Goal: Information Seeking & Learning: Get advice/opinions

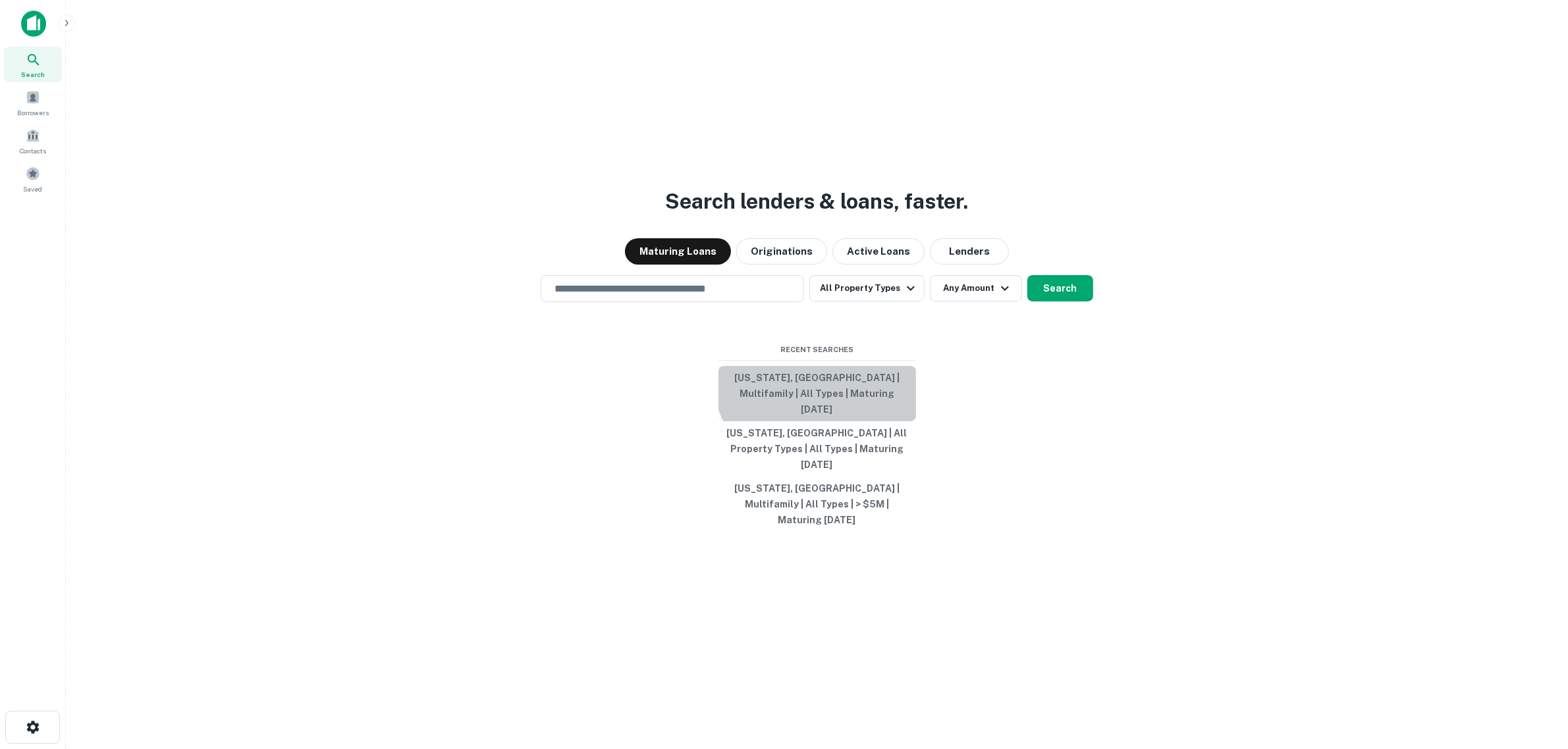
click at [821, 398] on button "[US_STATE], [GEOGRAPHIC_DATA] | Multifamily | All Types | Maturing [DATE]" at bounding box center [817, 393] width 198 height 55
type input "**********"
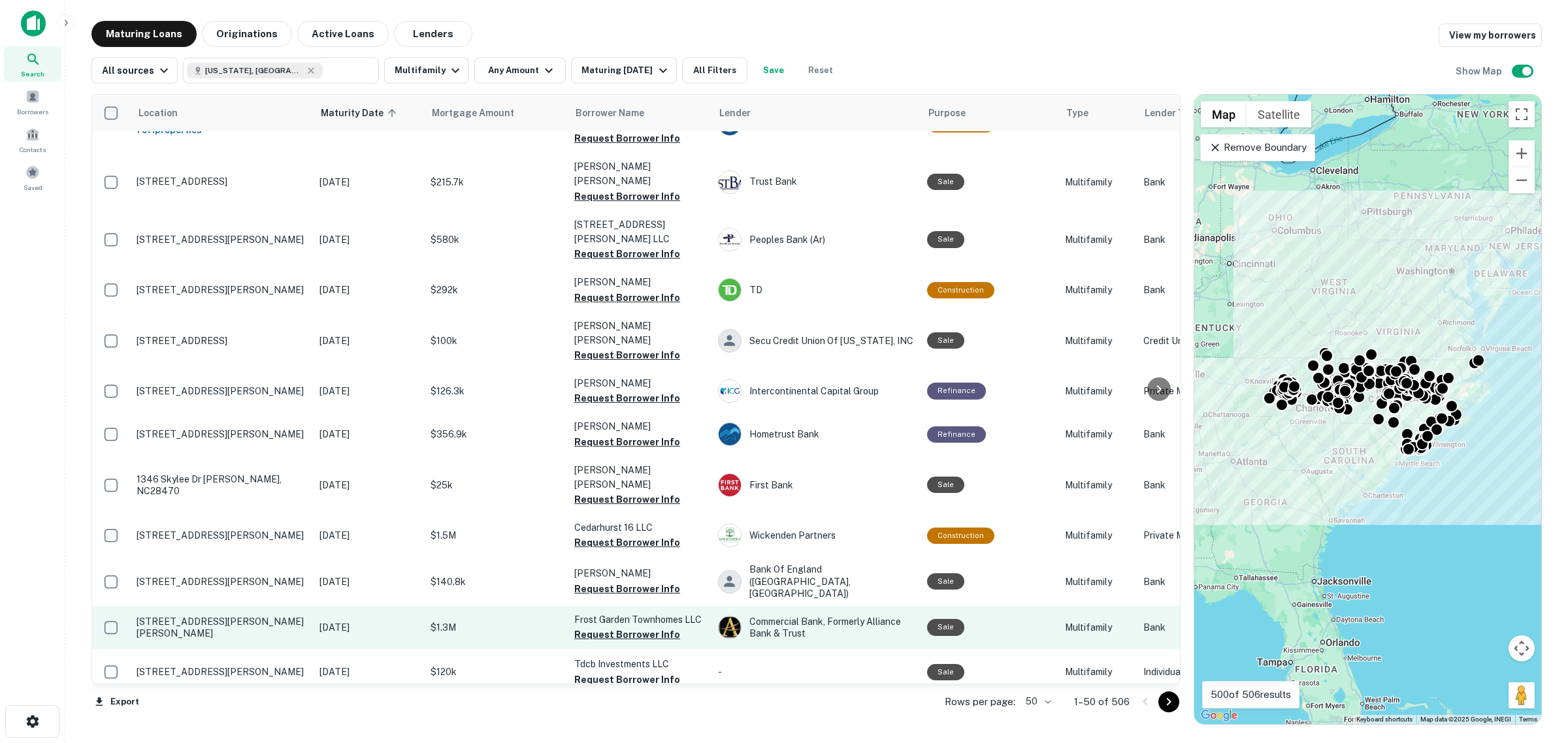
scroll to position [82, 0]
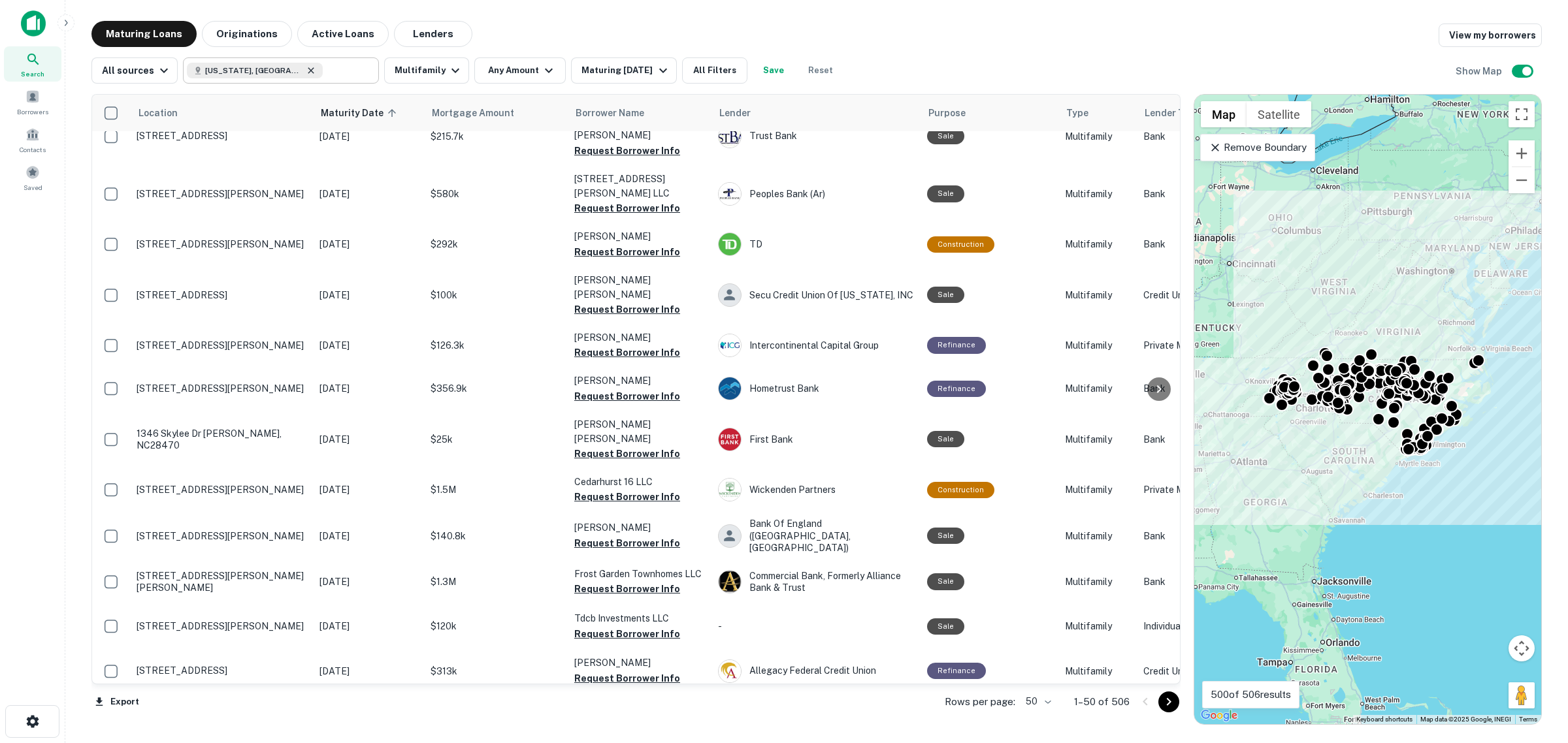
click at [306, 73] on icon at bounding box center [311, 71] width 11 height 11
type input "**********"
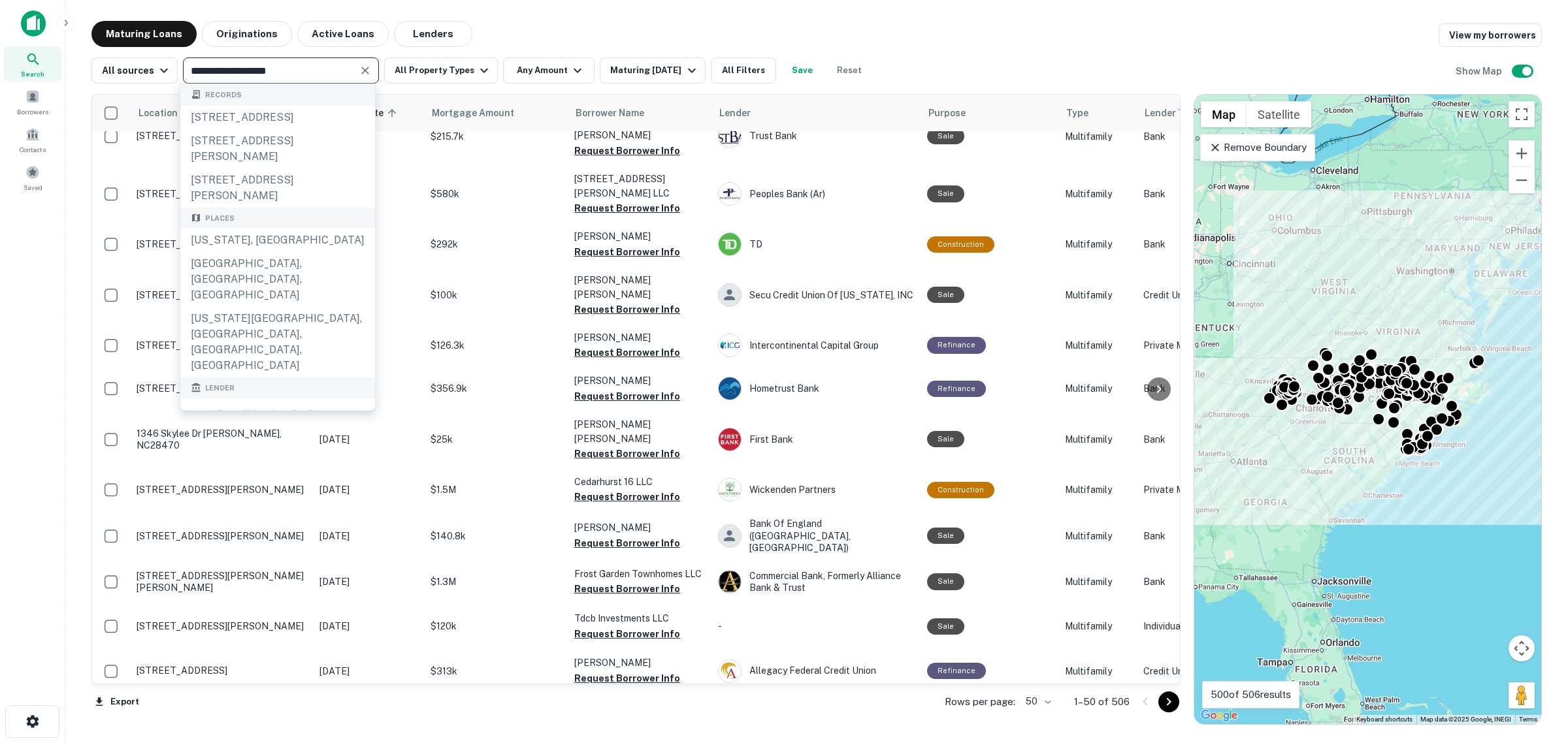
click at [358, 69] on icon "Clear" at bounding box center [364, 70] width 13 height 13
type input "*****"
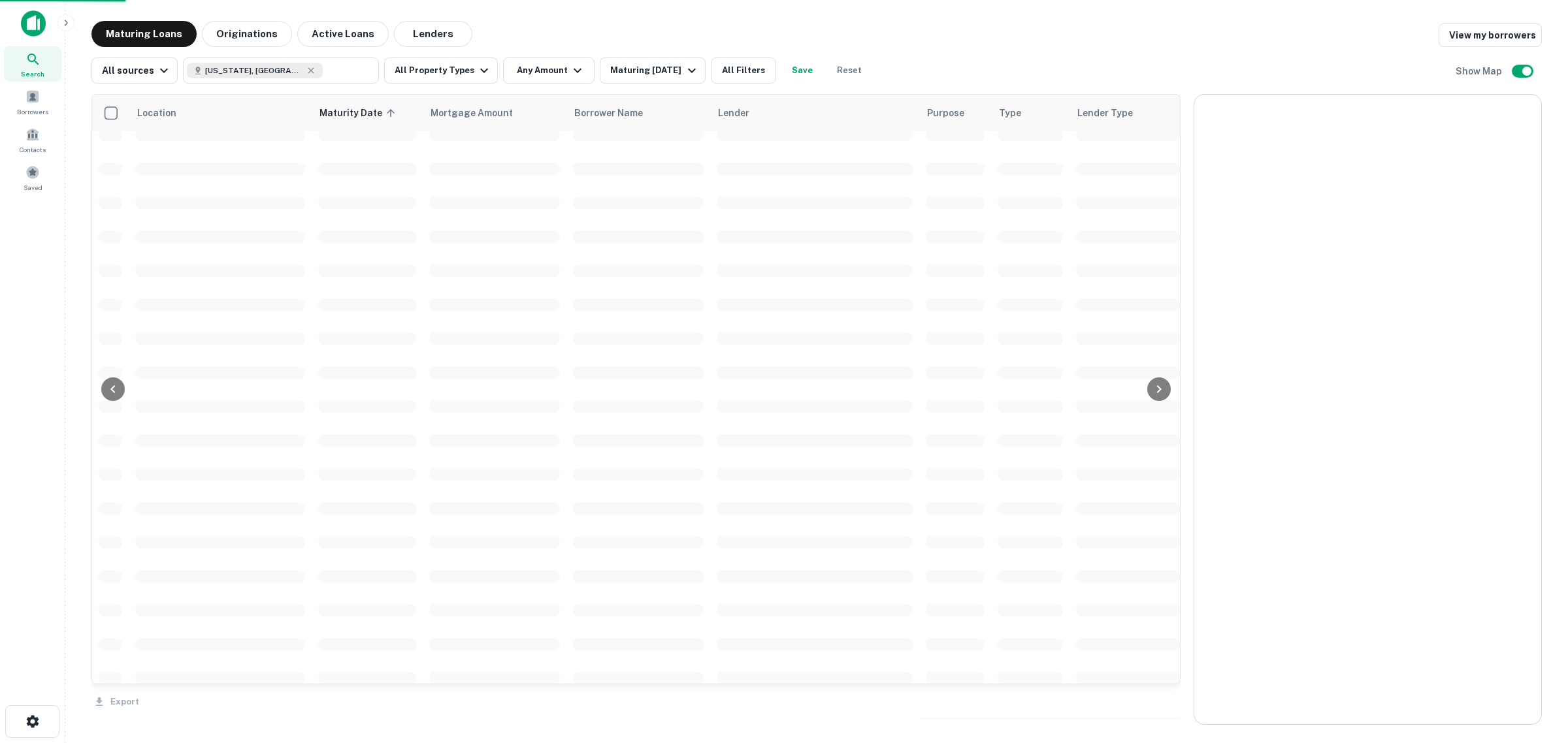
click at [278, 213] on td at bounding box center [219, 202] width 183 height 34
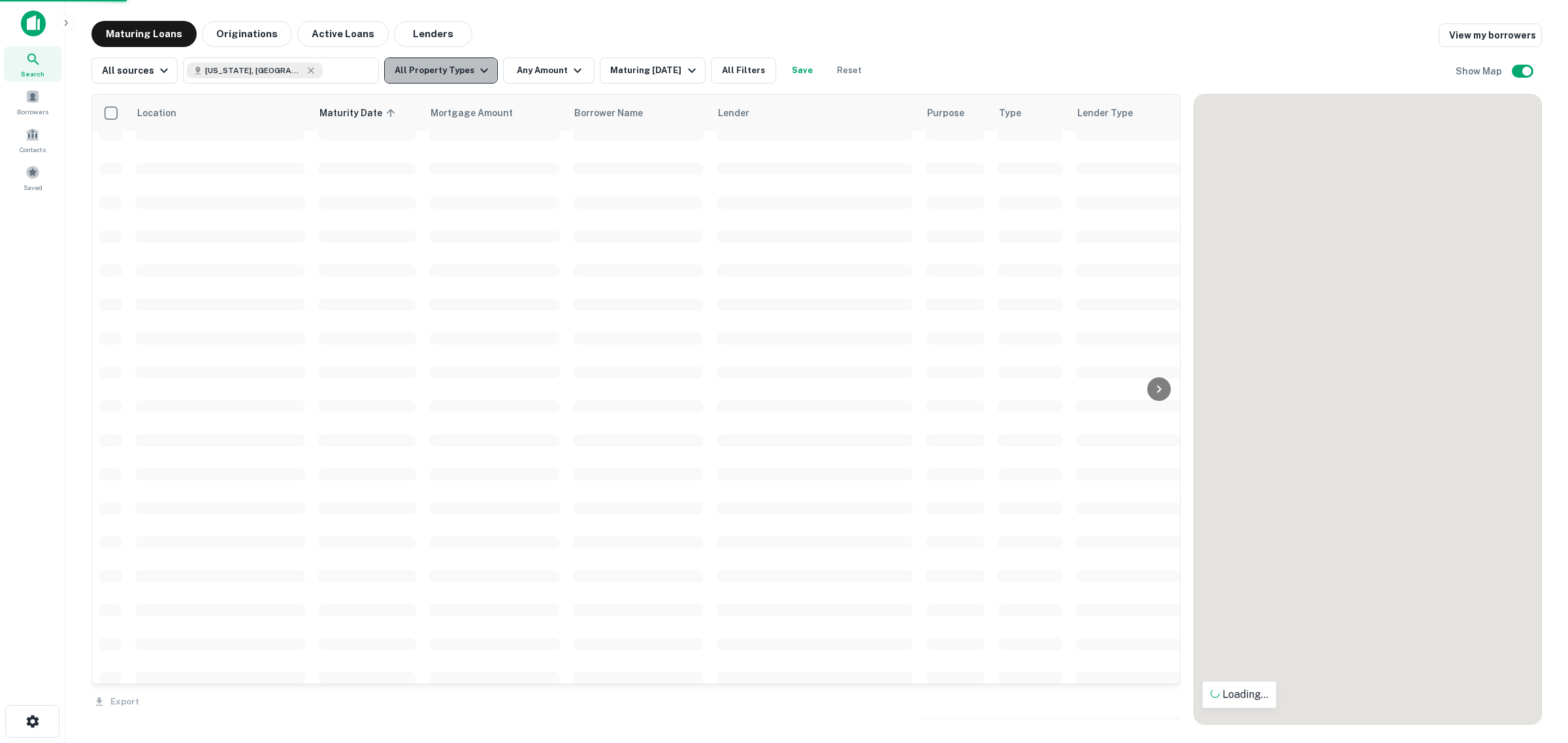
click at [464, 77] on button "All Property Types" at bounding box center [440, 71] width 113 height 26
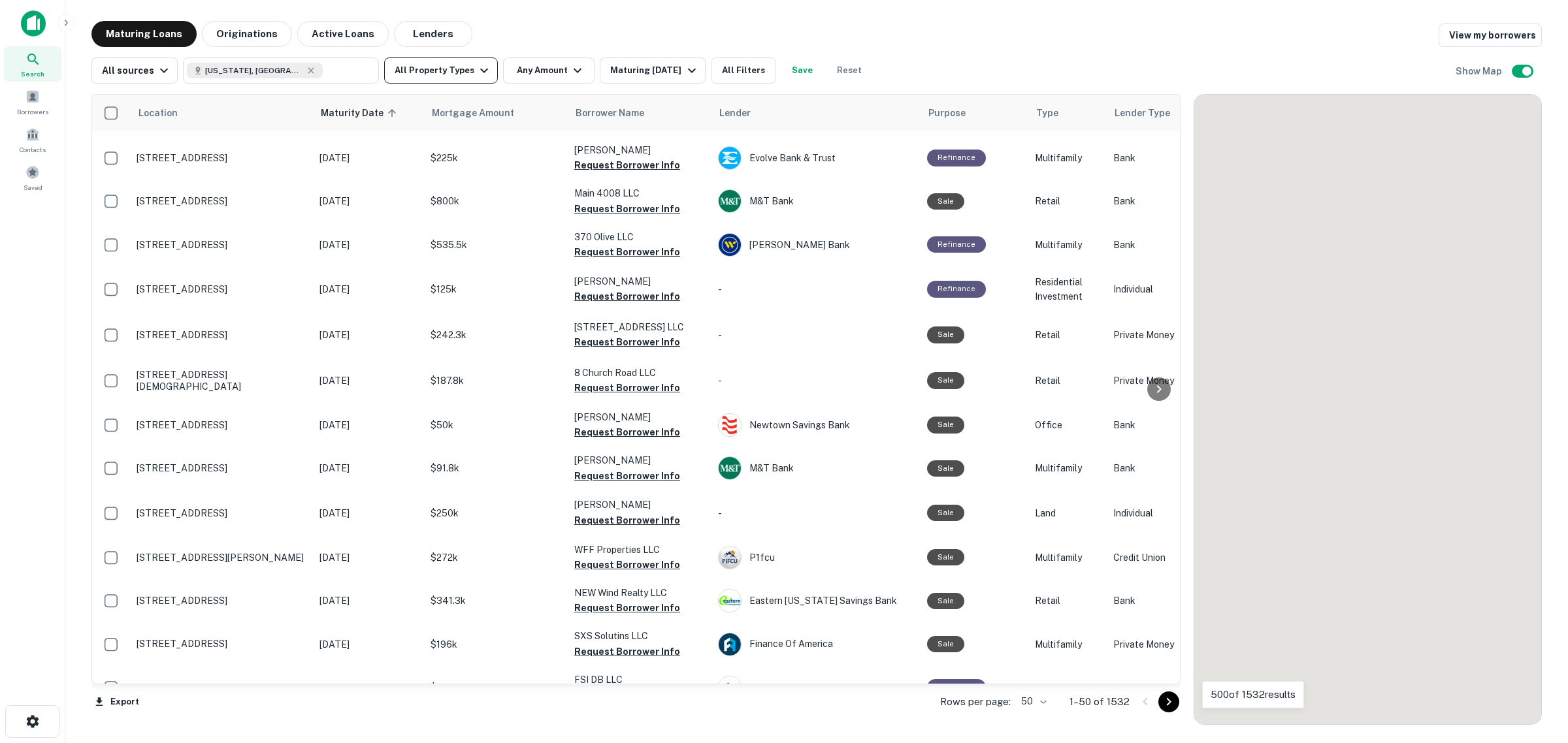
click at [426, 79] on button "All Property Types" at bounding box center [440, 71] width 113 height 26
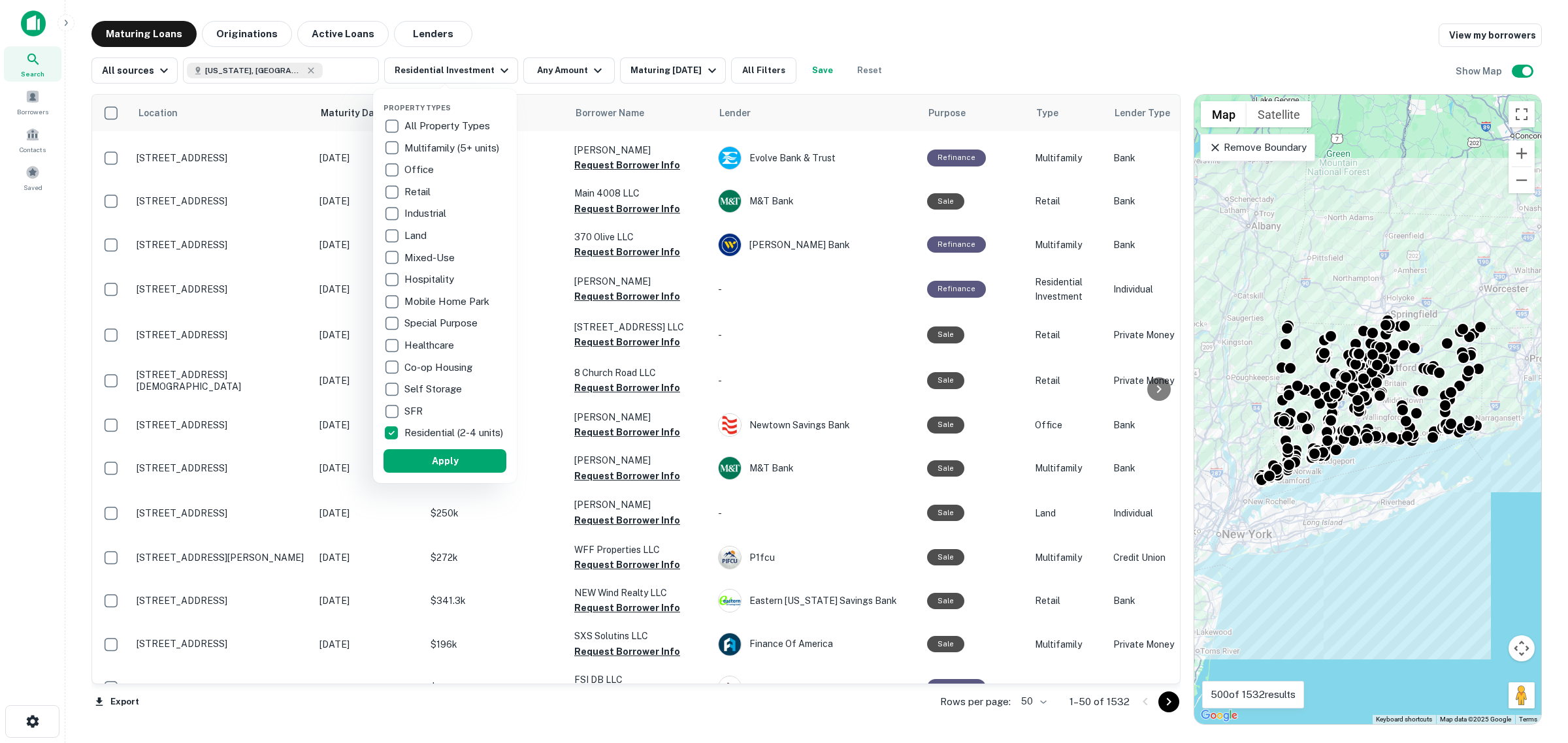
click at [415, 461] on button "Apply" at bounding box center [444, 461] width 122 height 23
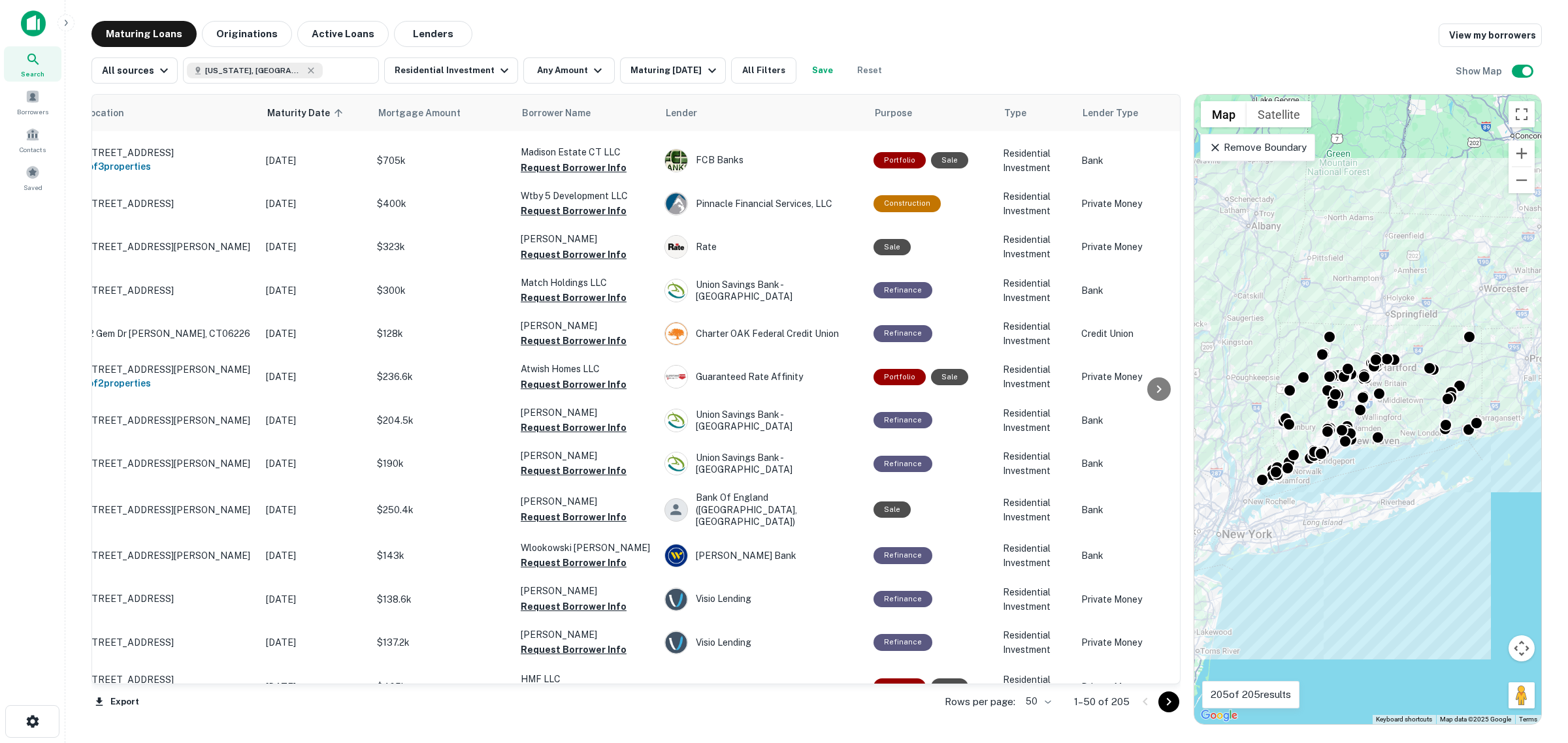
scroll to position [82, 0]
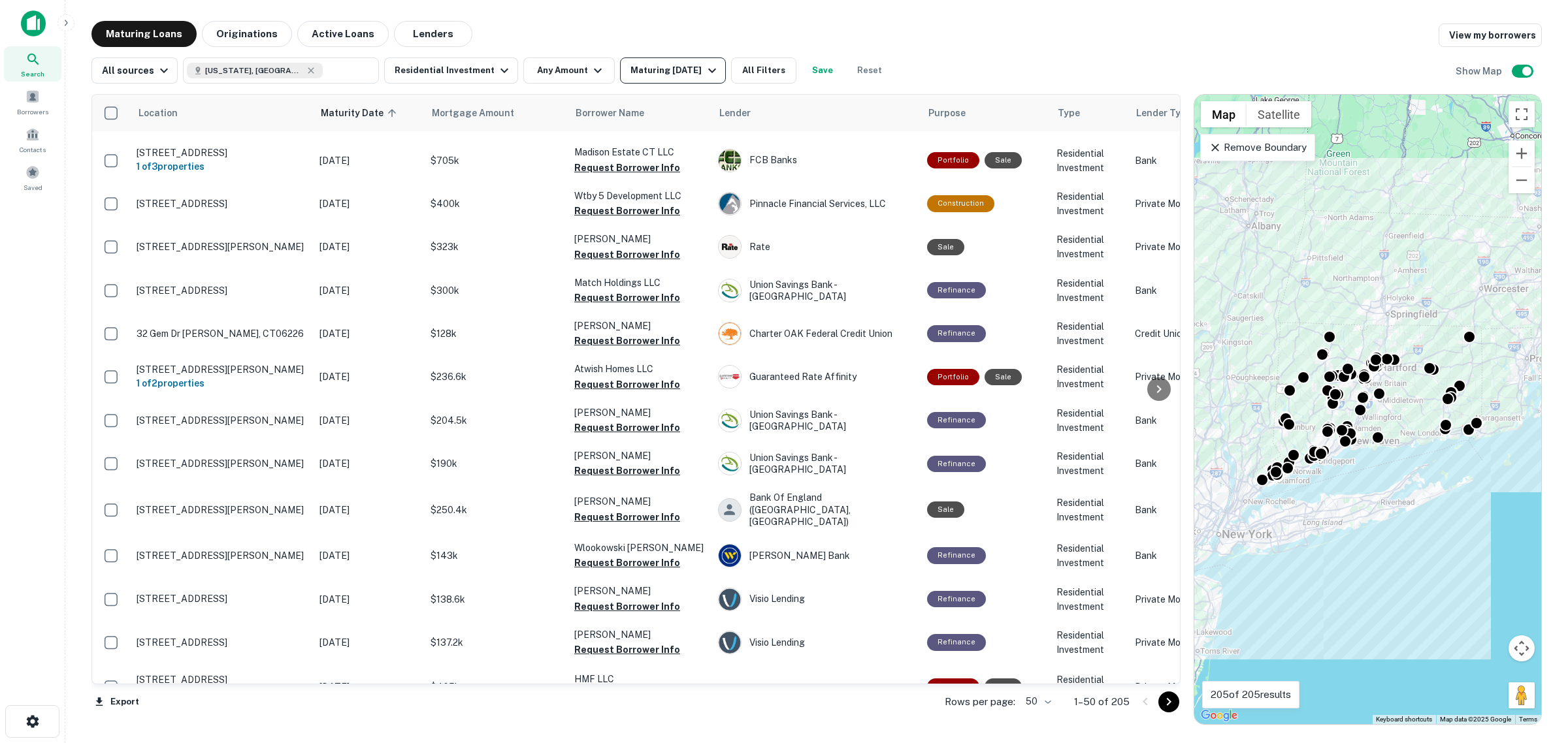
click at [653, 75] on div "Maturing [DATE]" at bounding box center [675, 70] width 89 height 16
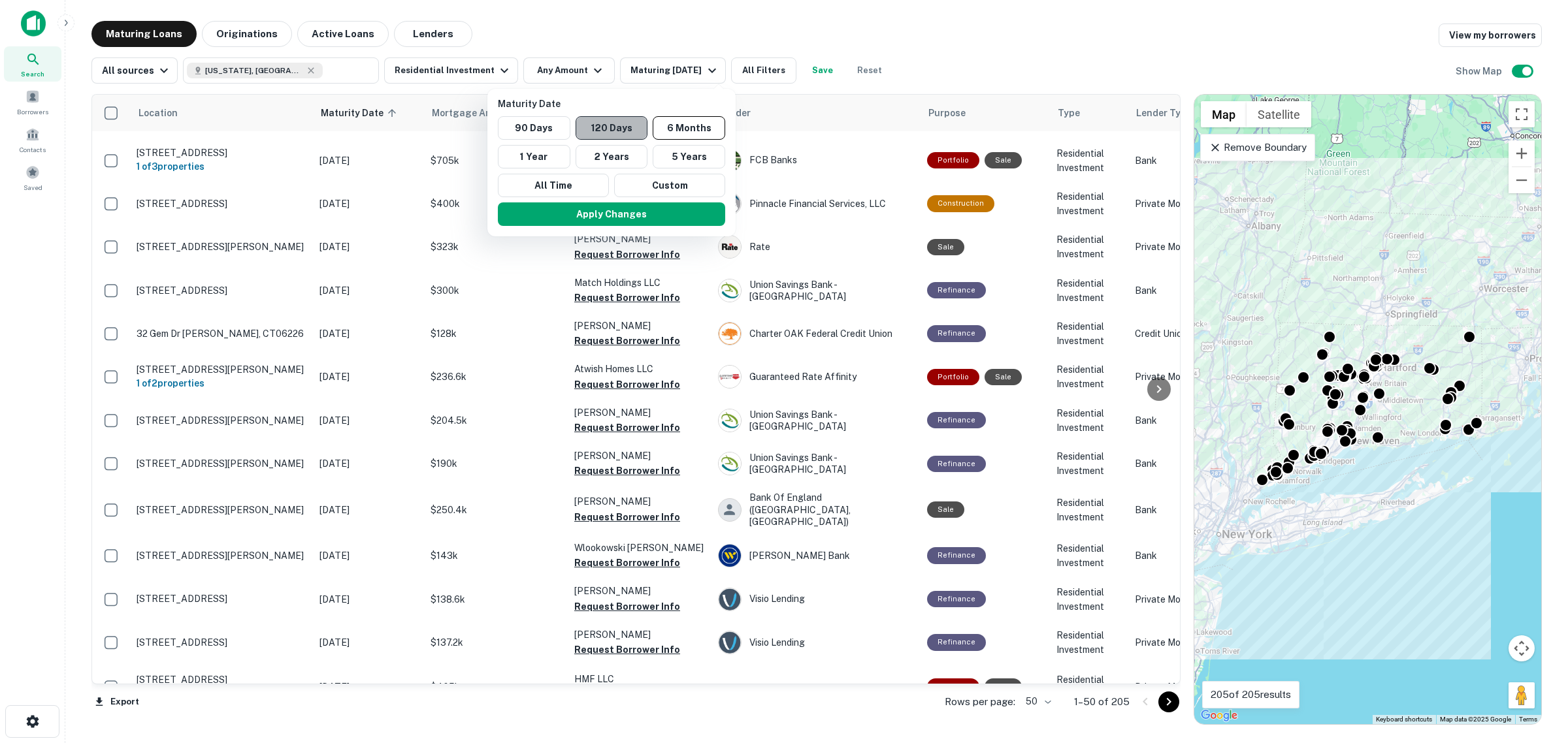
click at [603, 124] on button "120 Days" at bounding box center [612, 128] width 73 height 23
click at [686, 210] on button "Apply Changes" at bounding box center [610, 214] width 228 height 23
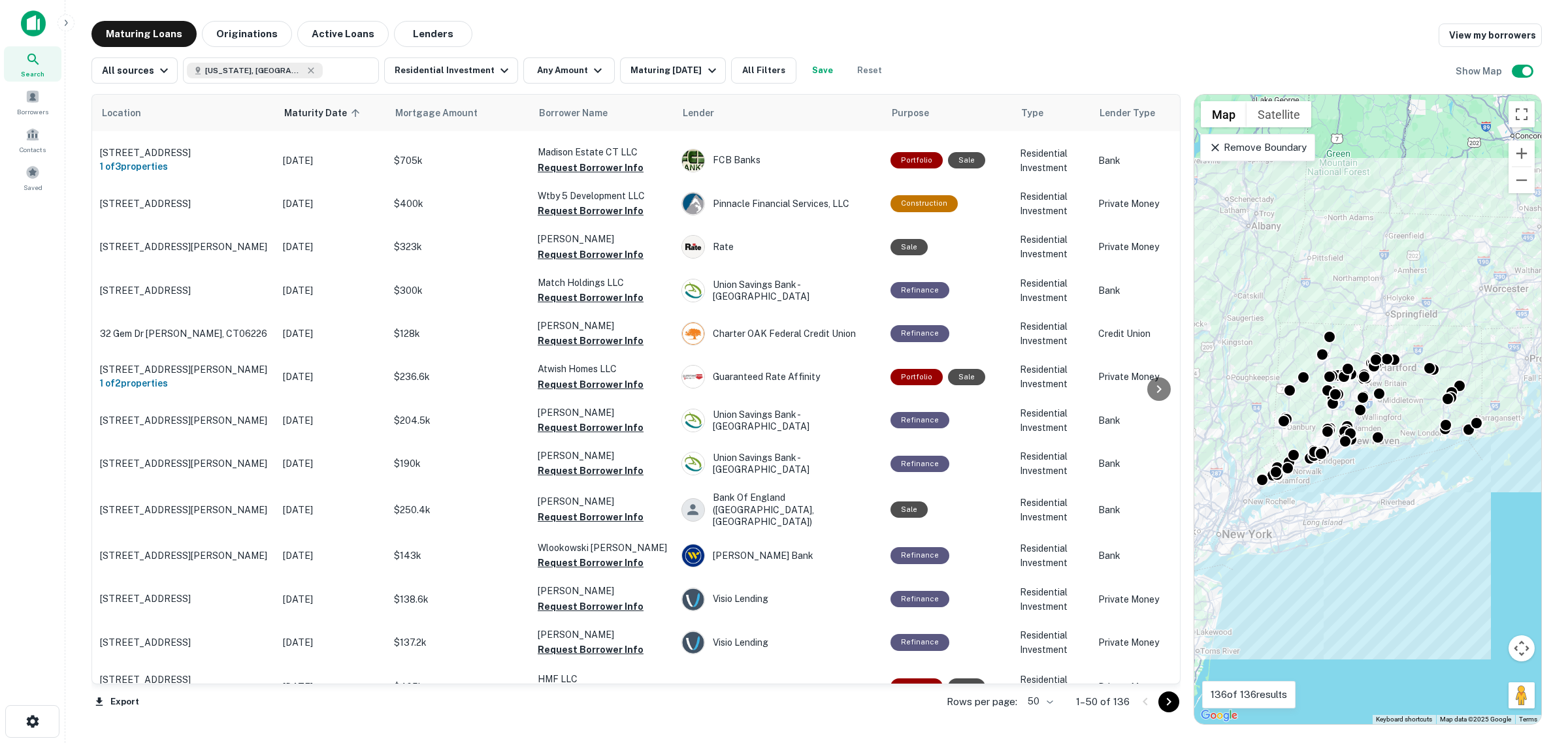
scroll to position [82, 153]
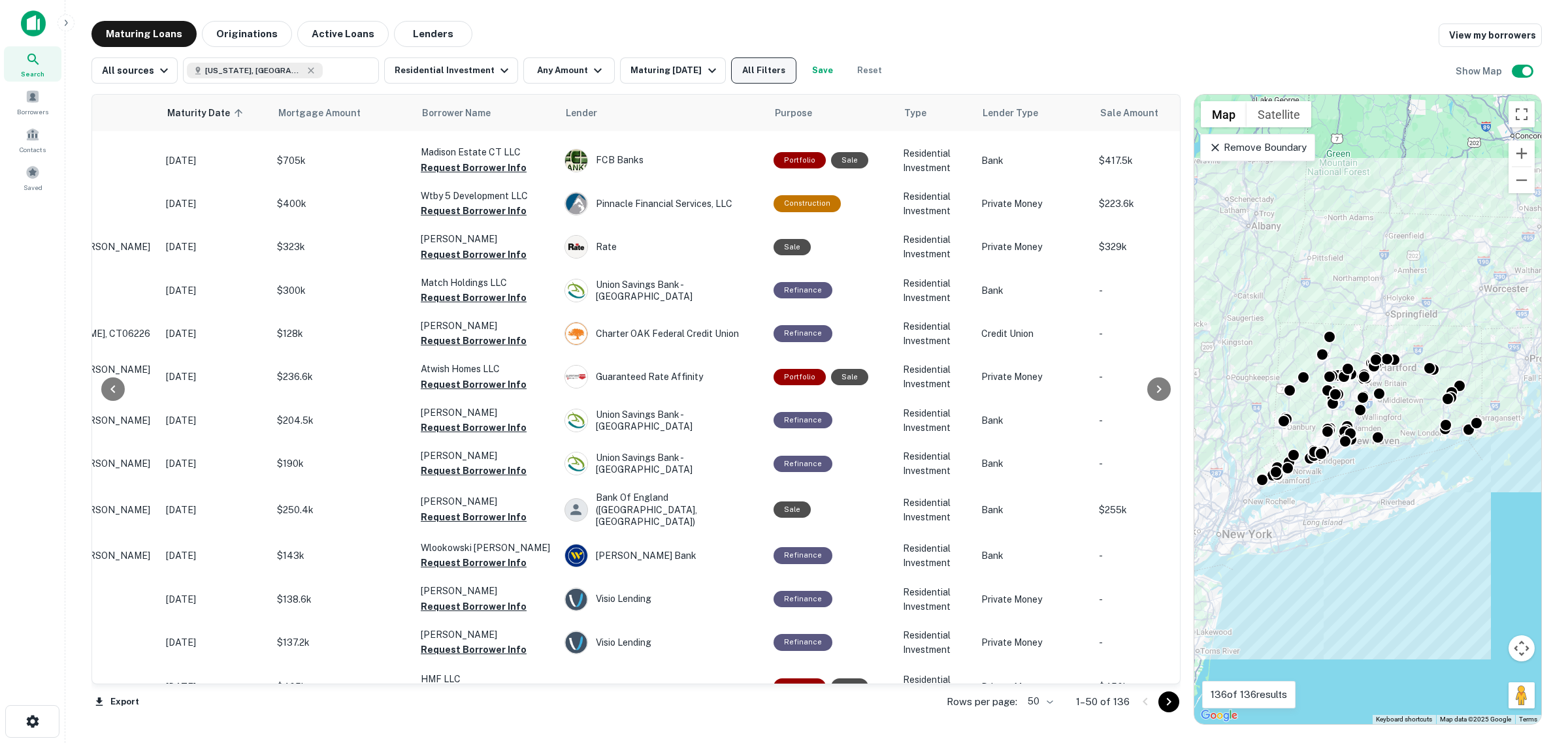
click at [750, 73] on button "All Filters" at bounding box center [763, 71] width 65 height 26
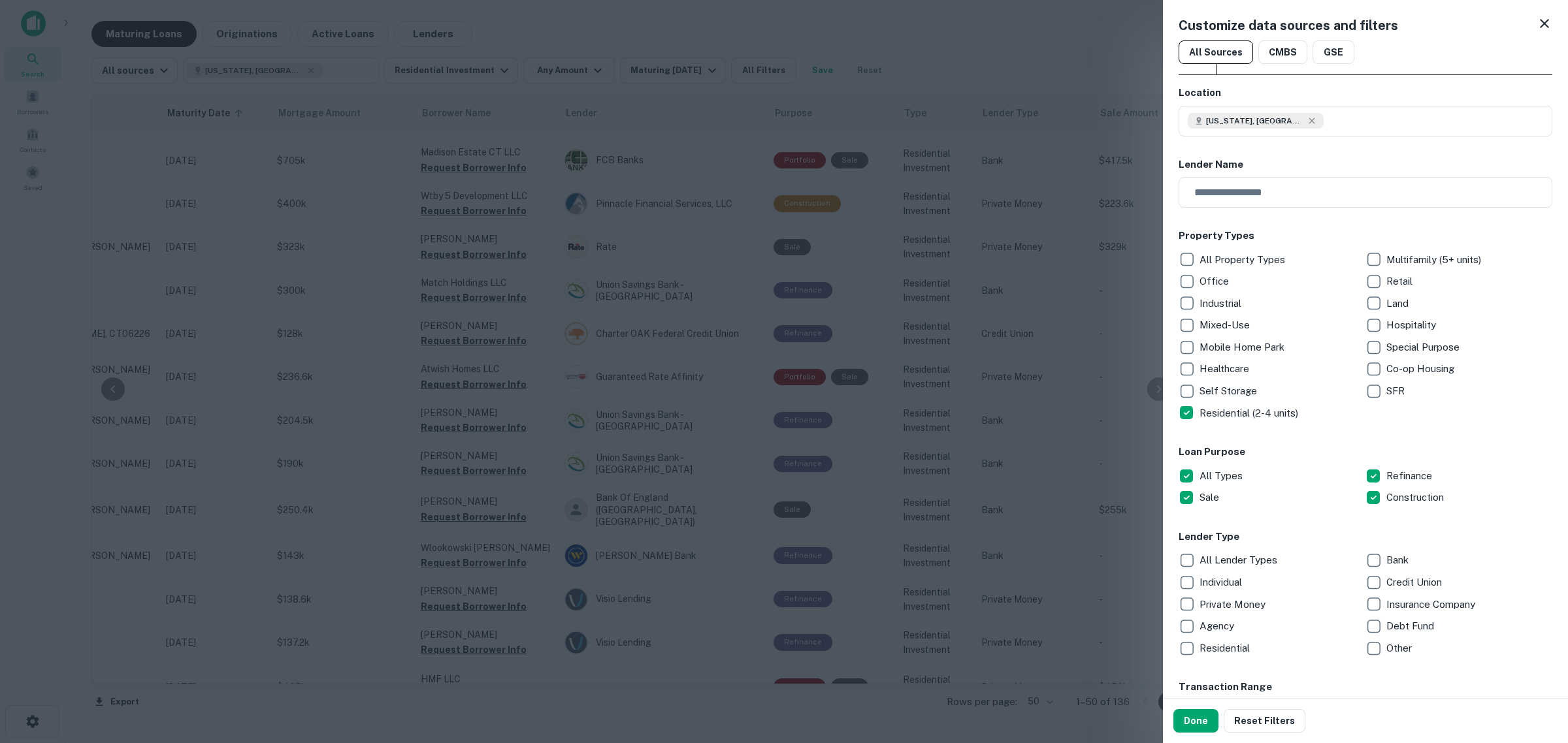
click at [1251, 600] on p "Private Money" at bounding box center [1233, 605] width 68 height 16
click at [1189, 717] on button "Done" at bounding box center [1195, 720] width 45 height 23
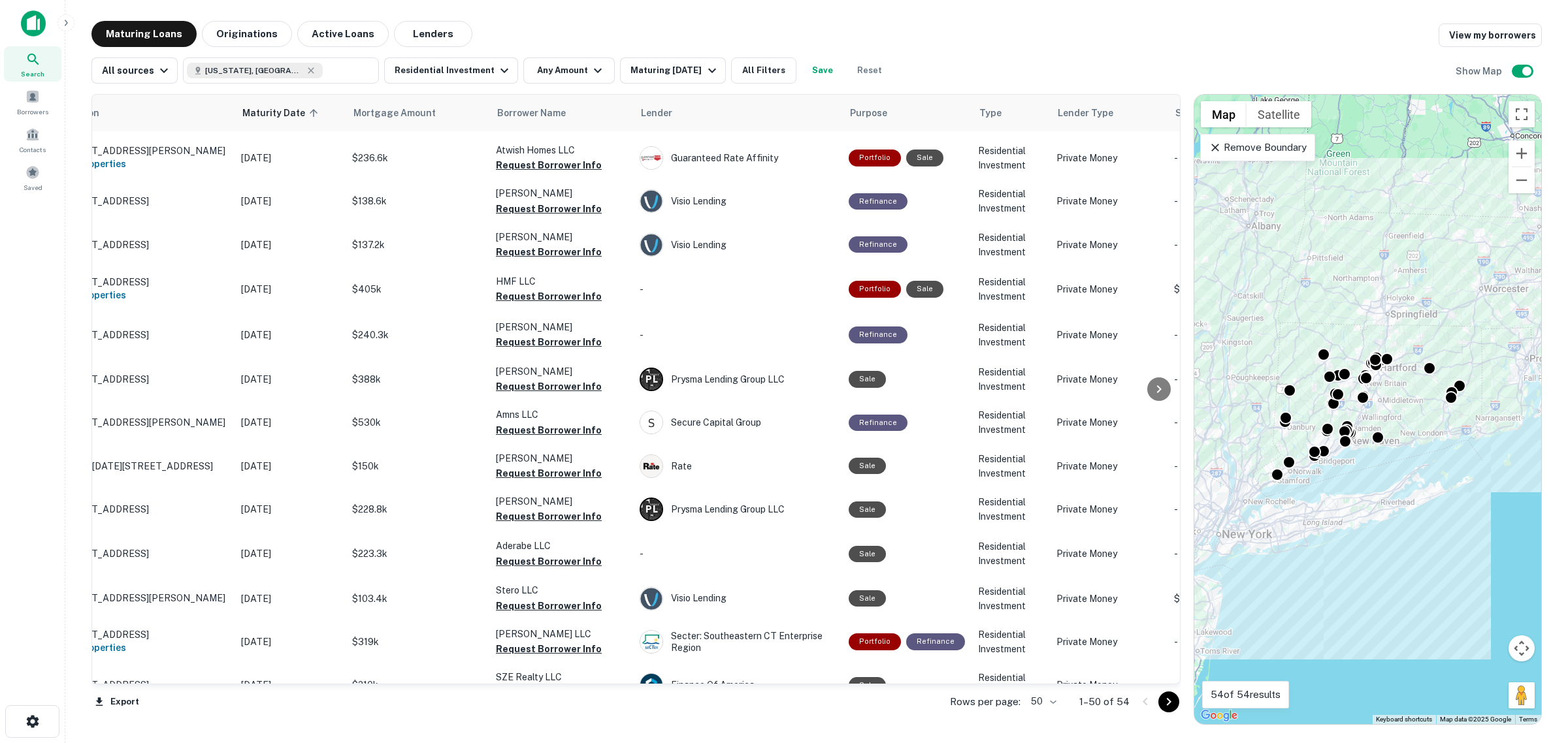
scroll to position [82, 0]
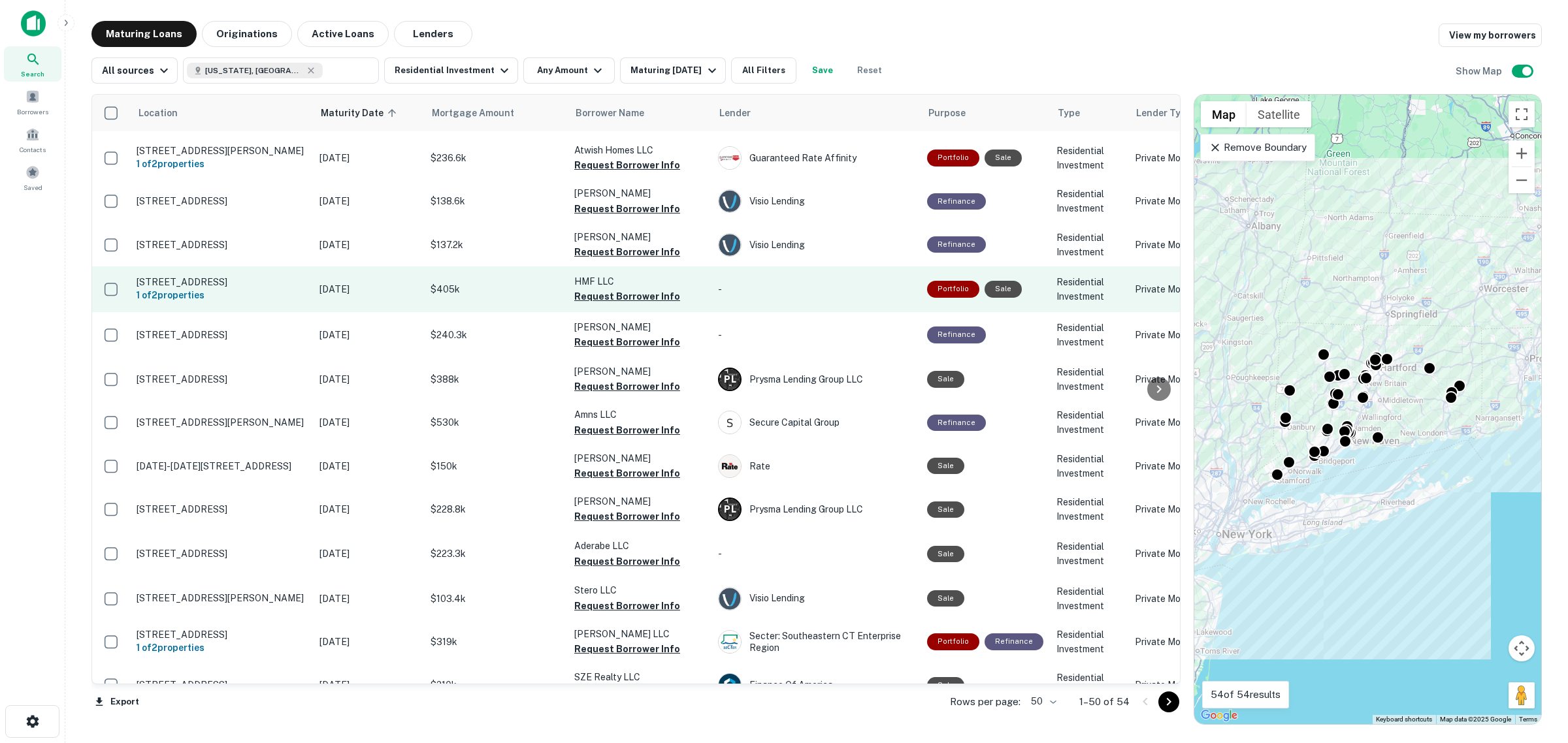
click at [573, 295] on td "HMF LLC Request Borrower Info" at bounding box center [639, 289] width 144 height 46
click at [602, 295] on button "Request Borrower Info" at bounding box center [627, 296] width 106 height 16
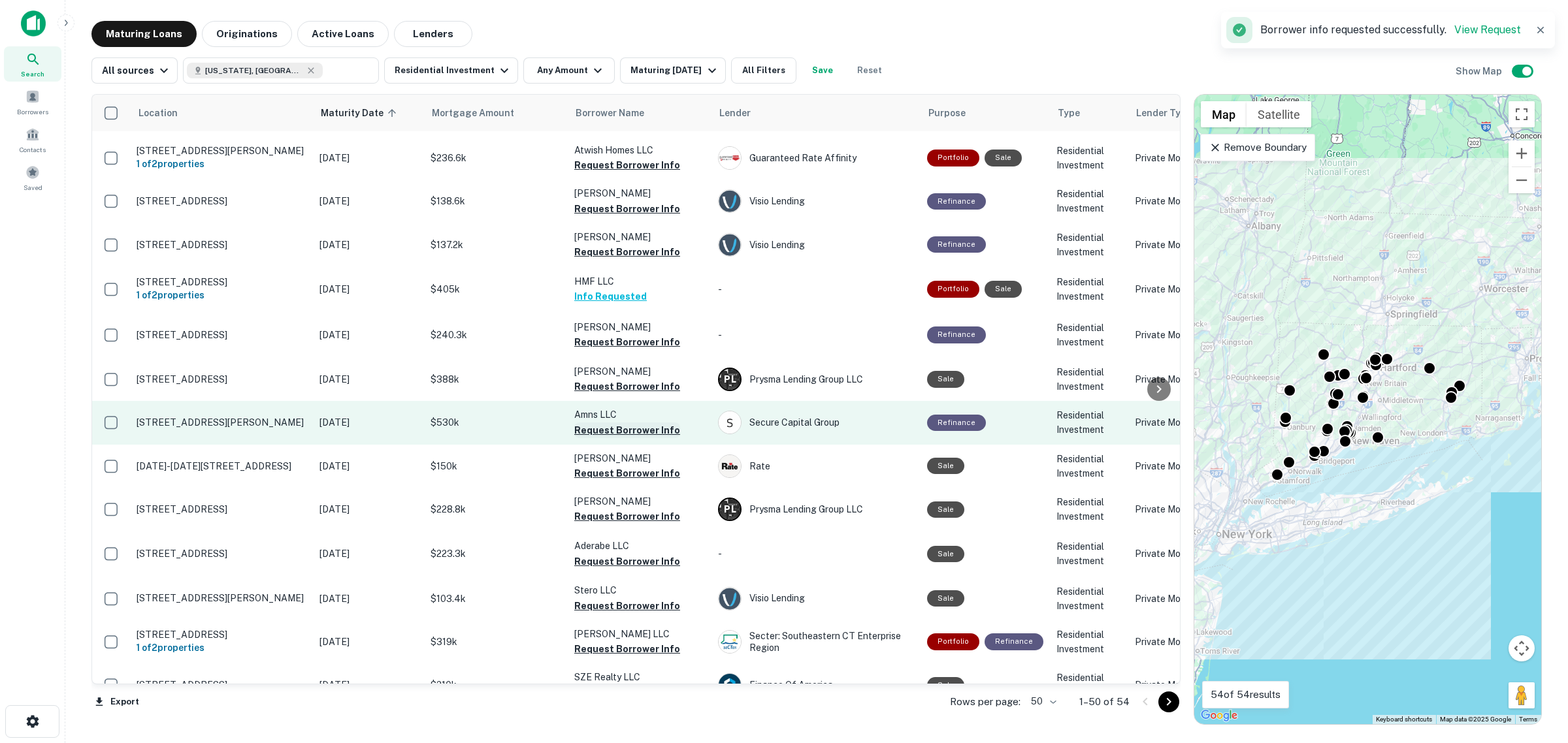
click at [606, 424] on button "Request Borrower Info" at bounding box center [627, 430] width 106 height 16
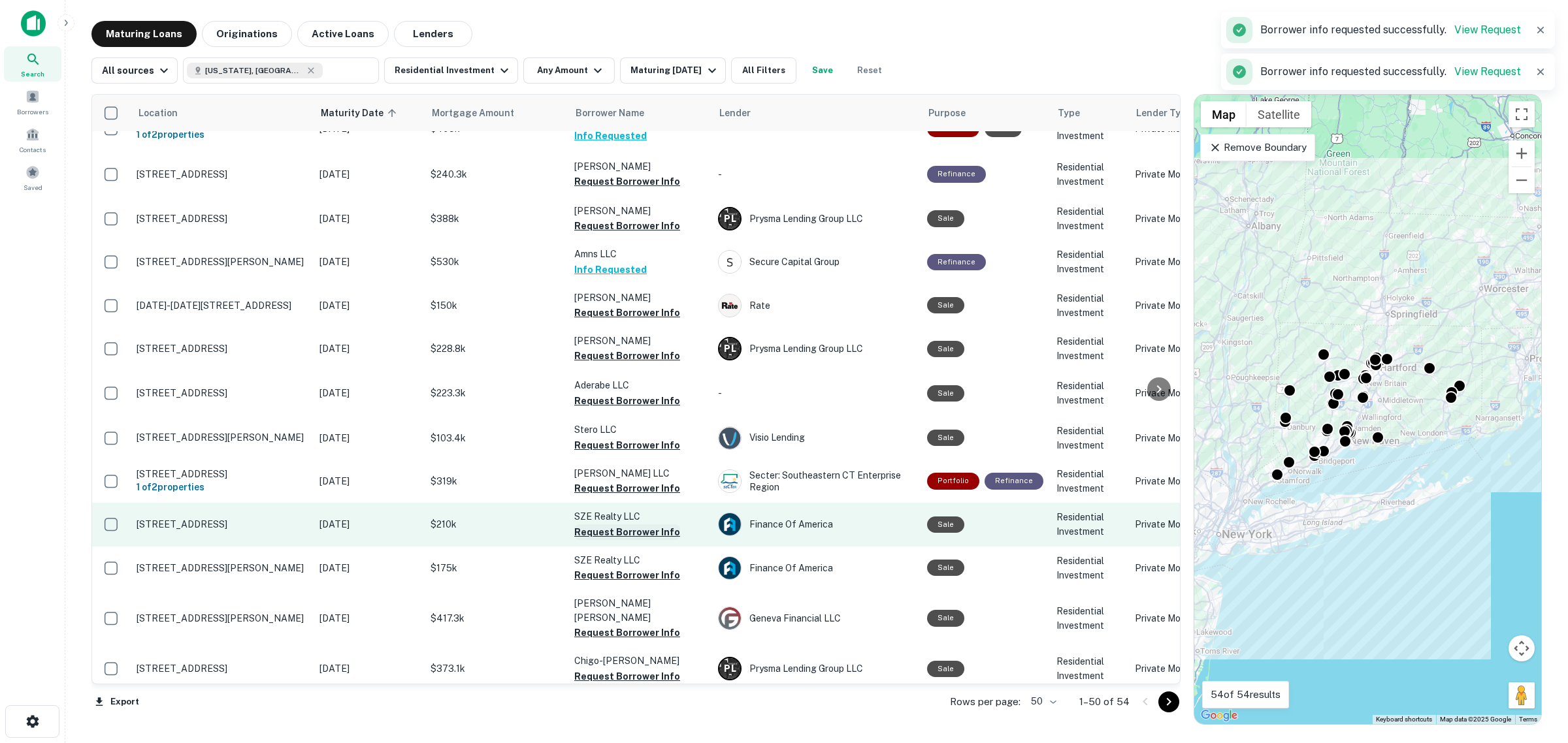
scroll to position [245, 0]
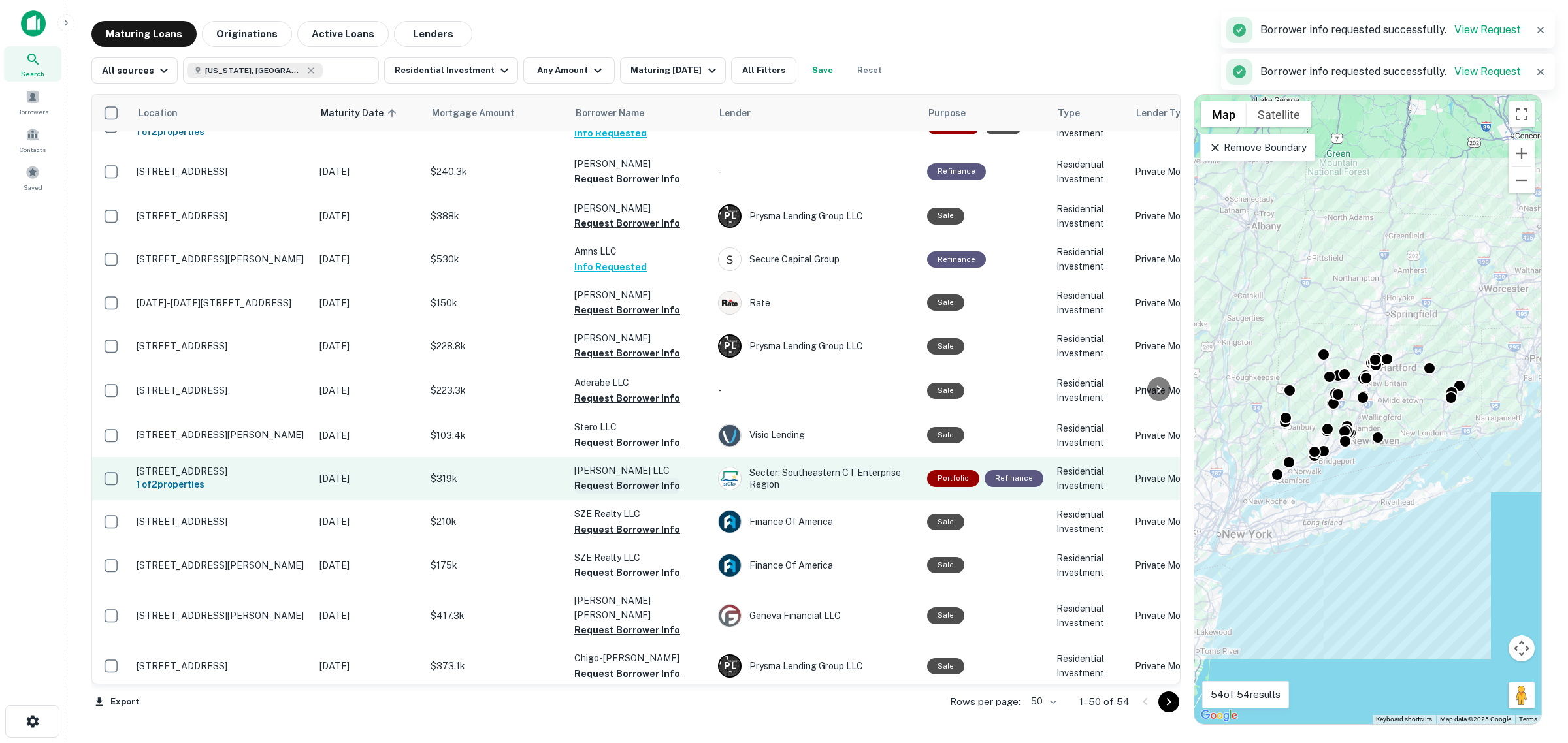
click at [636, 485] on button "Request Borrower Info" at bounding box center [627, 485] width 106 height 16
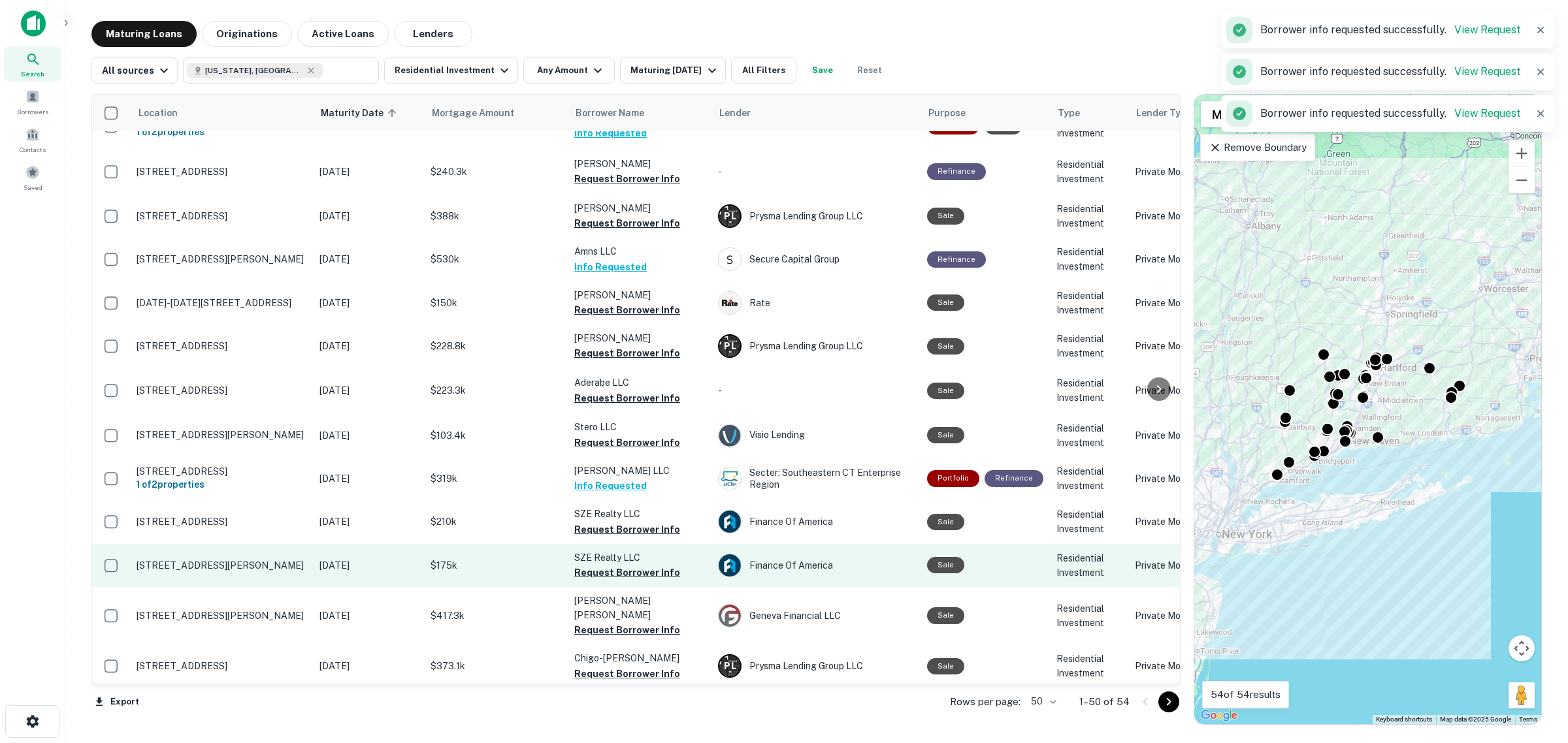
scroll to position [327, 0]
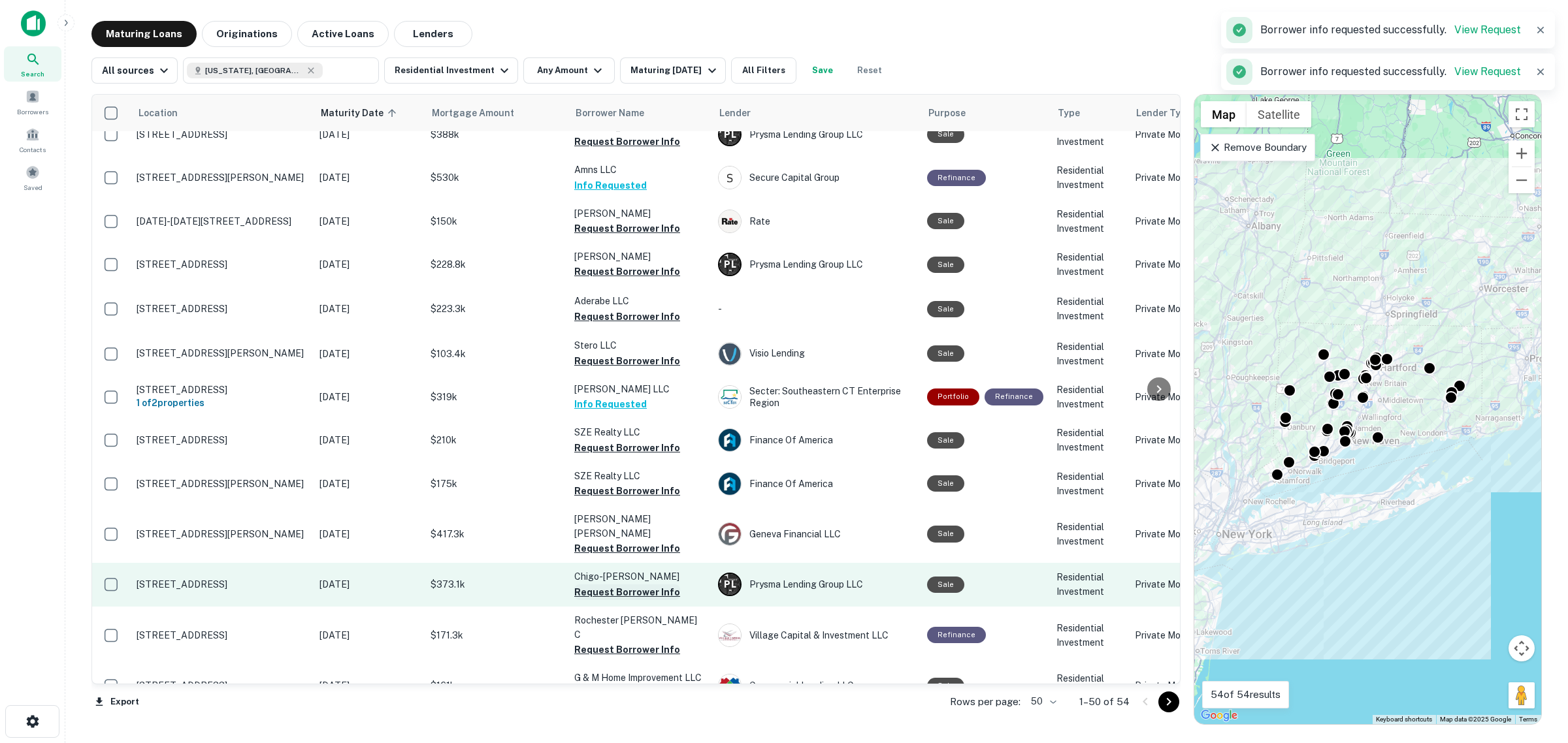
click at [601, 584] on button "Request Borrower Info" at bounding box center [627, 592] width 106 height 16
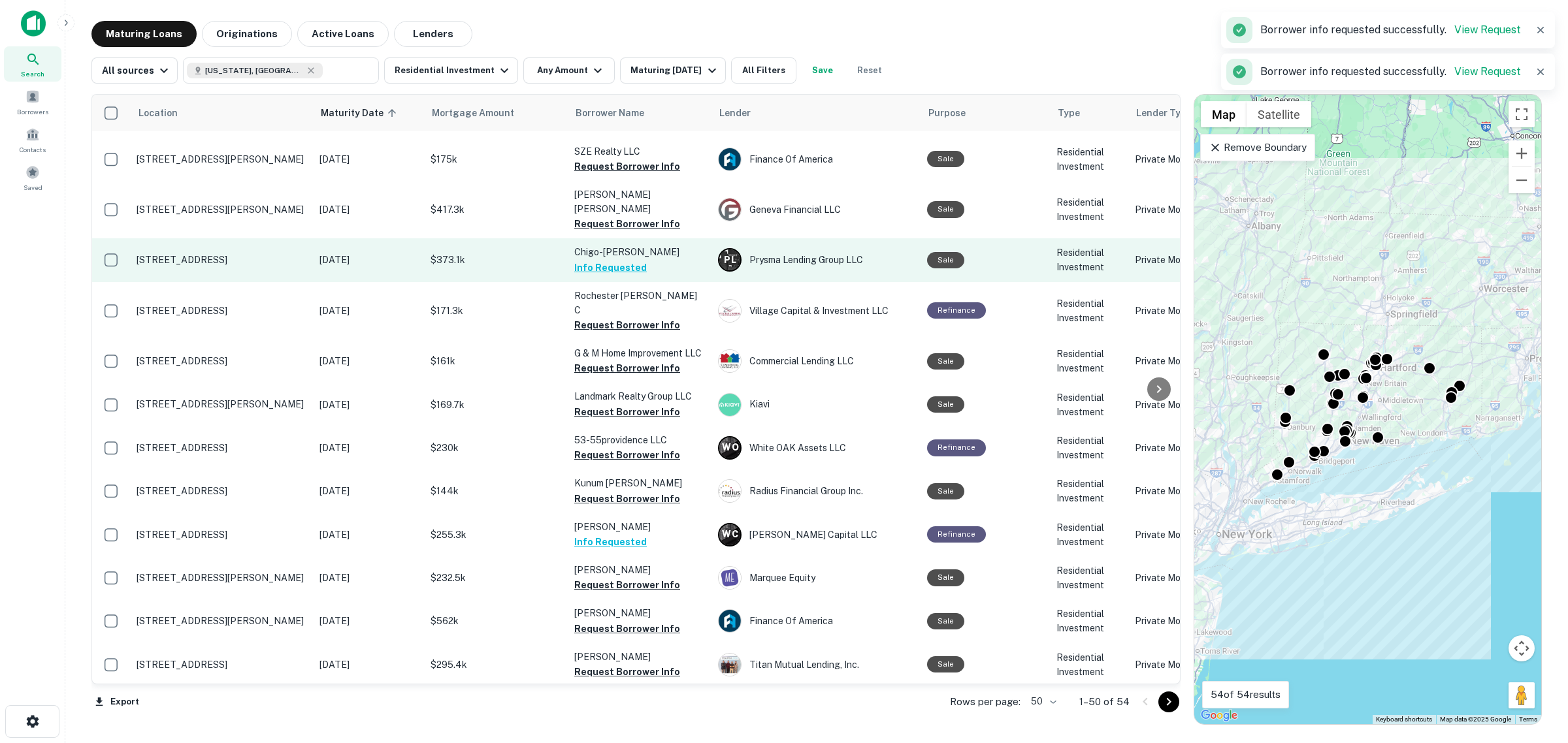
scroll to position [653, 0]
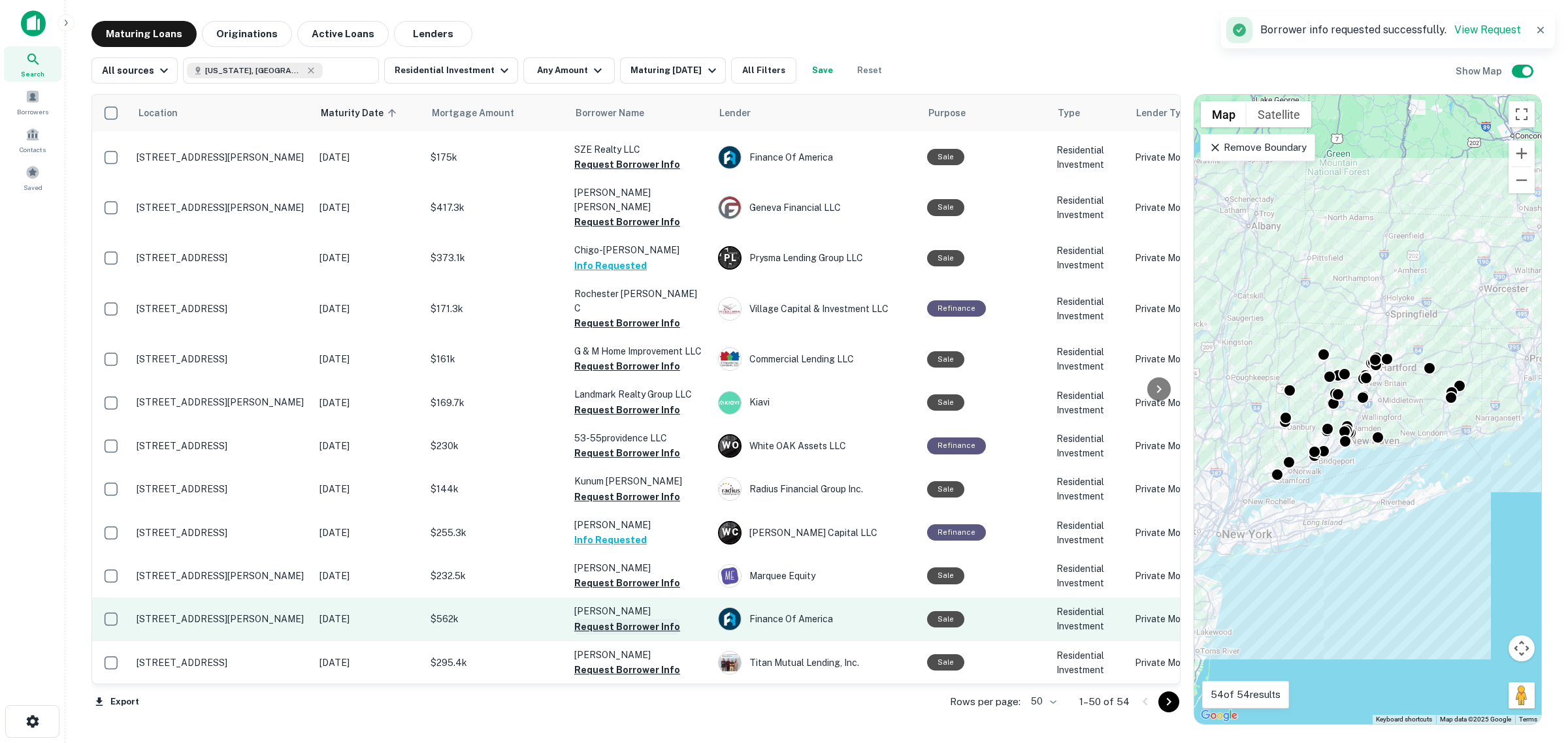
click at [631, 619] on button "Request Borrower Info" at bounding box center [627, 627] width 106 height 16
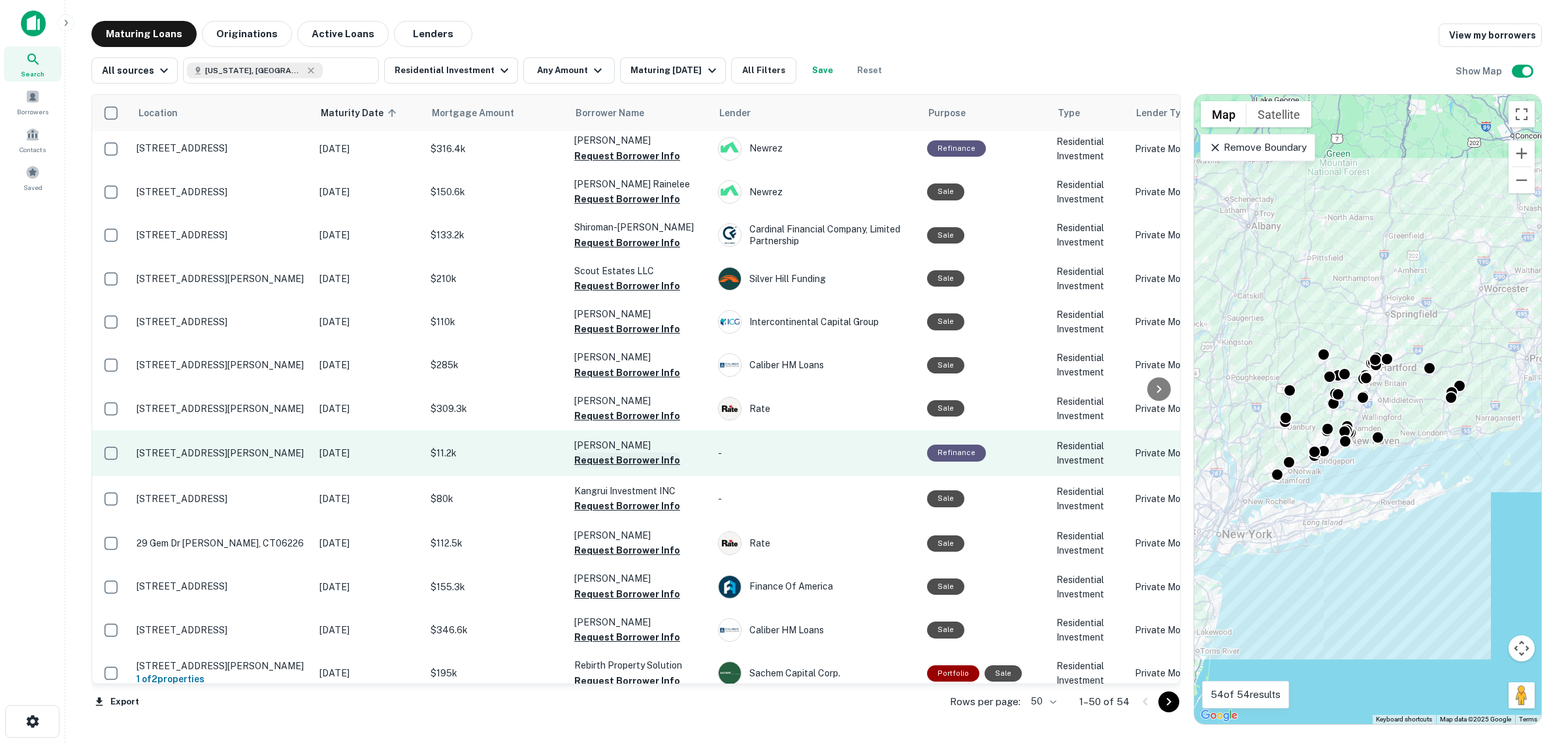
scroll to position [1630, 0]
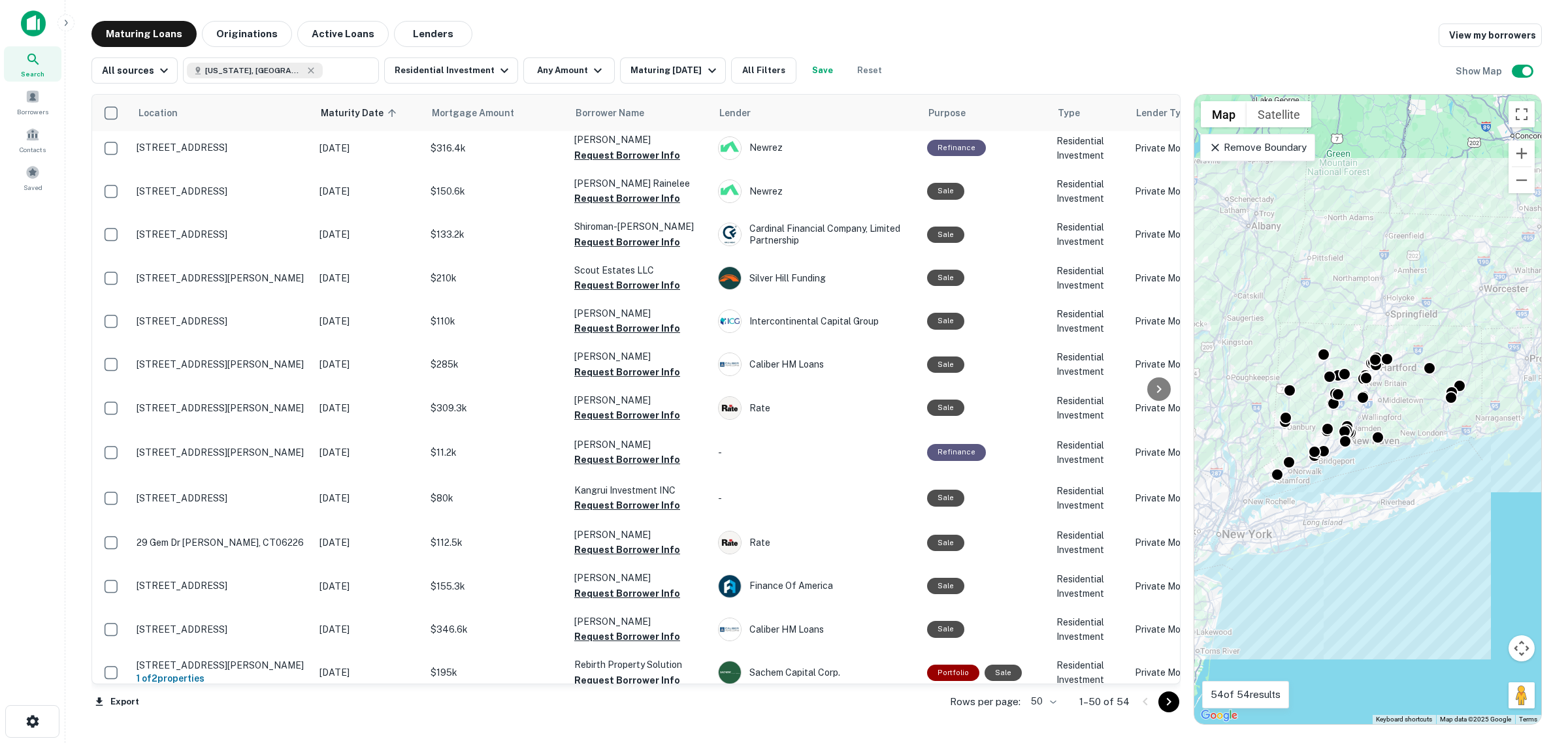
click at [628, 717] on button "Request Borrower Info" at bounding box center [627, 725] width 106 height 16
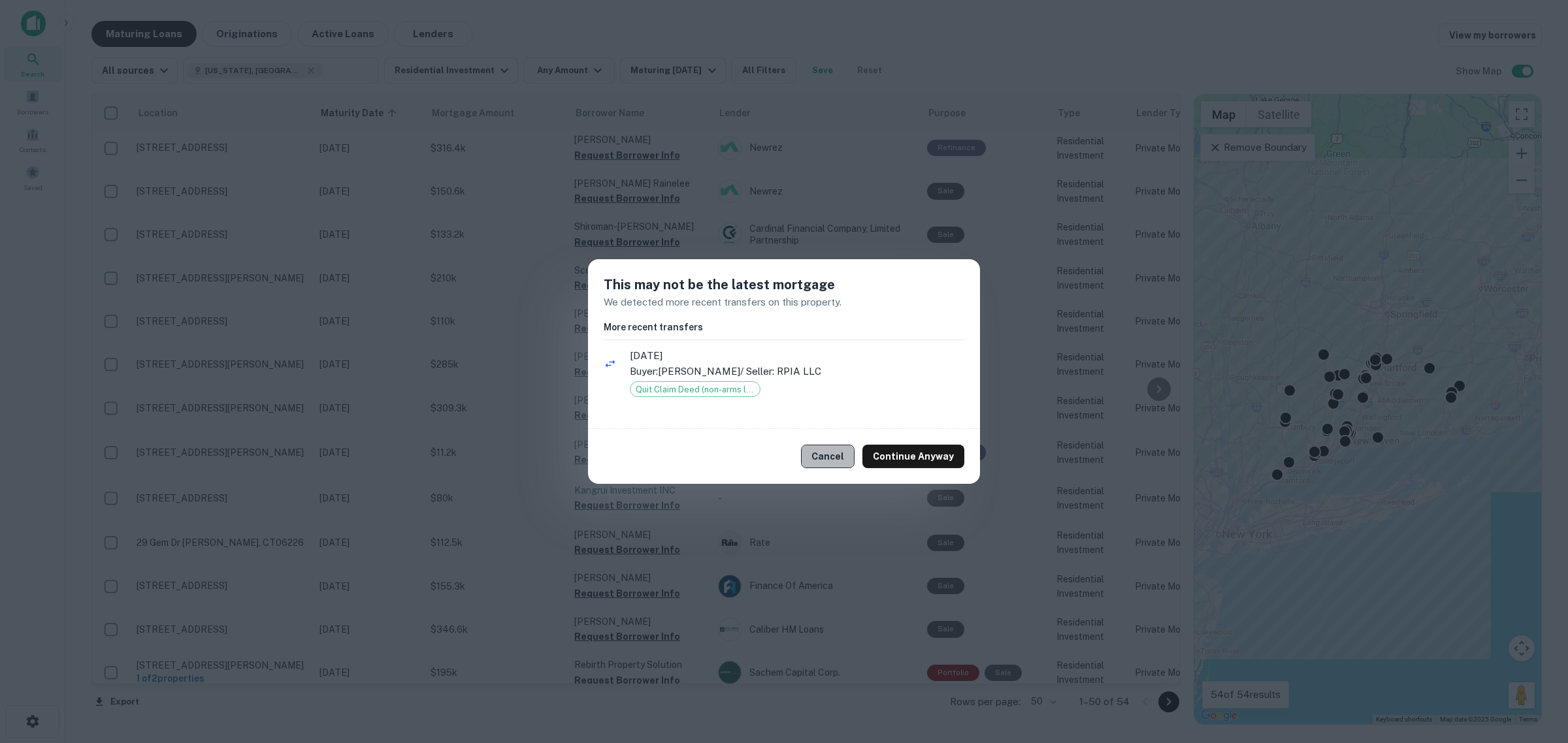
click at [831, 458] on button "Cancel" at bounding box center [827, 456] width 53 height 23
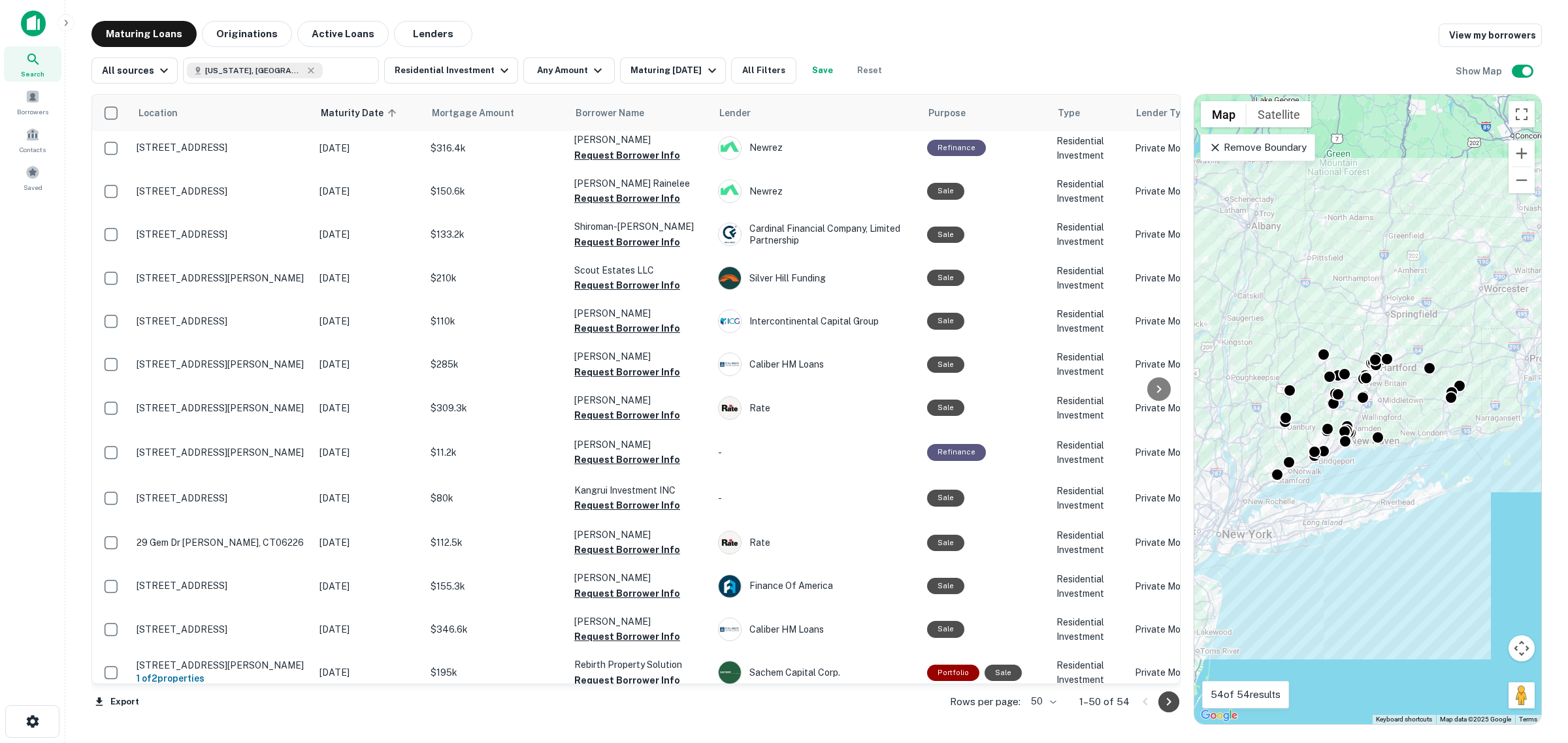
click at [1162, 699] on icon "Go to next page" at bounding box center [1168, 702] width 16 height 16
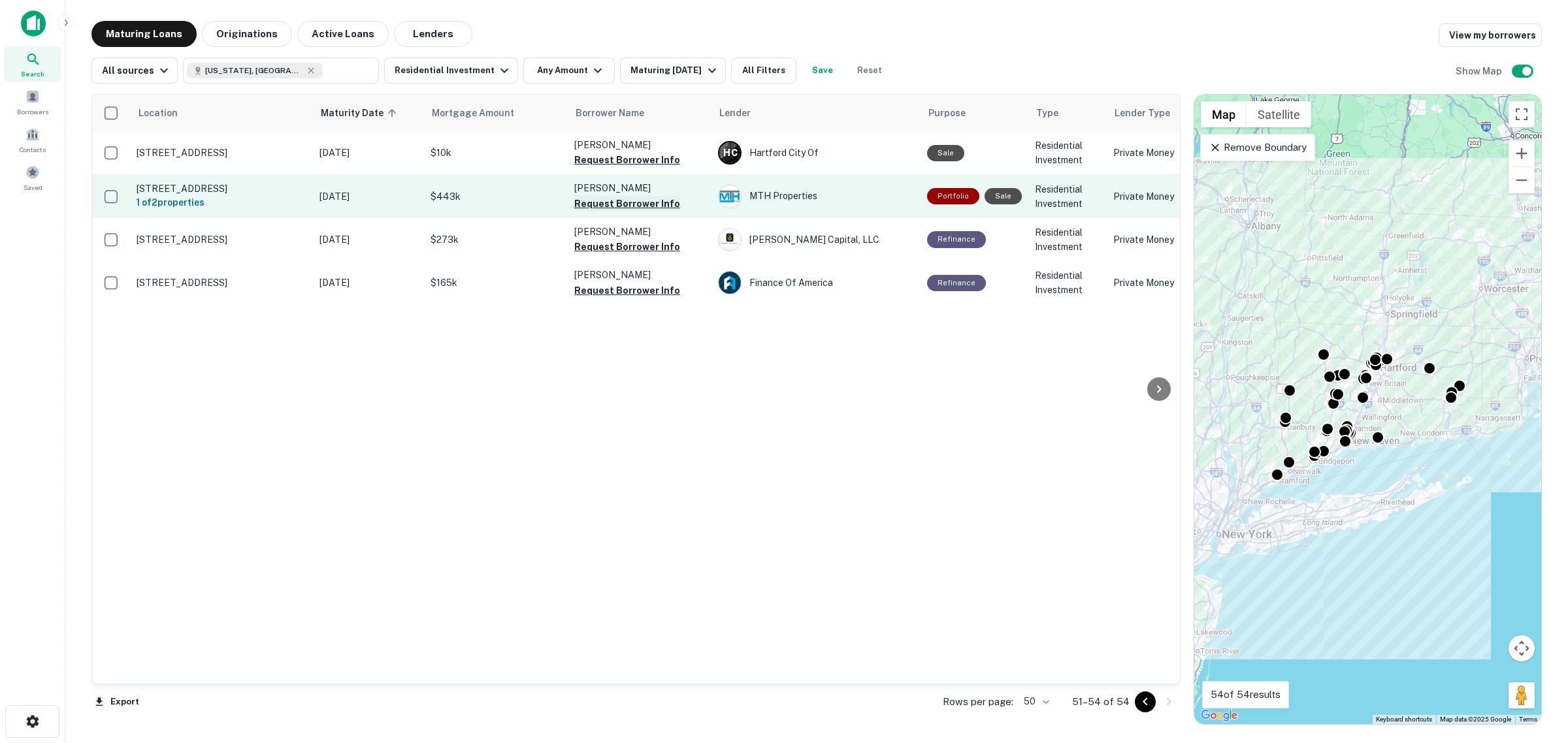
click at [615, 201] on button "Request Borrower Info" at bounding box center [627, 204] width 106 height 16
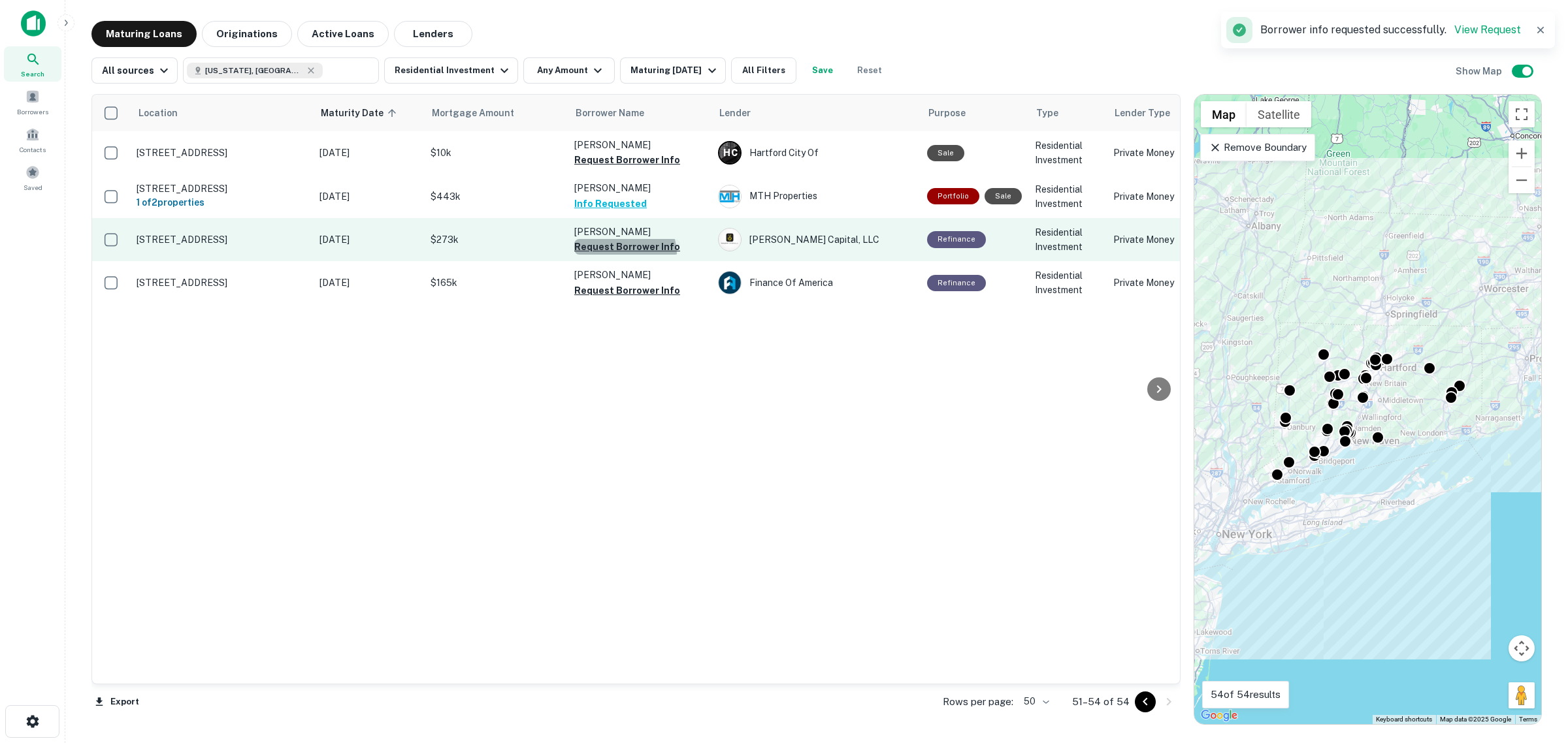
click at [624, 253] on button "Request Borrower Info" at bounding box center [627, 246] width 106 height 16
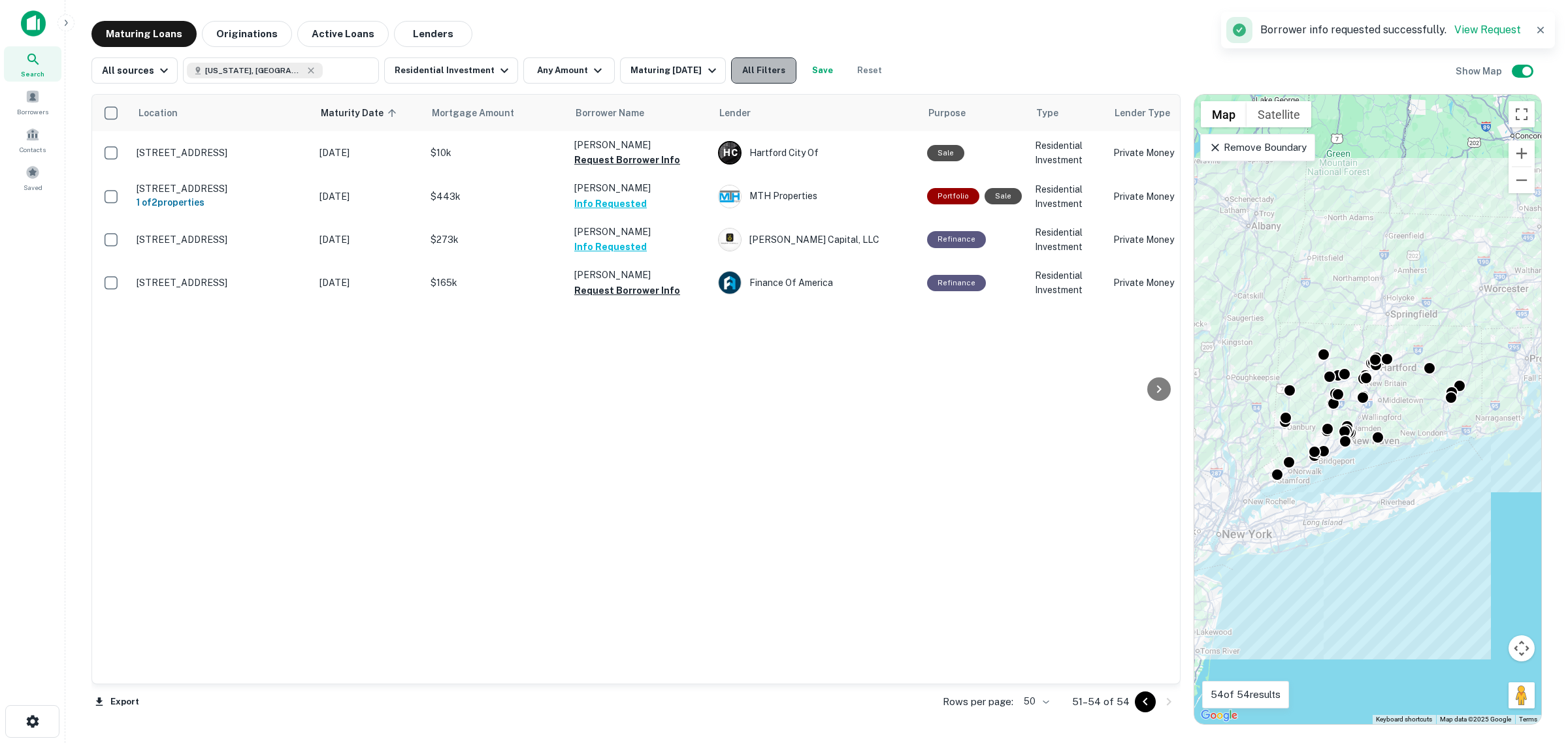
click at [775, 76] on button "All Filters" at bounding box center [763, 71] width 65 height 26
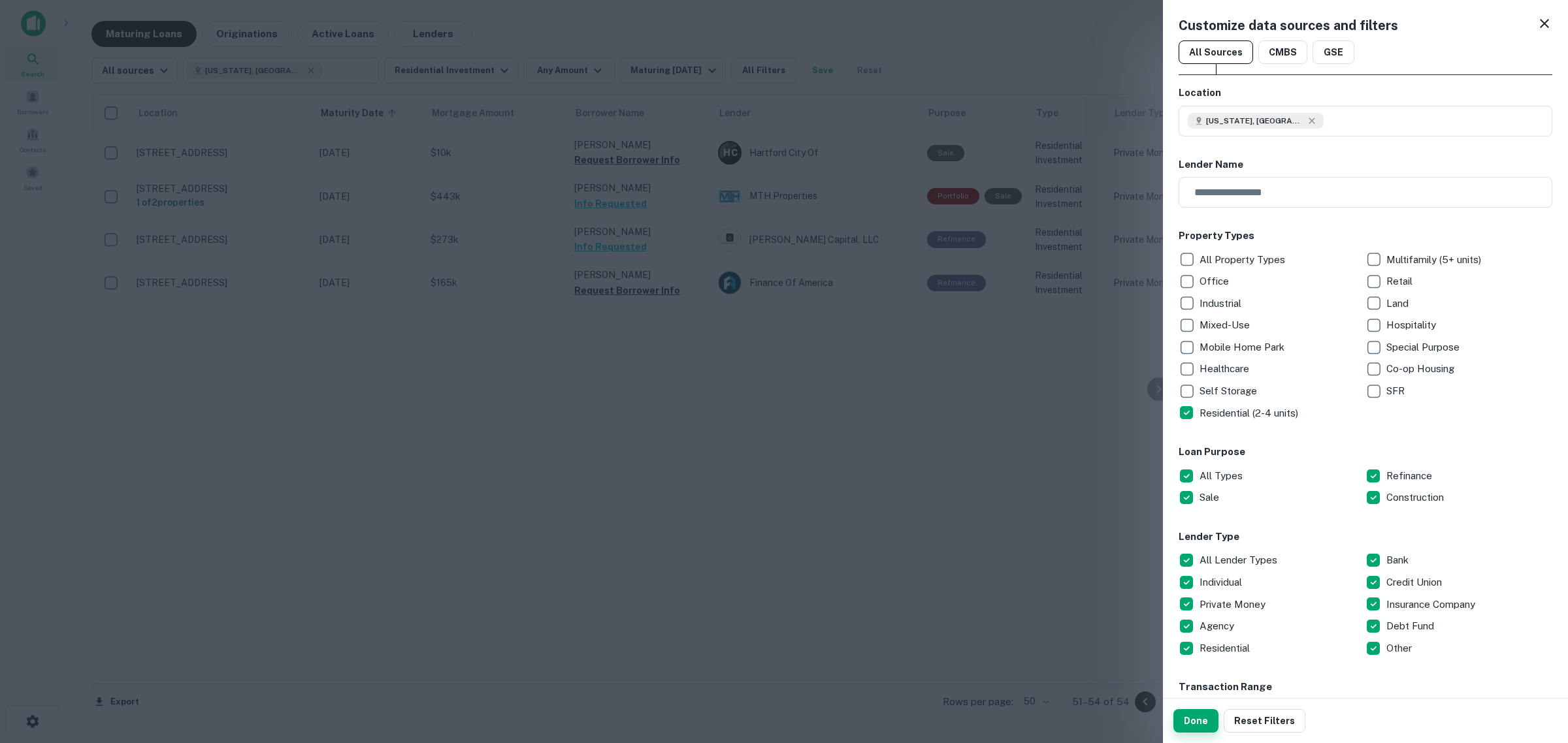
click at [1189, 717] on button "Done" at bounding box center [1195, 720] width 45 height 23
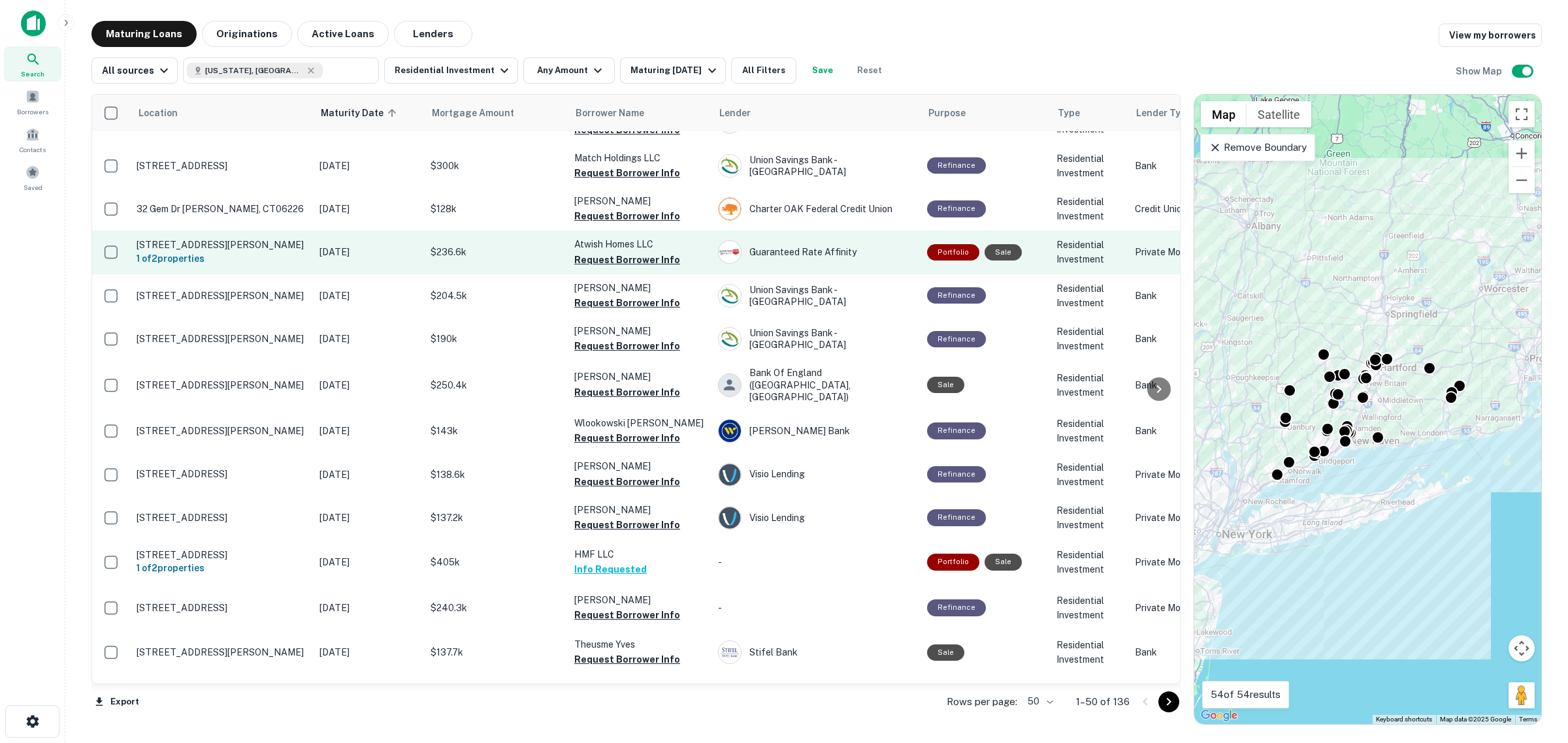
scroll to position [245, 0]
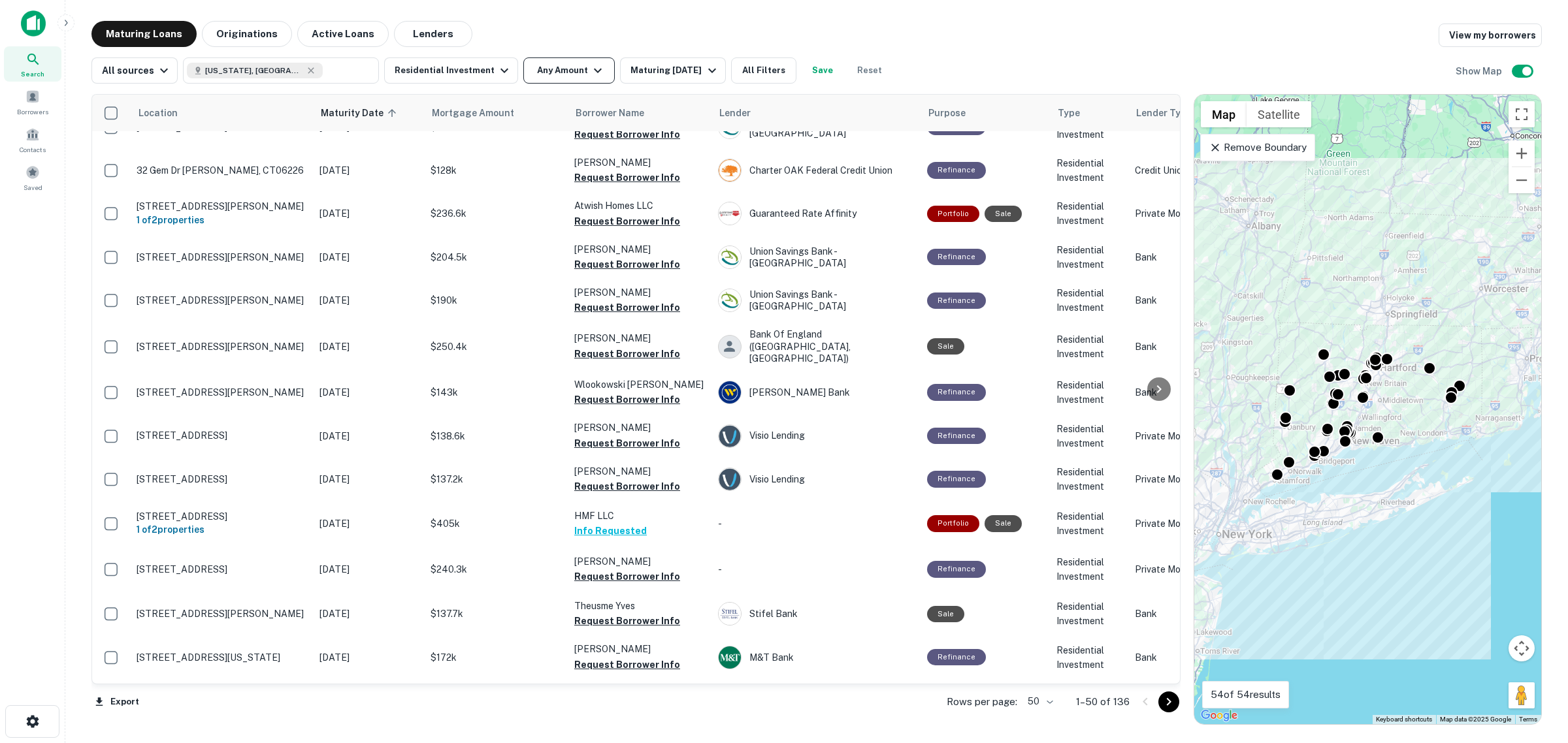
click at [557, 64] on button "Any Amount" at bounding box center [569, 71] width 92 height 26
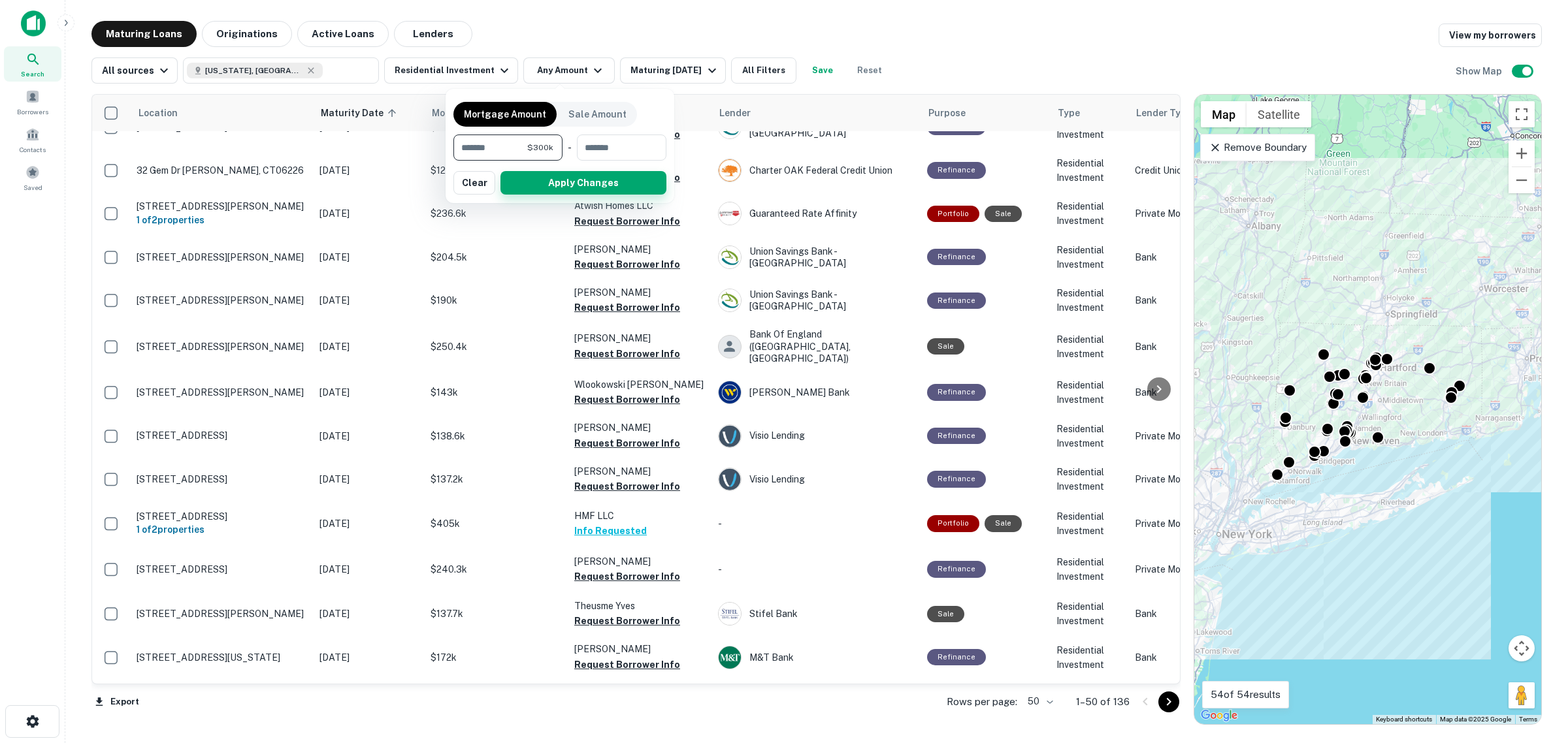
type input "******"
click at [538, 187] on button "Apply Changes" at bounding box center [583, 183] width 166 height 23
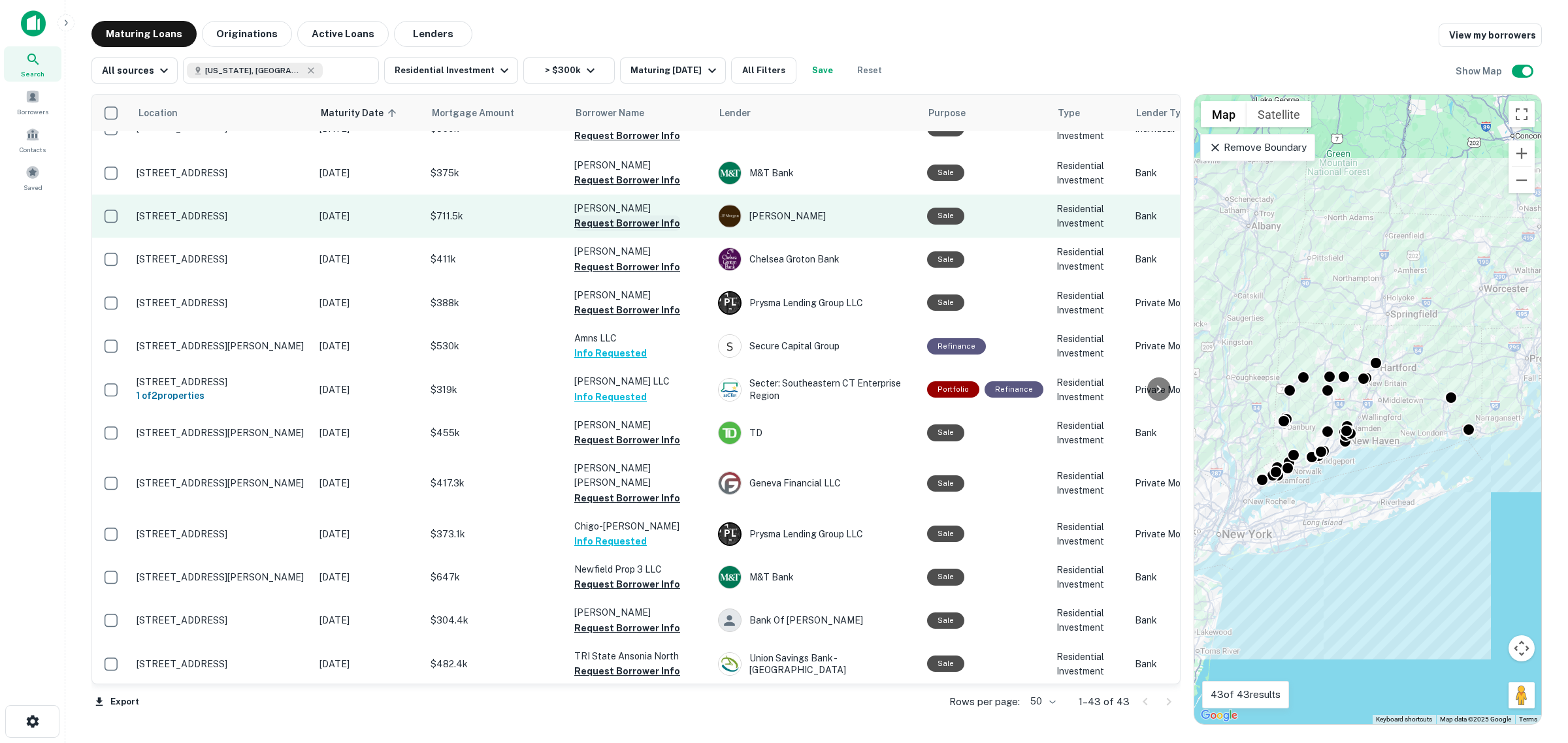
click at [641, 222] on button "Request Borrower Info" at bounding box center [627, 223] width 106 height 16
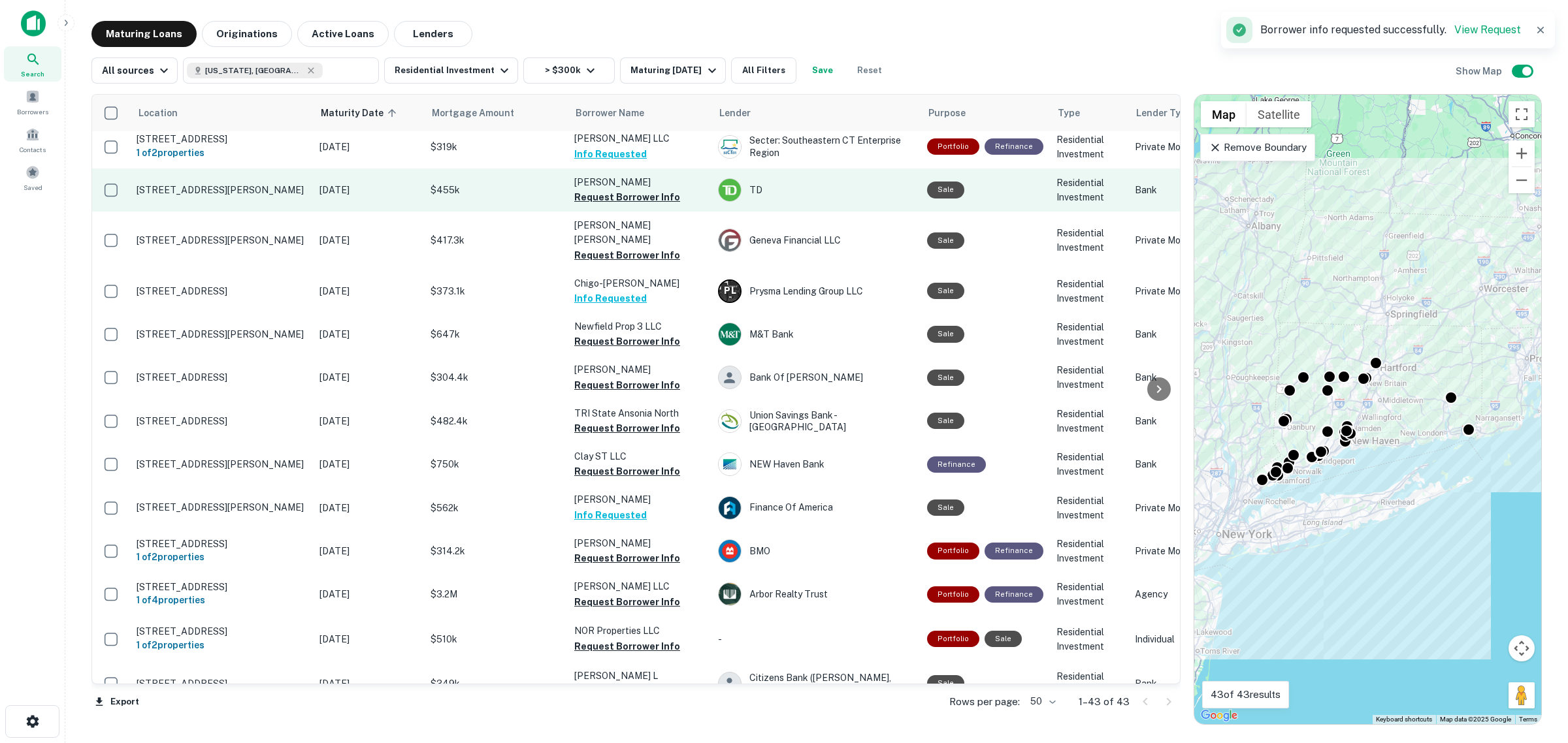
scroll to position [490, 0]
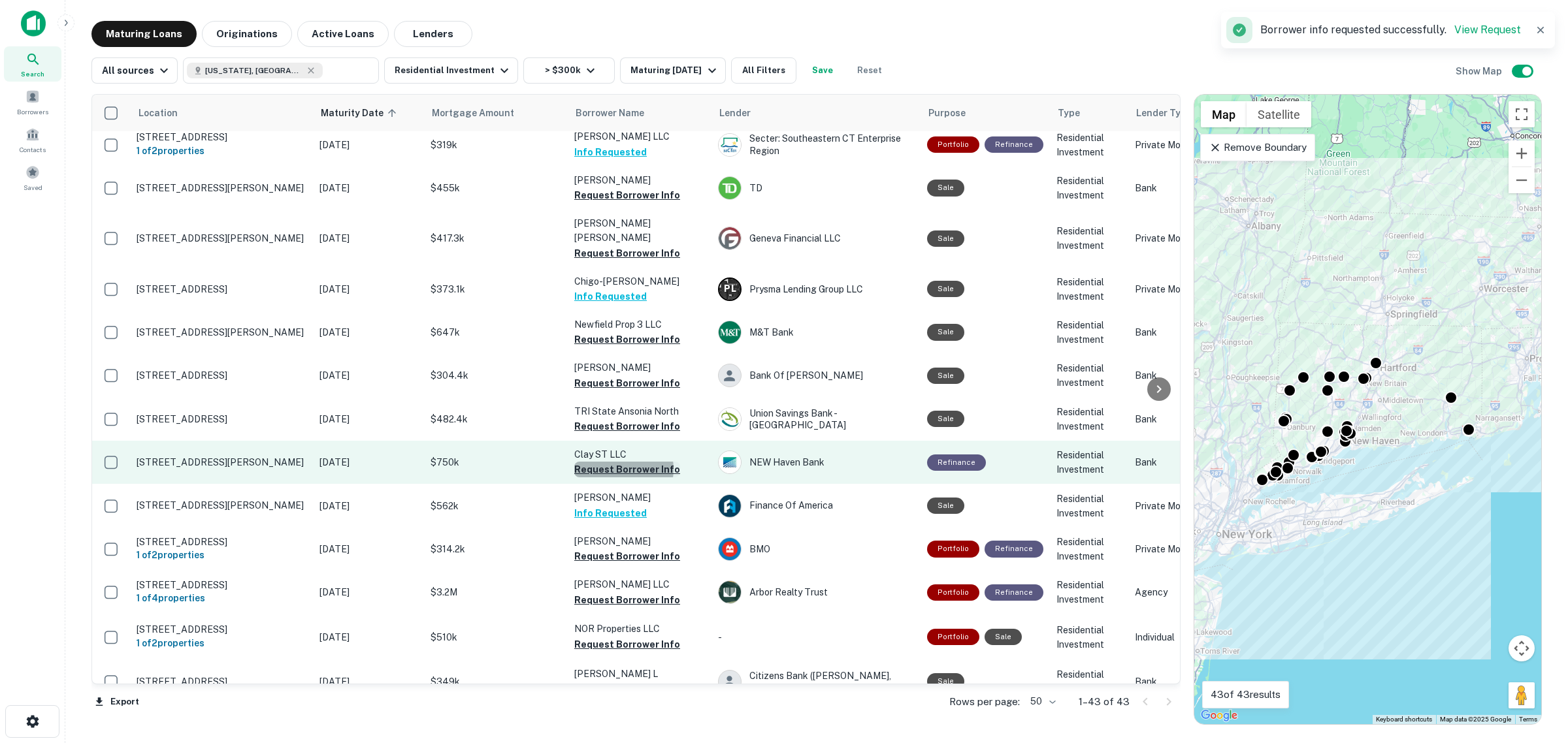
click at [623, 462] on button "Request Borrower Info" at bounding box center [627, 470] width 106 height 16
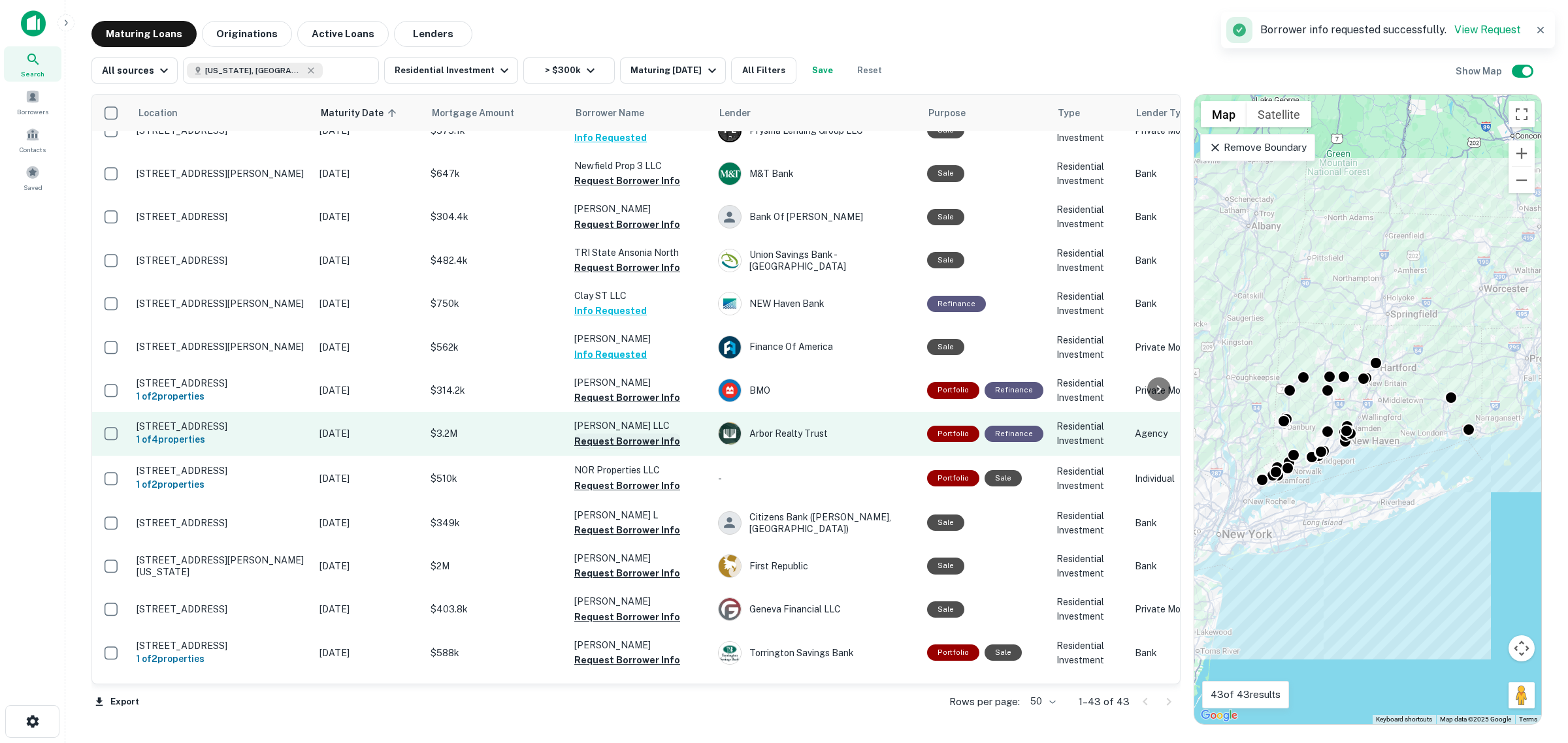
scroll to position [653, 0]
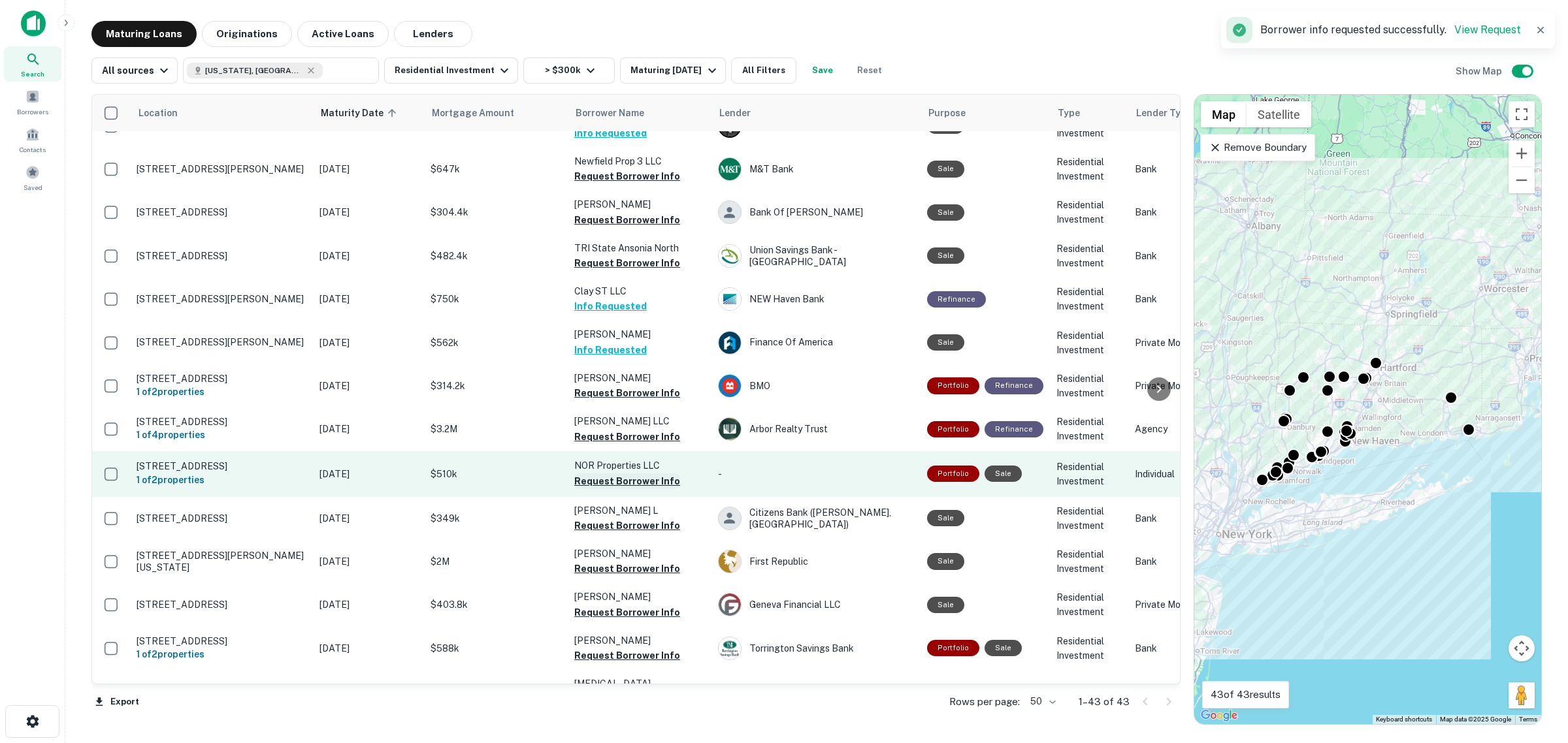
click at [654, 473] on button "Request Borrower Info" at bounding box center [627, 481] width 106 height 16
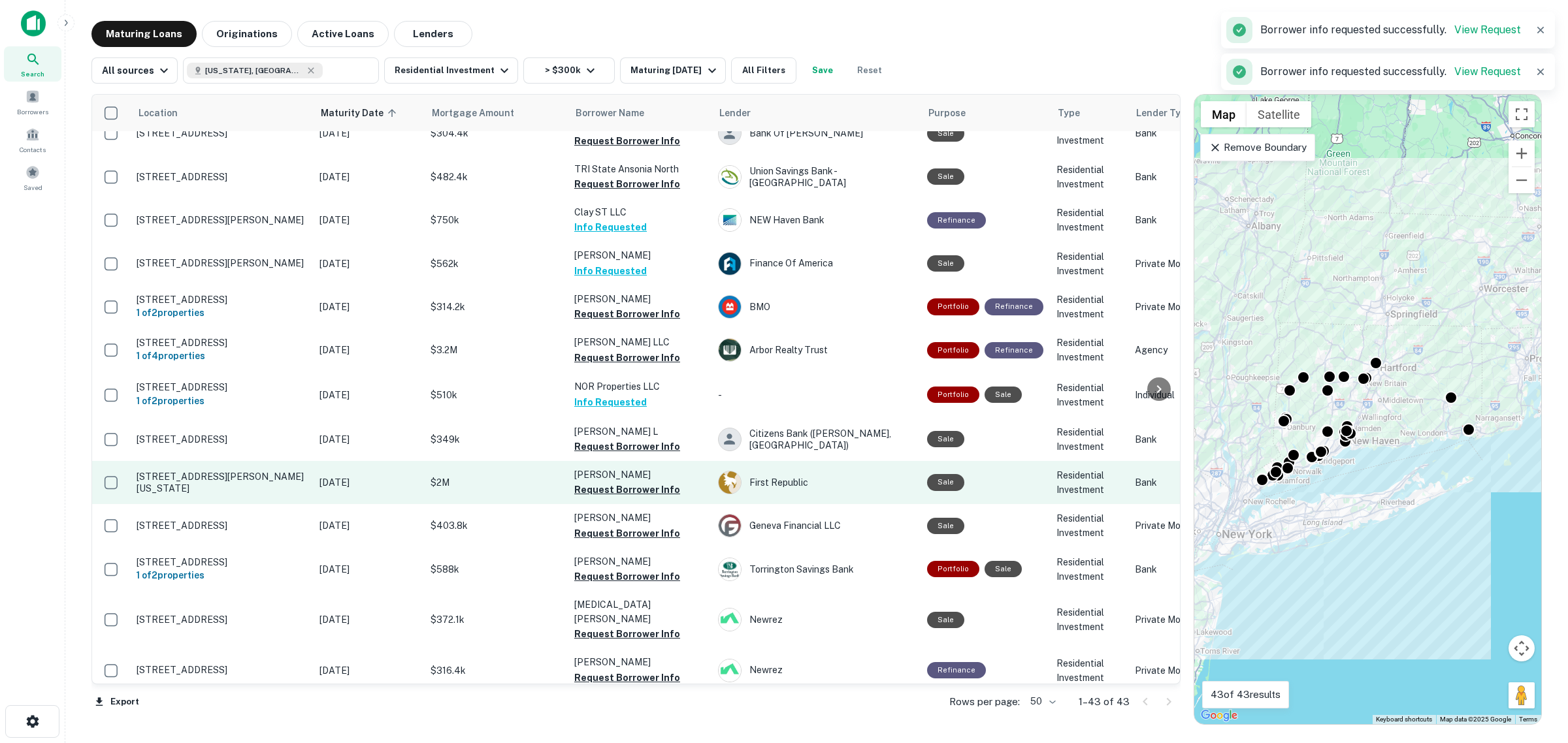
scroll to position [735, 0]
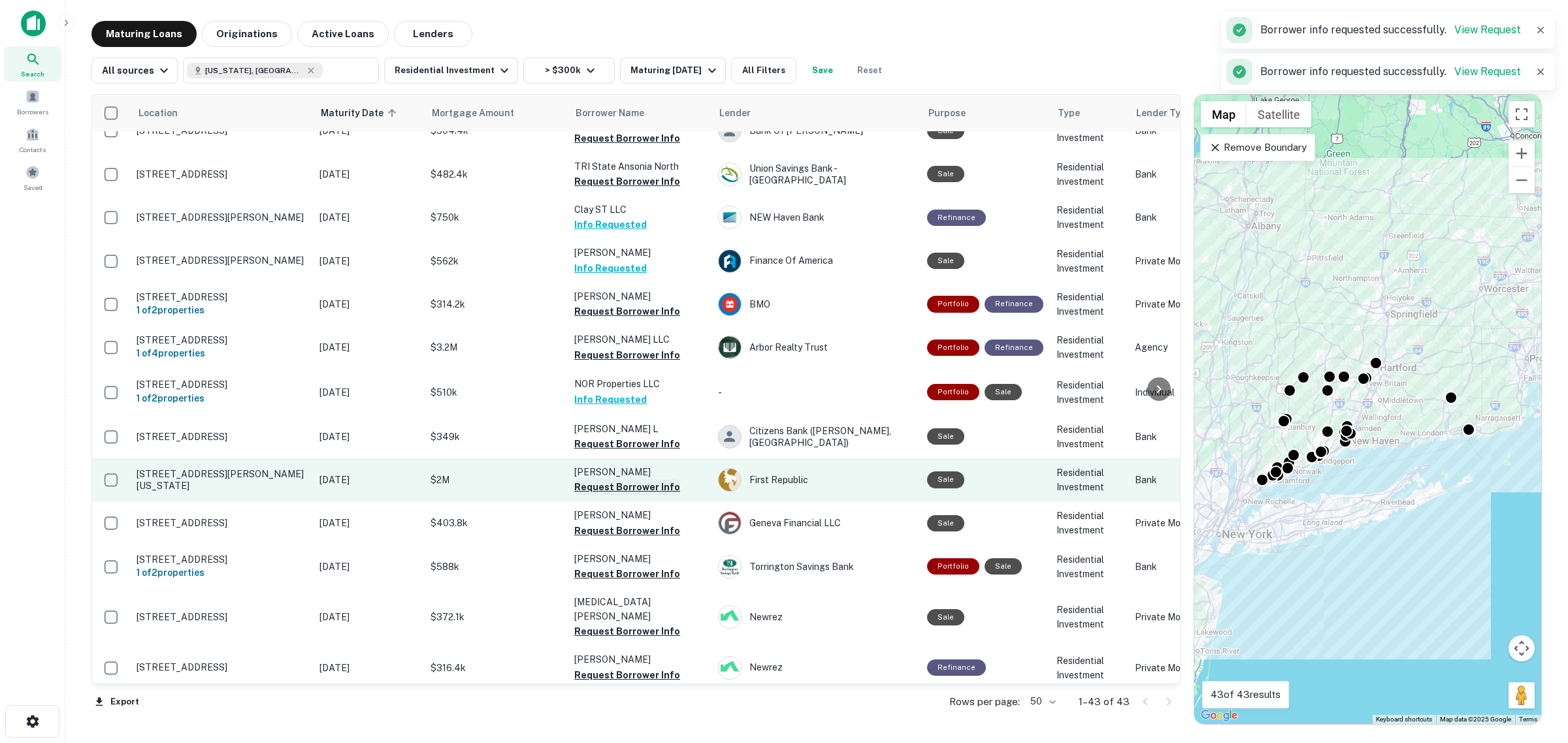
click at [642, 479] on button "Request Borrower Info" at bounding box center [627, 487] width 106 height 16
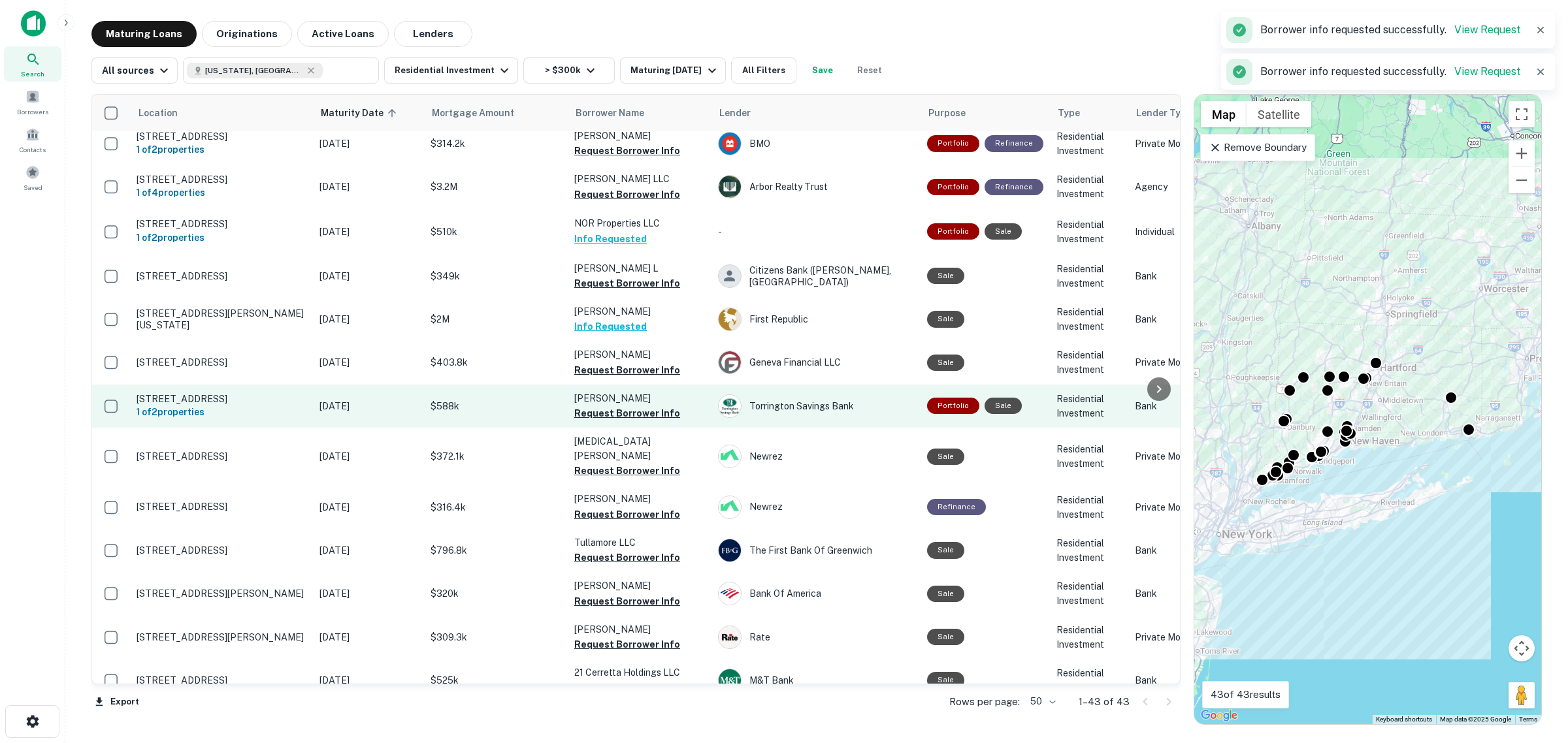
scroll to position [898, 0]
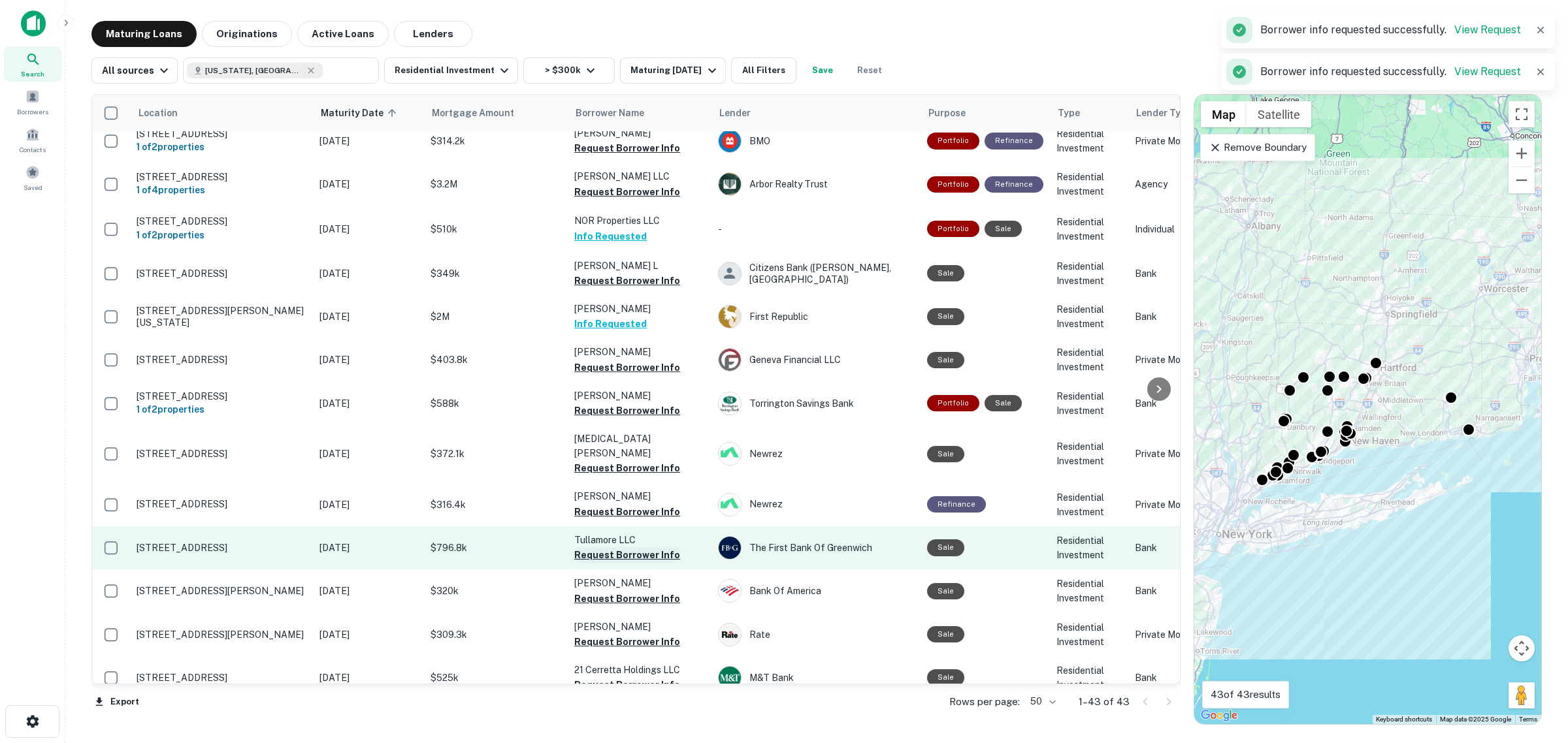
click at [654, 548] on button "Request Borrower Info" at bounding box center [627, 555] width 106 height 16
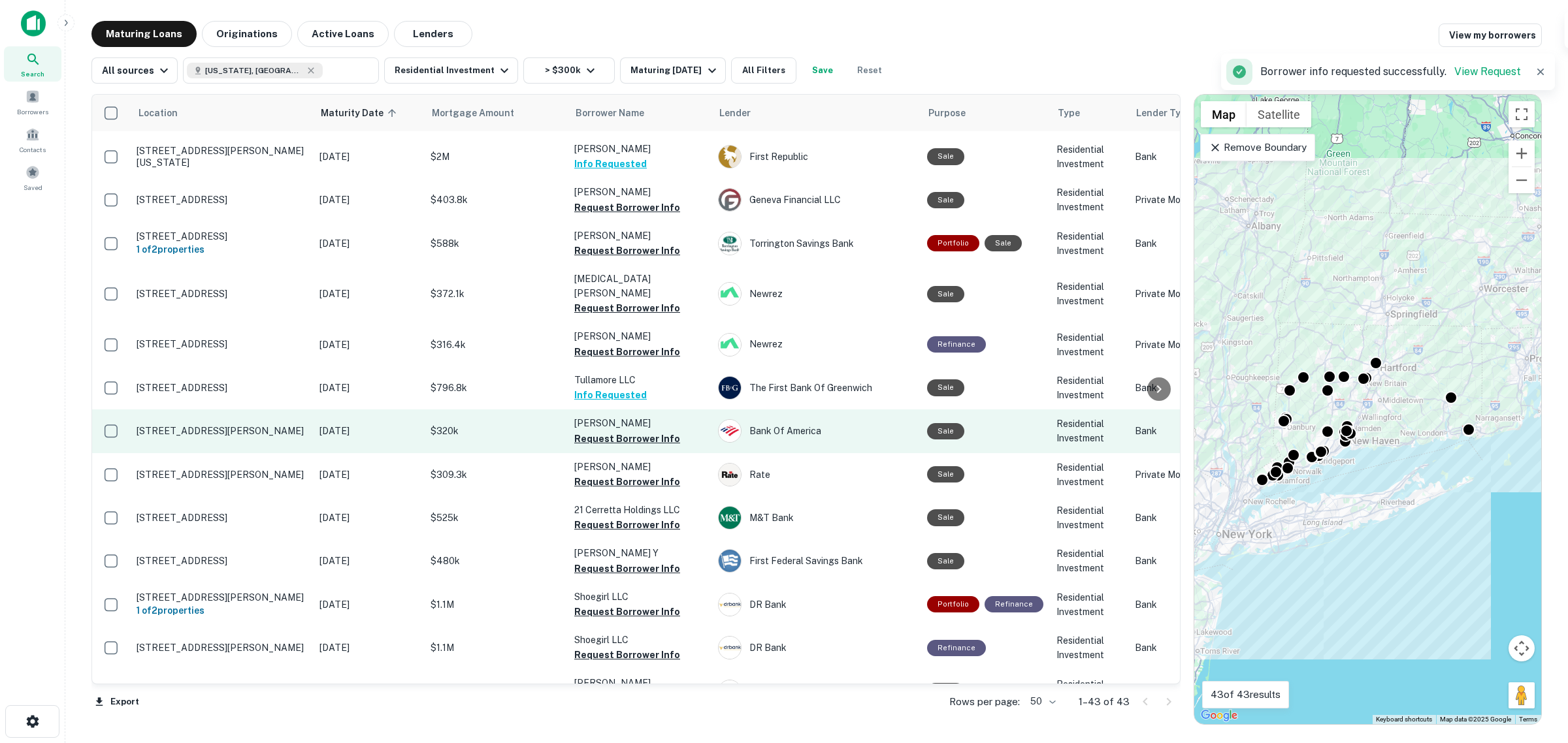
scroll to position [1062, 0]
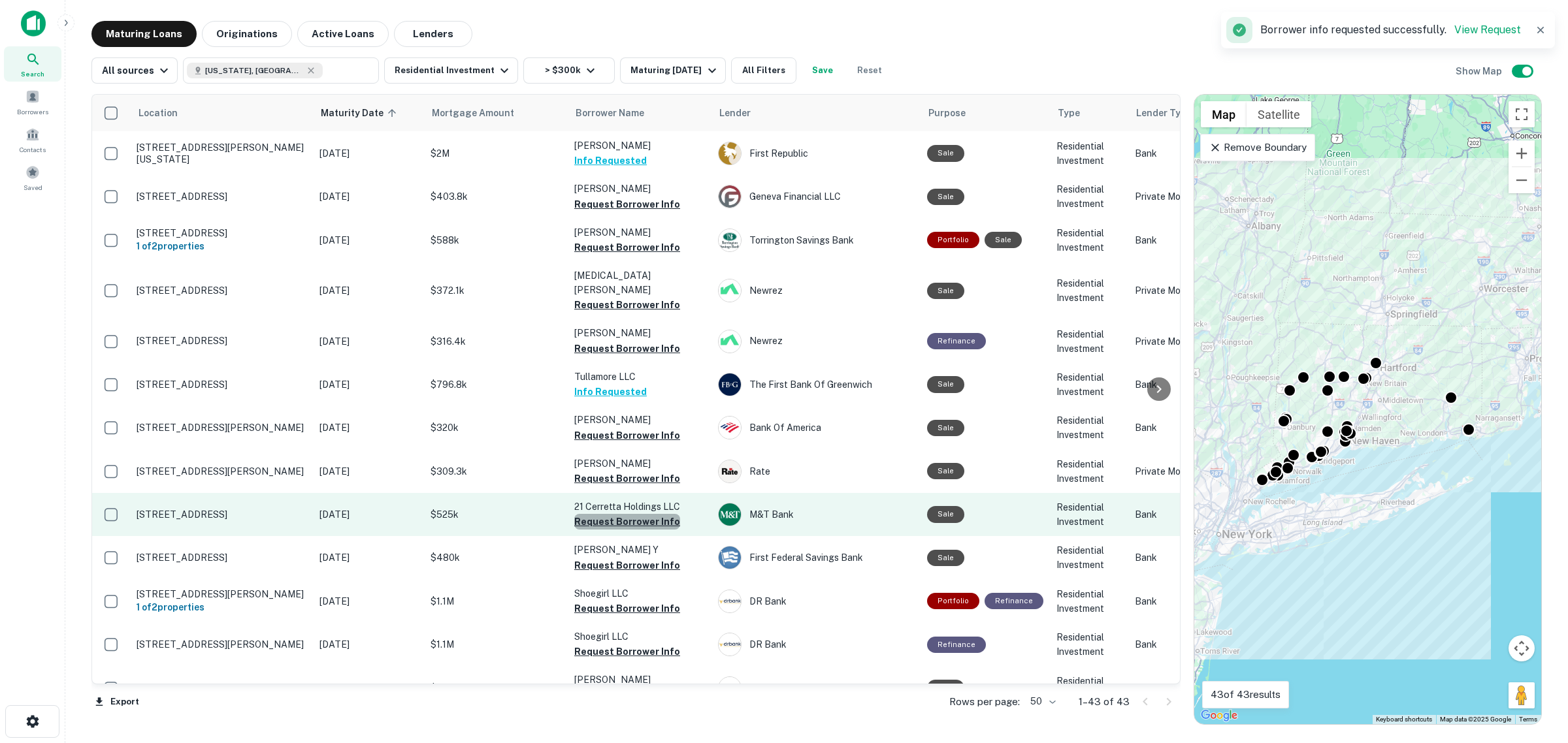
click at [652, 514] on button "Request Borrower Info" at bounding box center [627, 521] width 106 height 16
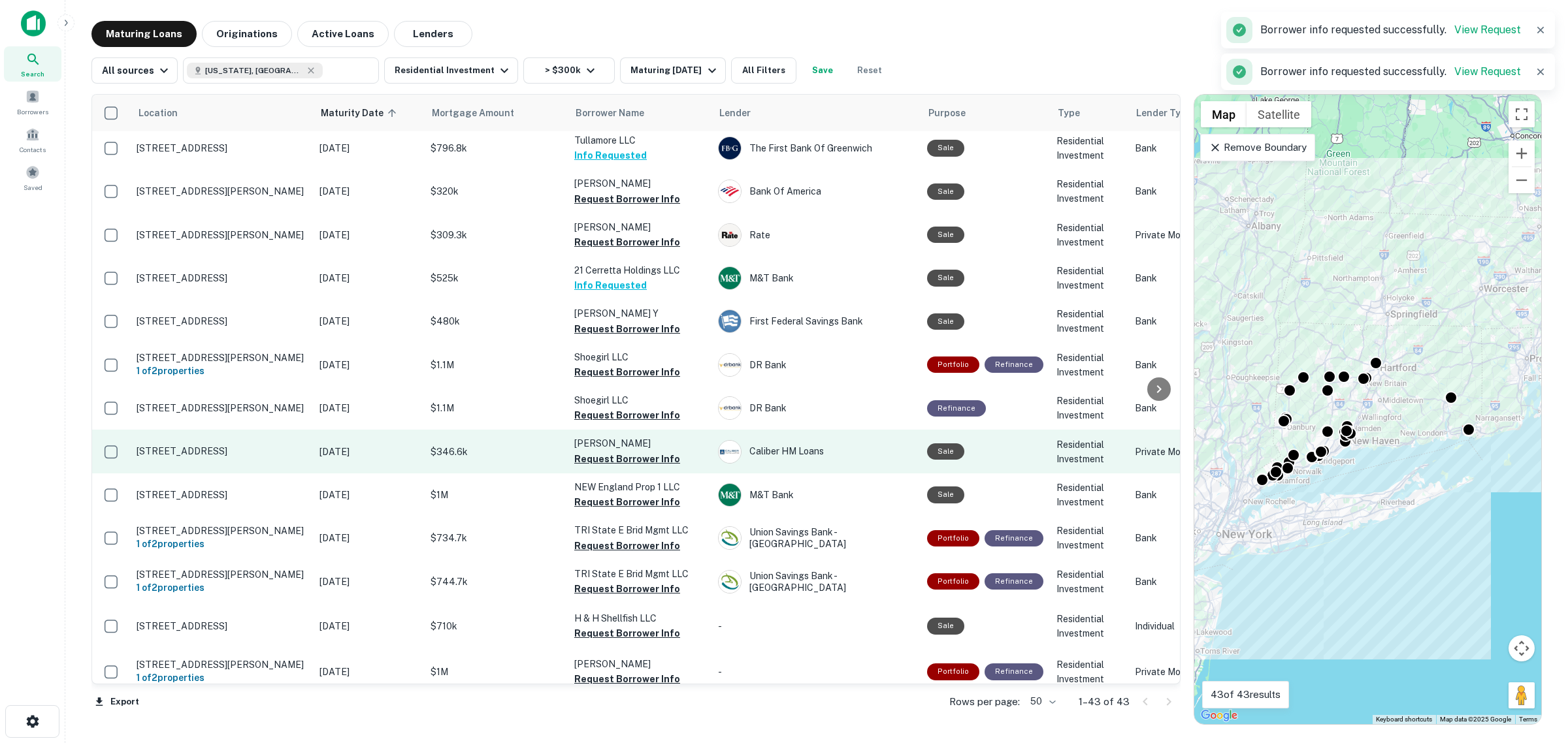
scroll to position [1306, 0]
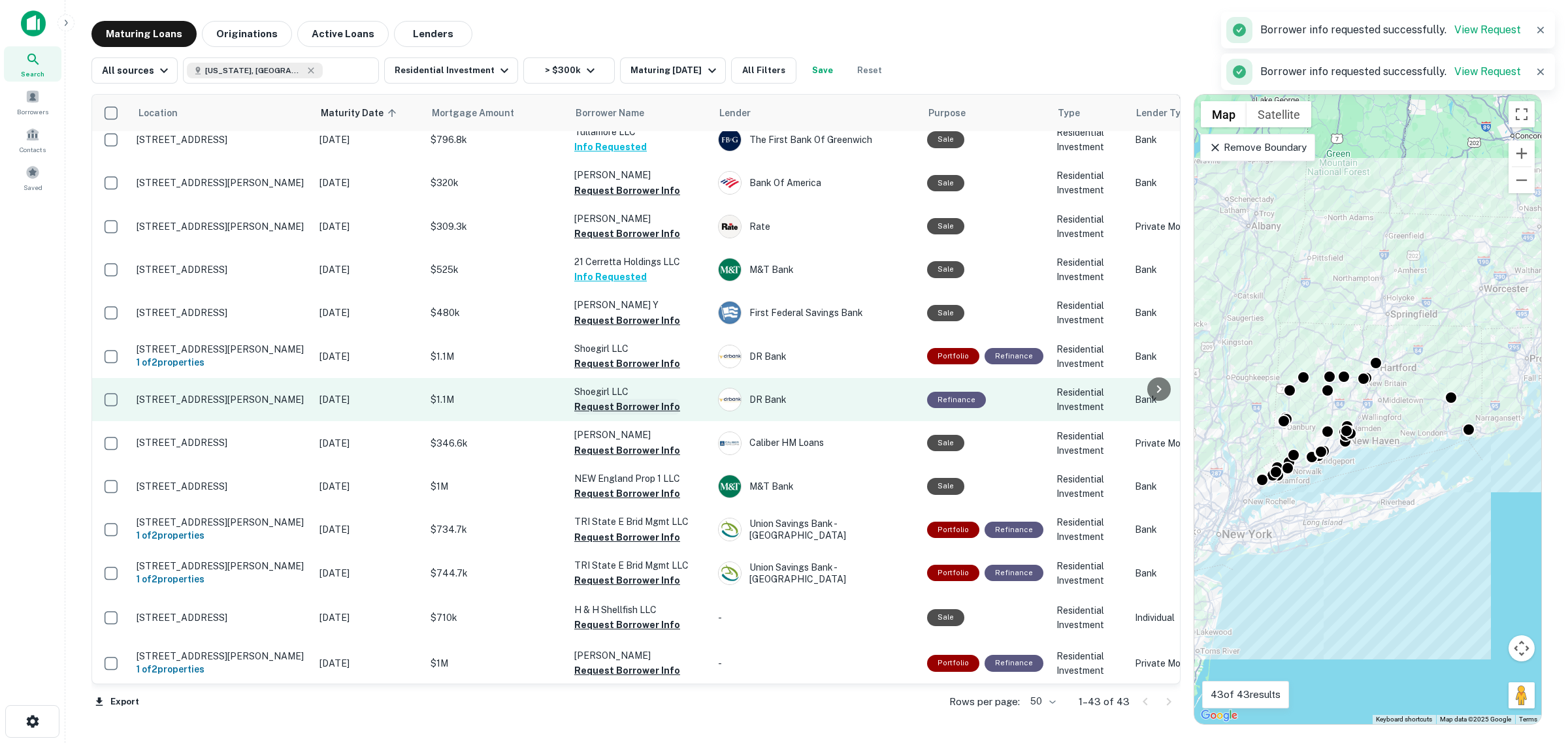
click at [645, 399] on button "Request Borrower Info" at bounding box center [627, 406] width 106 height 16
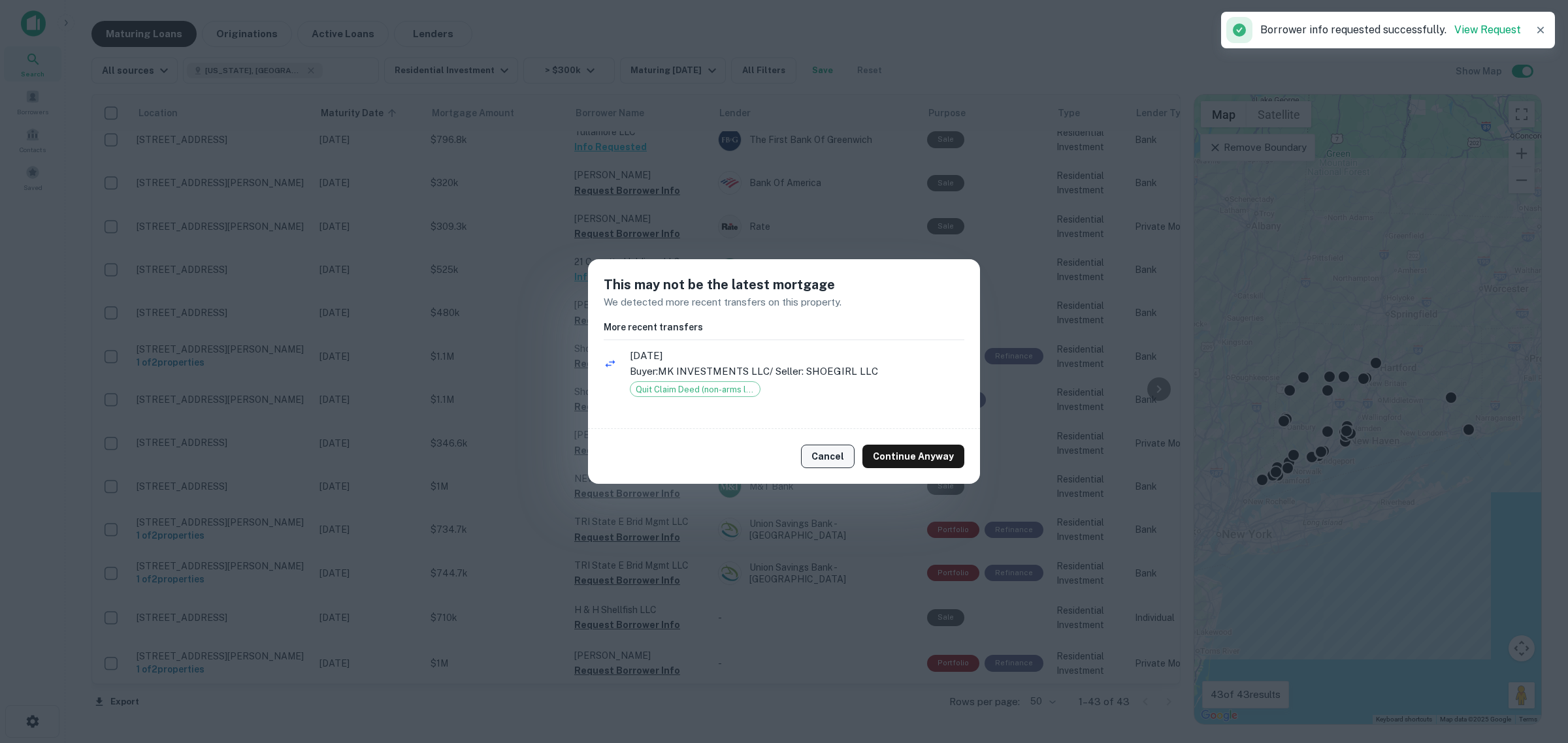
click at [838, 458] on button "Cancel" at bounding box center [827, 456] width 53 height 23
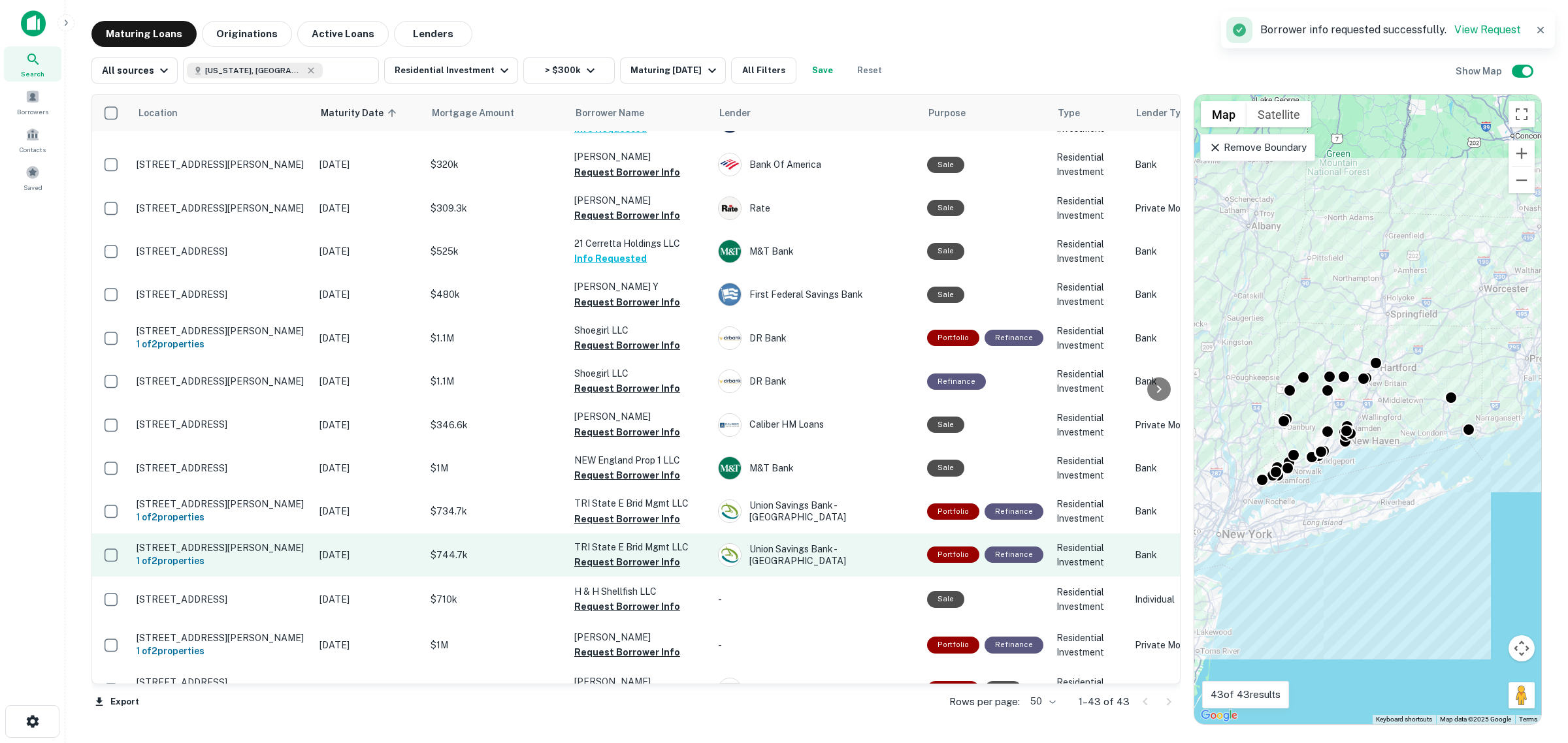
scroll to position [1326, 0]
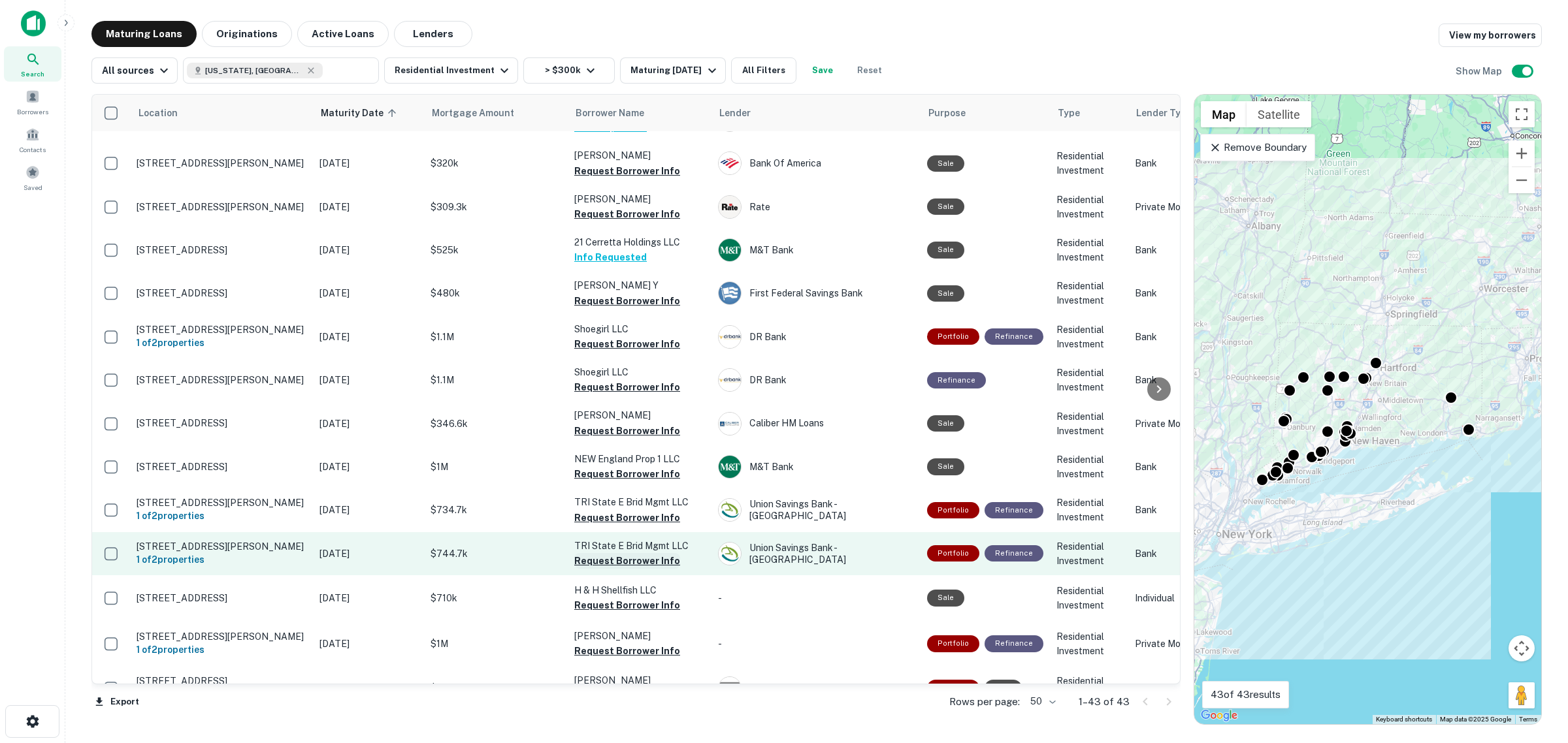
click at [625, 553] on button "Request Borrower Info" at bounding box center [627, 560] width 106 height 16
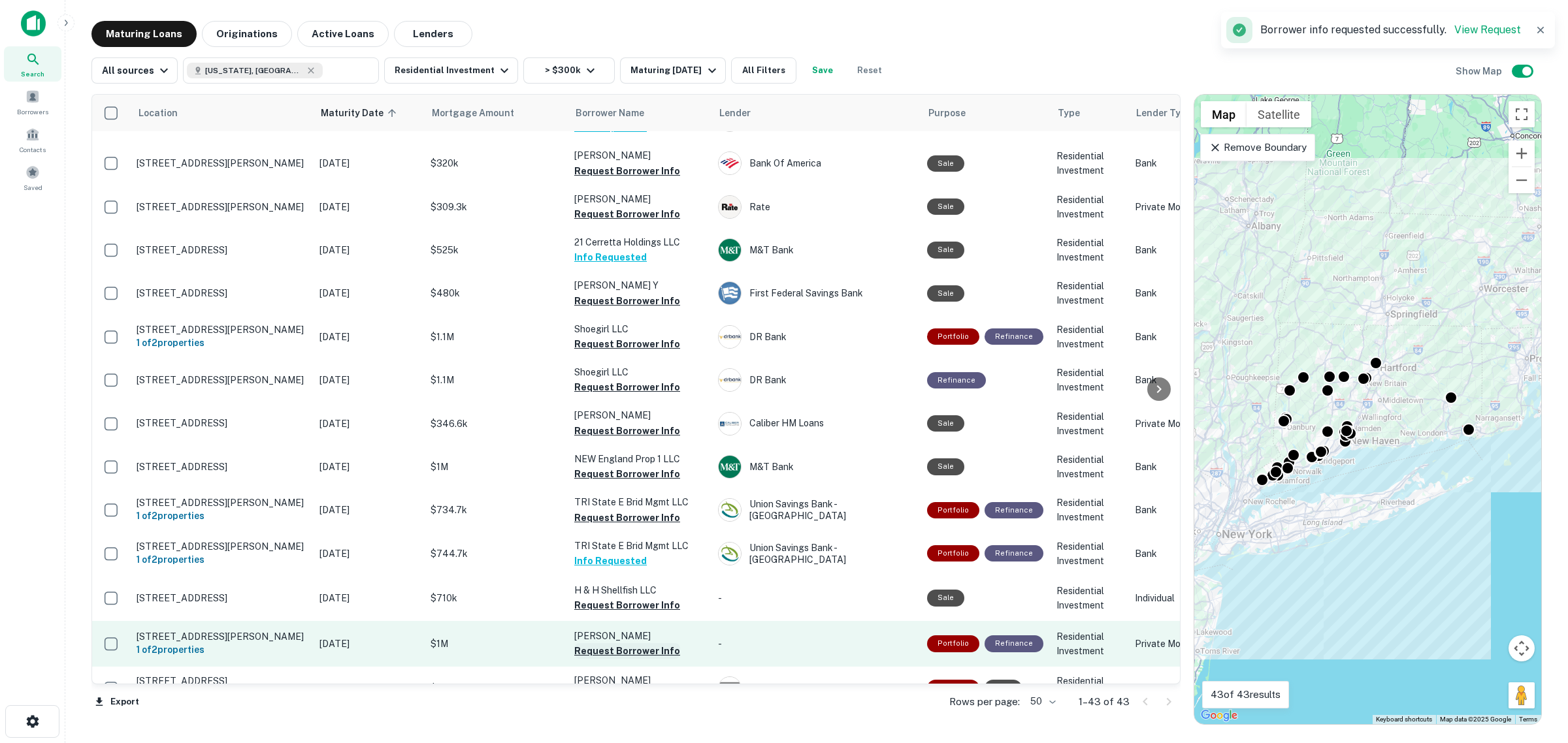
click at [648, 643] on button "Request Borrower Info" at bounding box center [627, 651] width 106 height 16
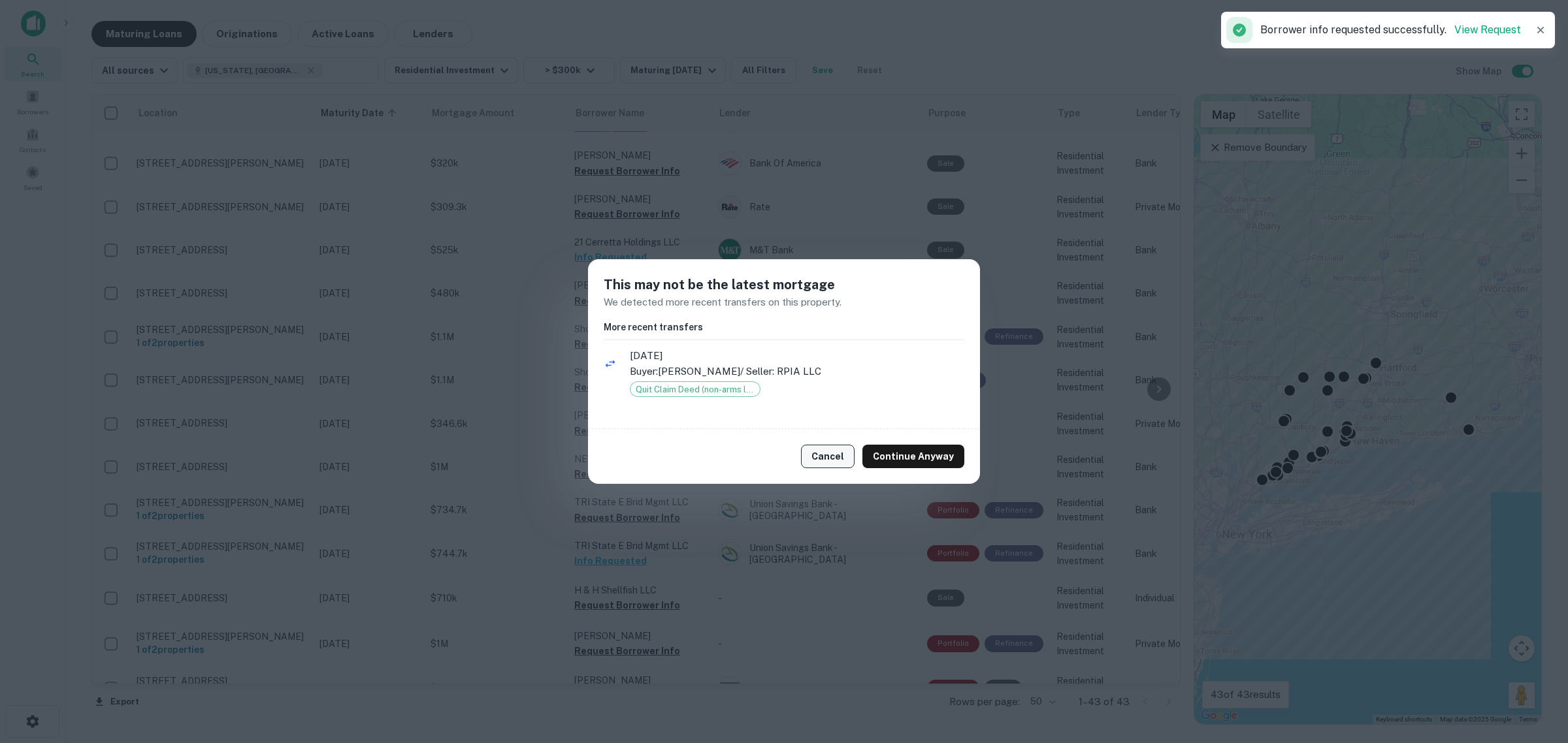
click at [833, 458] on button "Cancel" at bounding box center [827, 456] width 53 height 23
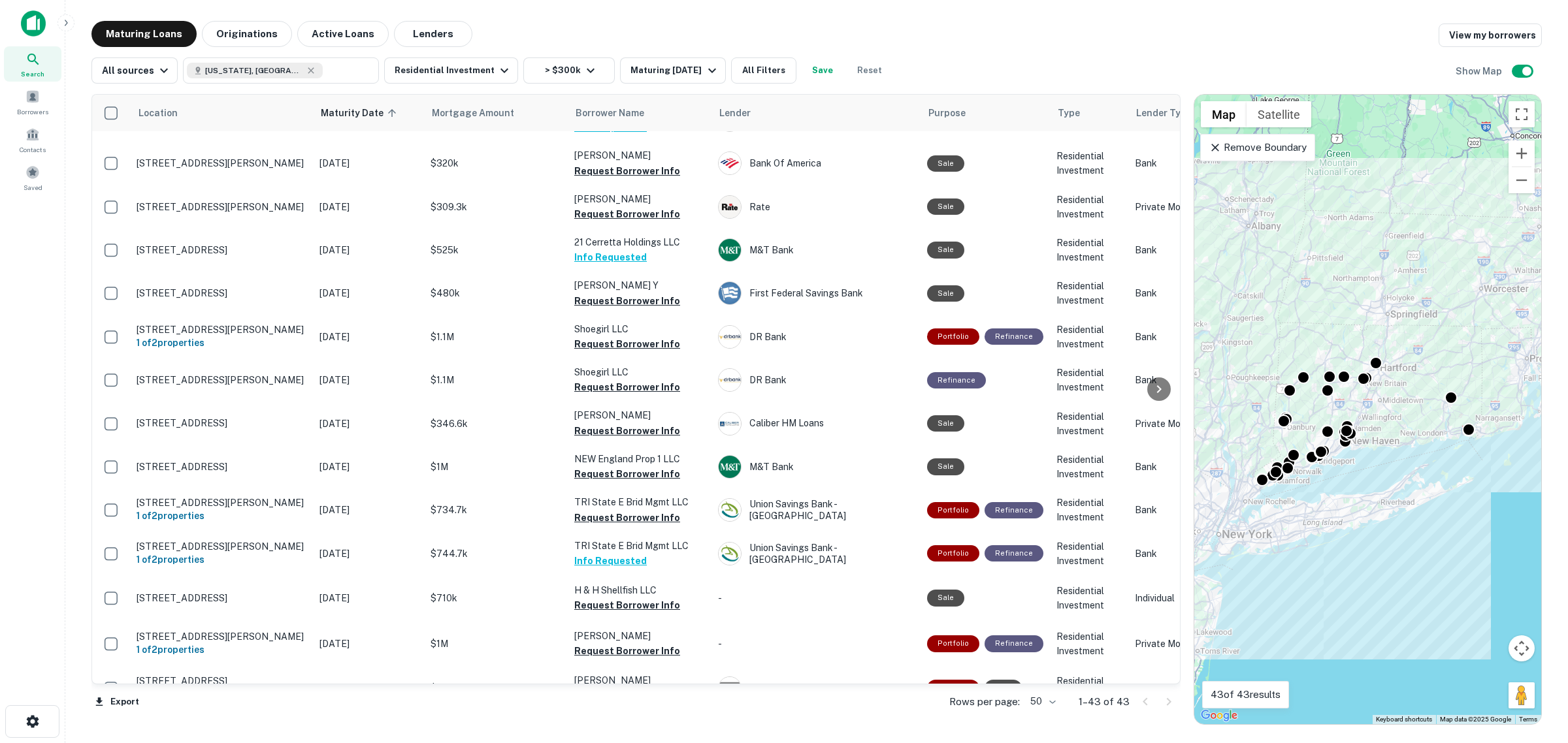
click at [1155, 680] on div at bounding box center [1159, 389] width 26 height 589
click at [1158, 675] on div at bounding box center [1159, 389] width 26 height 589
click at [1159, 678] on div at bounding box center [1159, 389] width 26 height 589
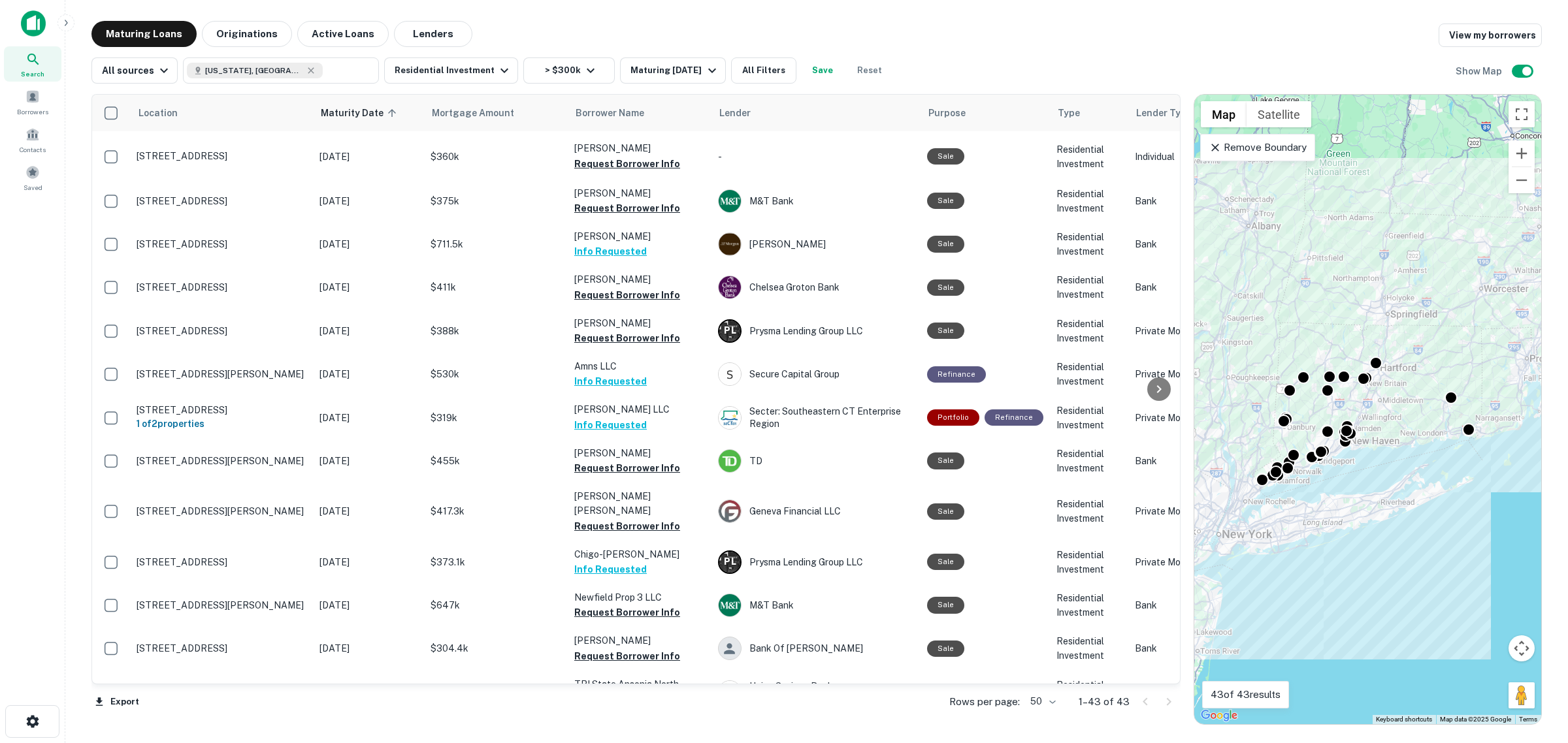
scroll to position [0, 0]
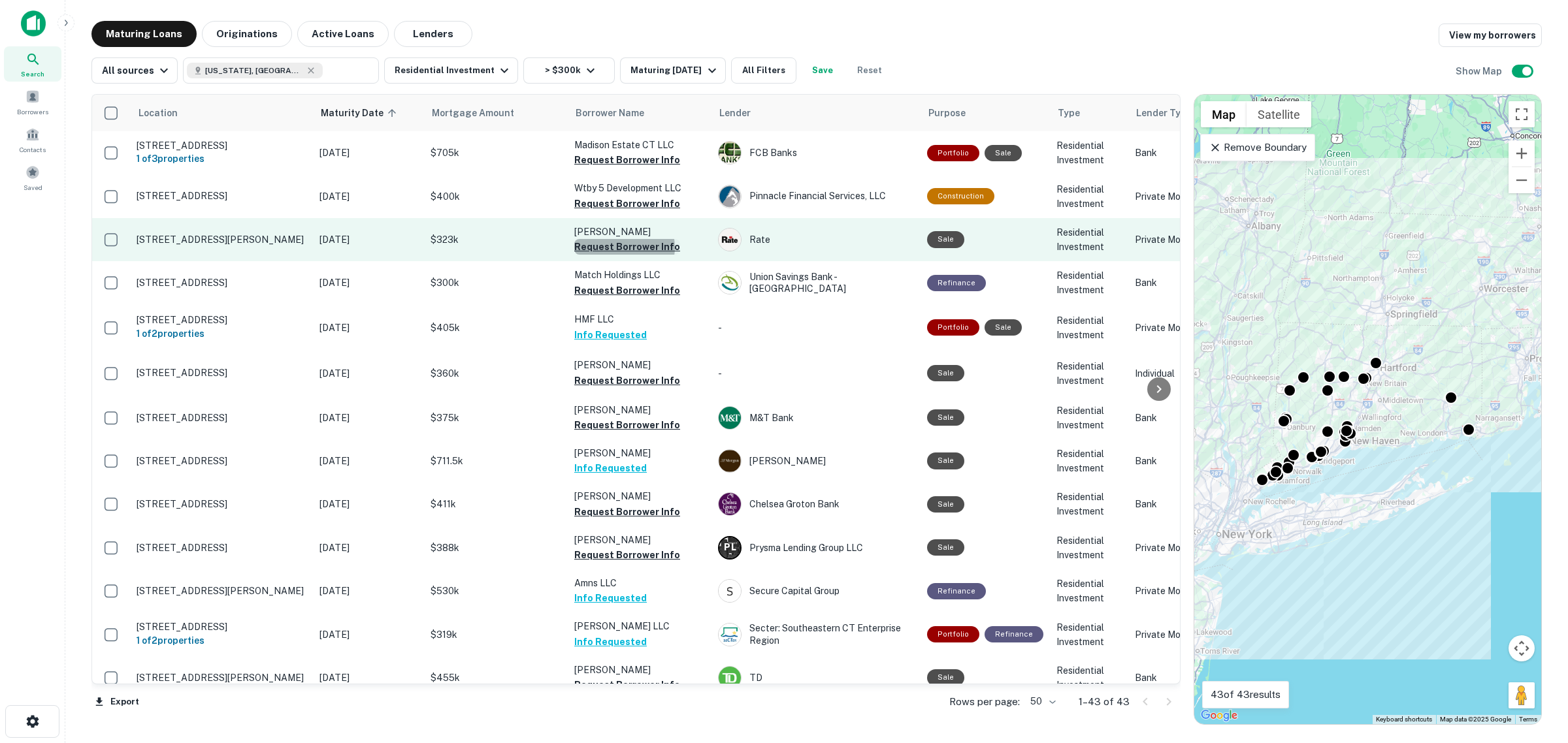
click at [624, 247] on button "Request Borrower Info" at bounding box center [627, 246] width 106 height 16
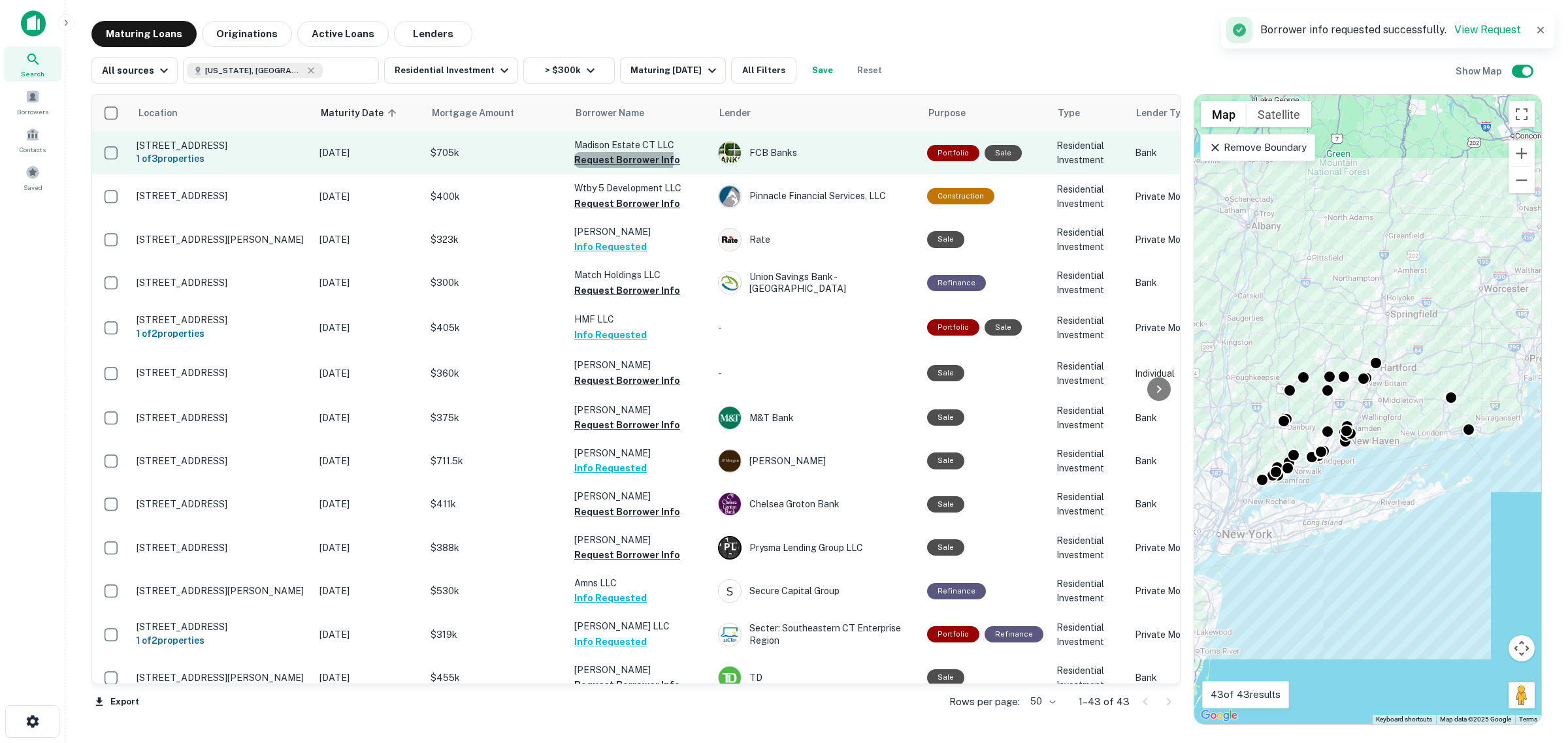
click at [600, 157] on button "Request Borrower Info" at bounding box center [627, 160] width 106 height 16
click at [621, 157] on button "Request Borrower Info" at bounding box center [627, 160] width 106 height 16
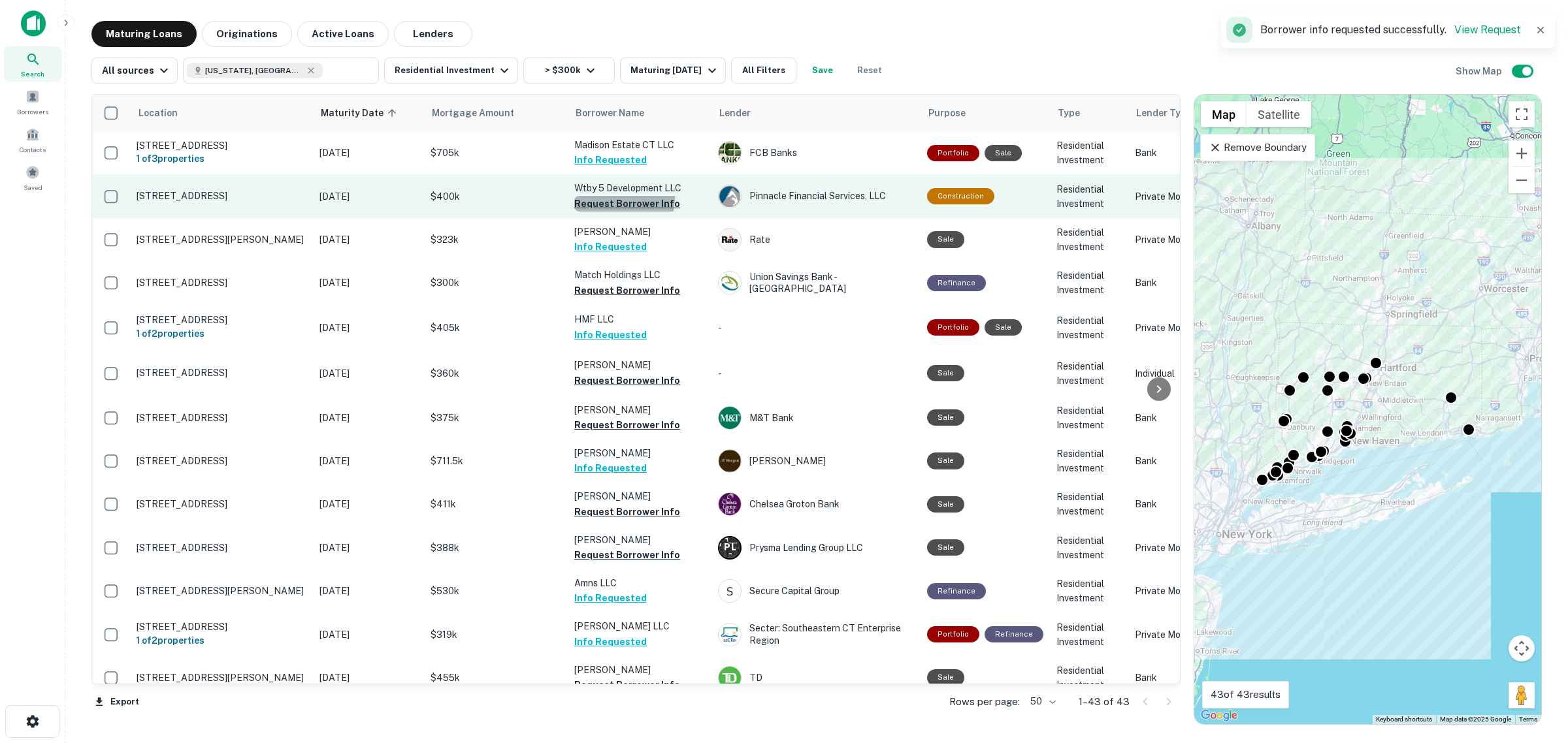
click at [619, 198] on button "Request Borrower Info" at bounding box center [627, 204] width 106 height 16
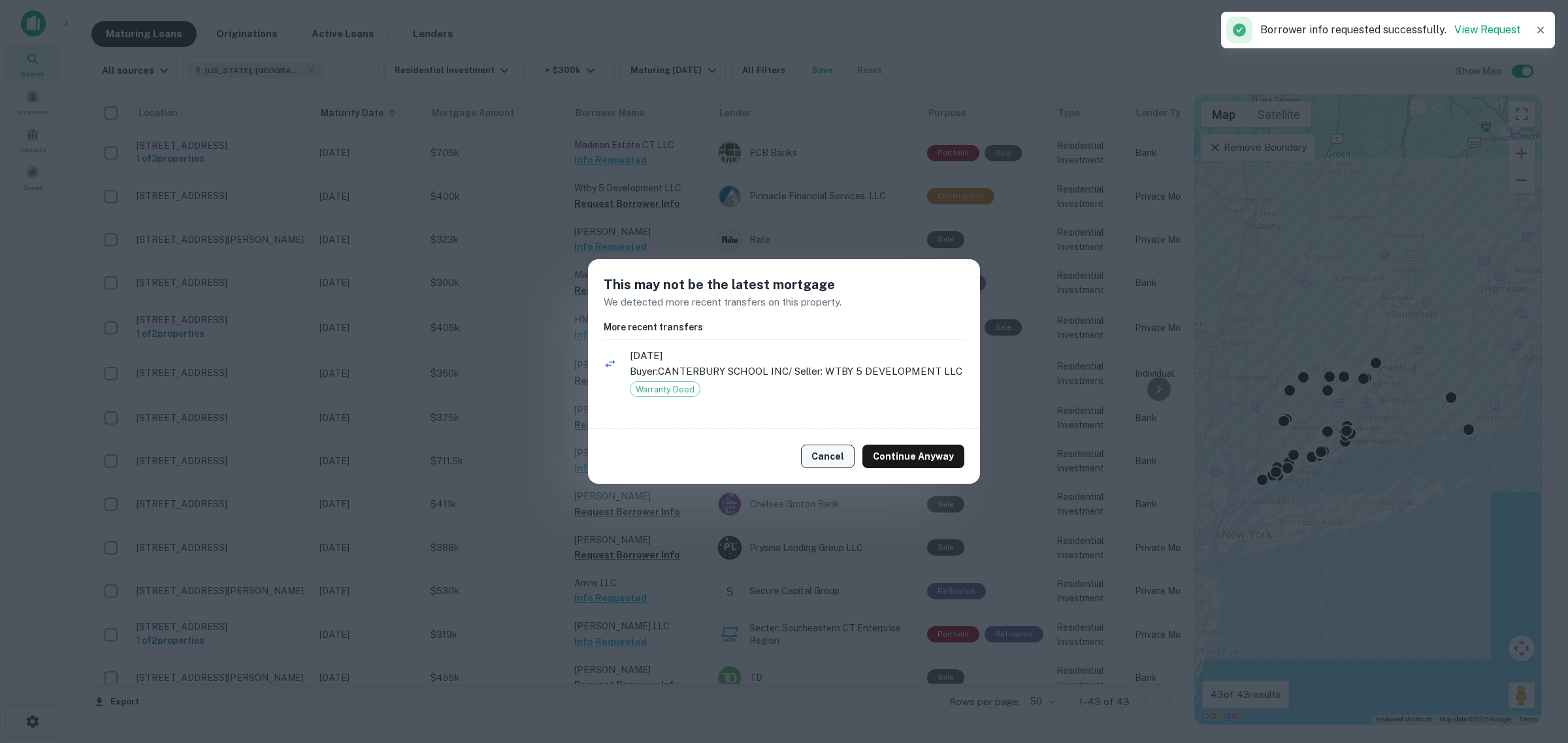
click at [824, 452] on button "Cancel" at bounding box center [827, 456] width 53 height 23
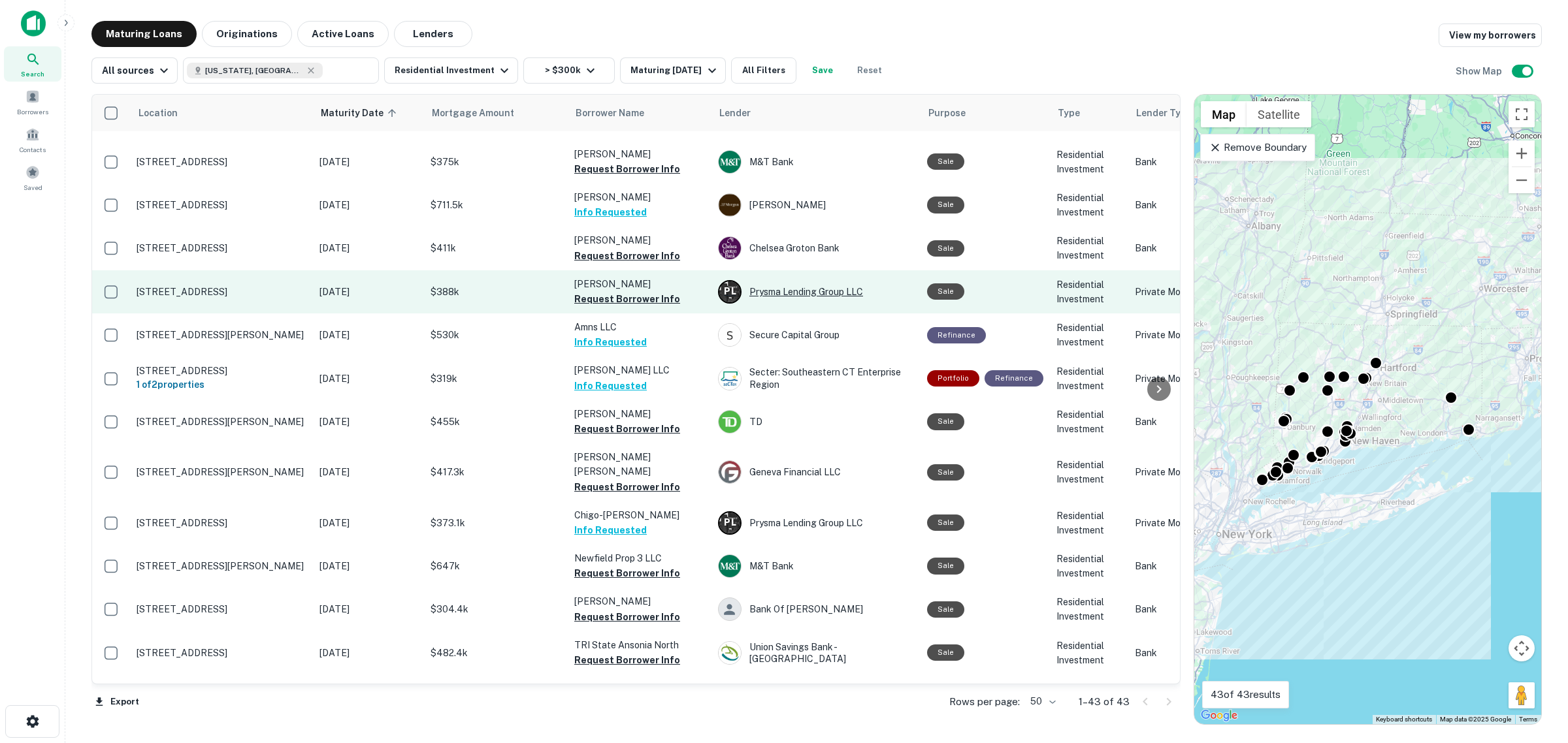
scroll to position [327, 0]
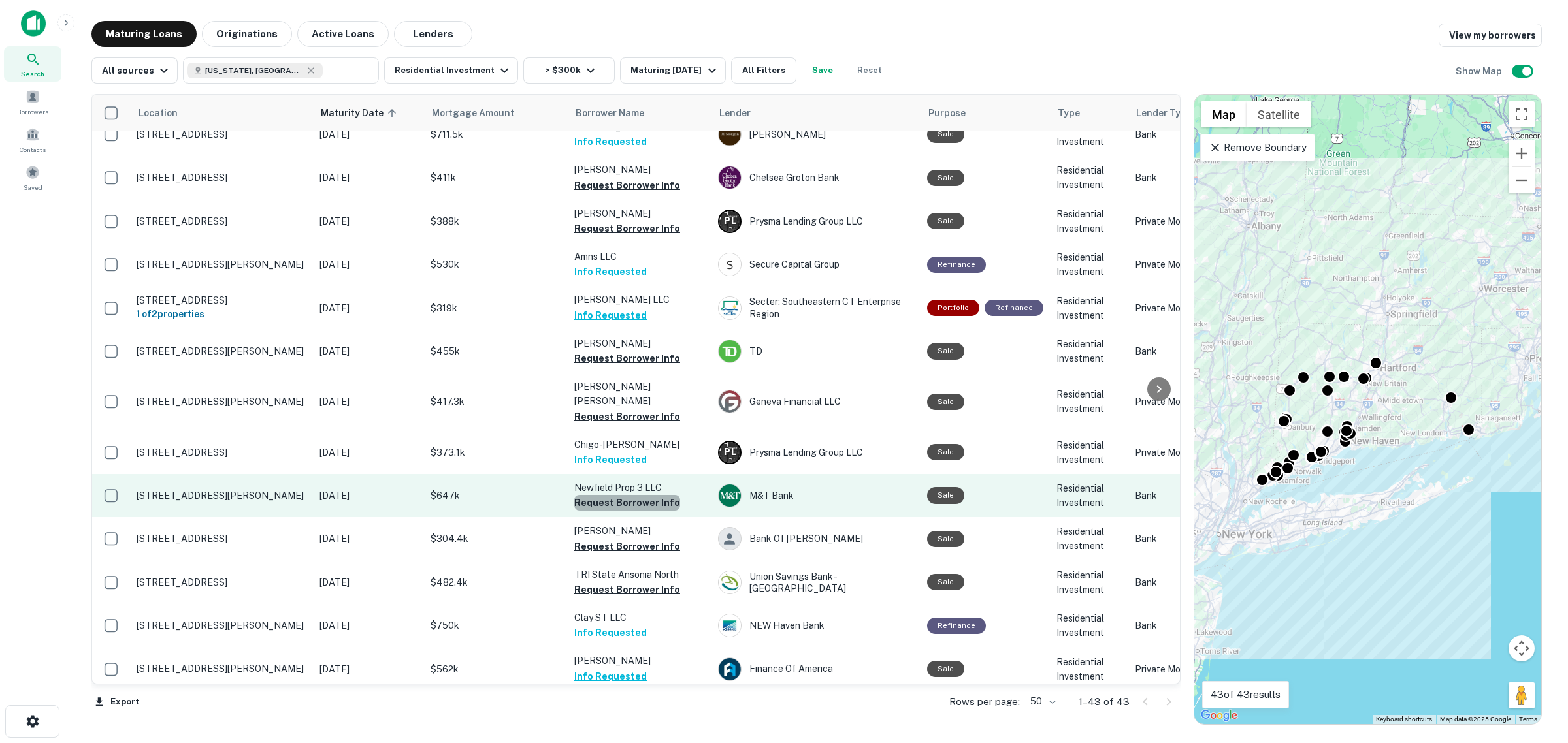
click at [642, 495] on button "Request Borrower Info" at bounding box center [627, 503] width 106 height 16
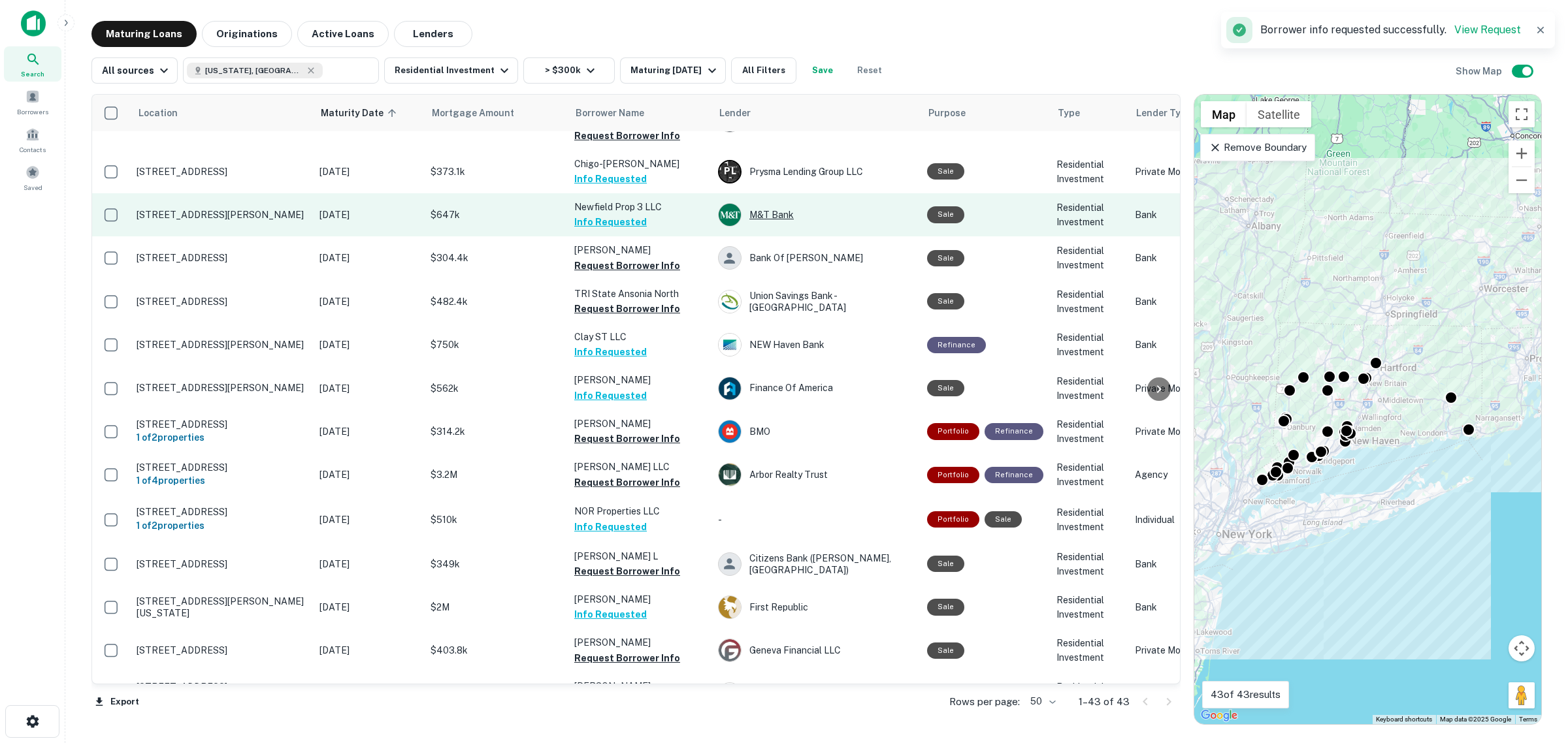
scroll to position [653, 0]
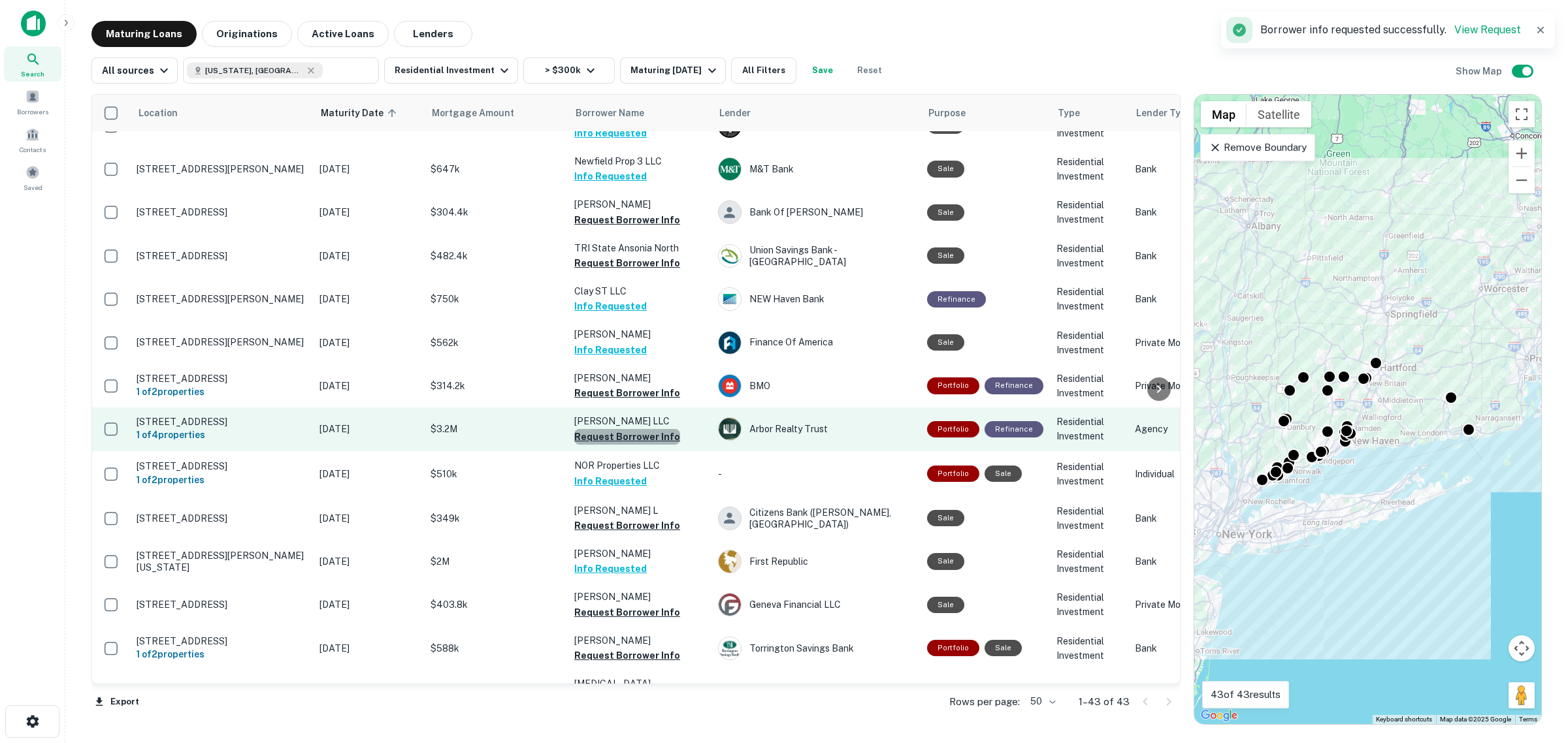
click at [650, 429] on button "Request Borrower Info" at bounding box center [627, 436] width 106 height 16
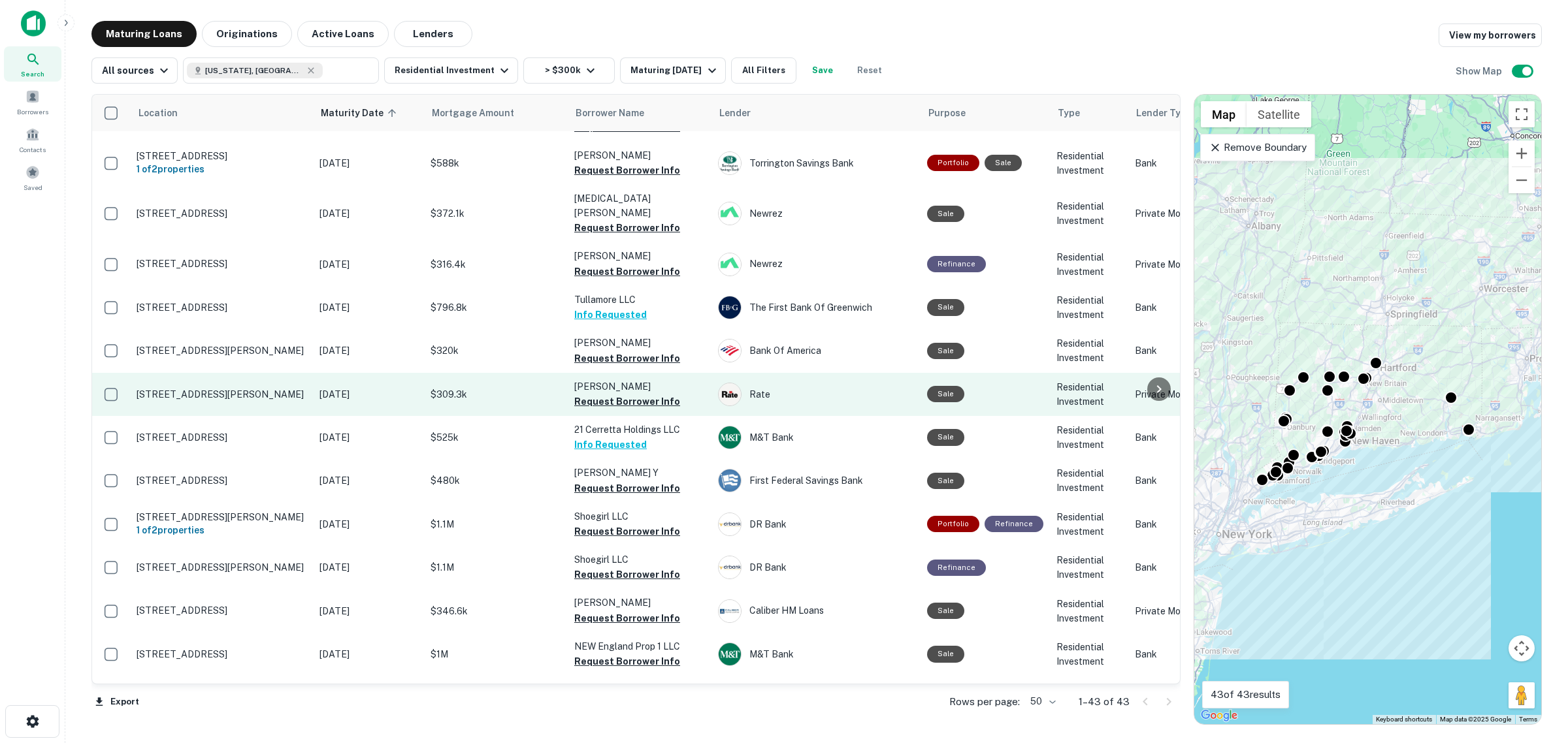
scroll to position [1143, 0]
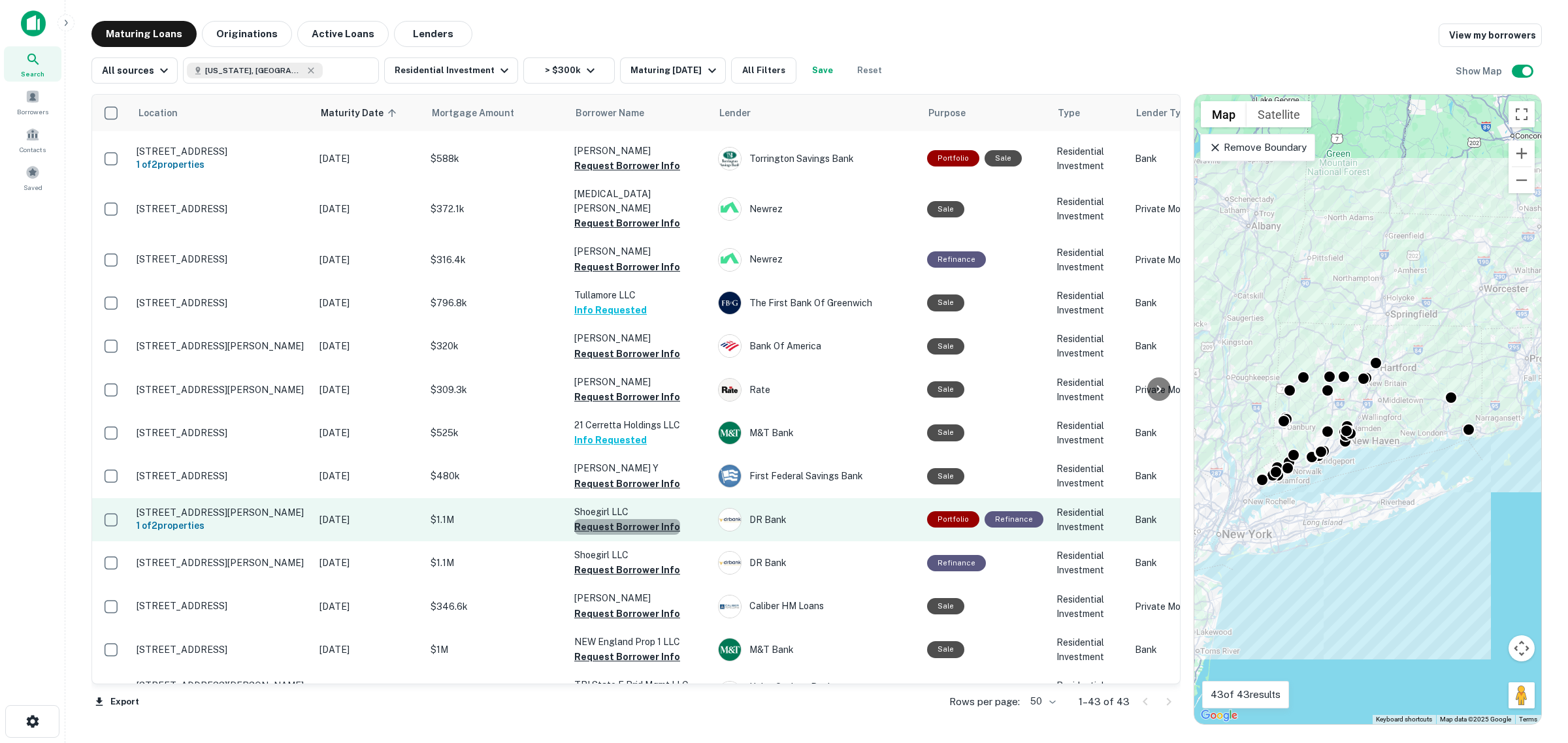
click at [658, 519] on button "Request Borrower Info" at bounding box center [627, 527] width 106 height 16
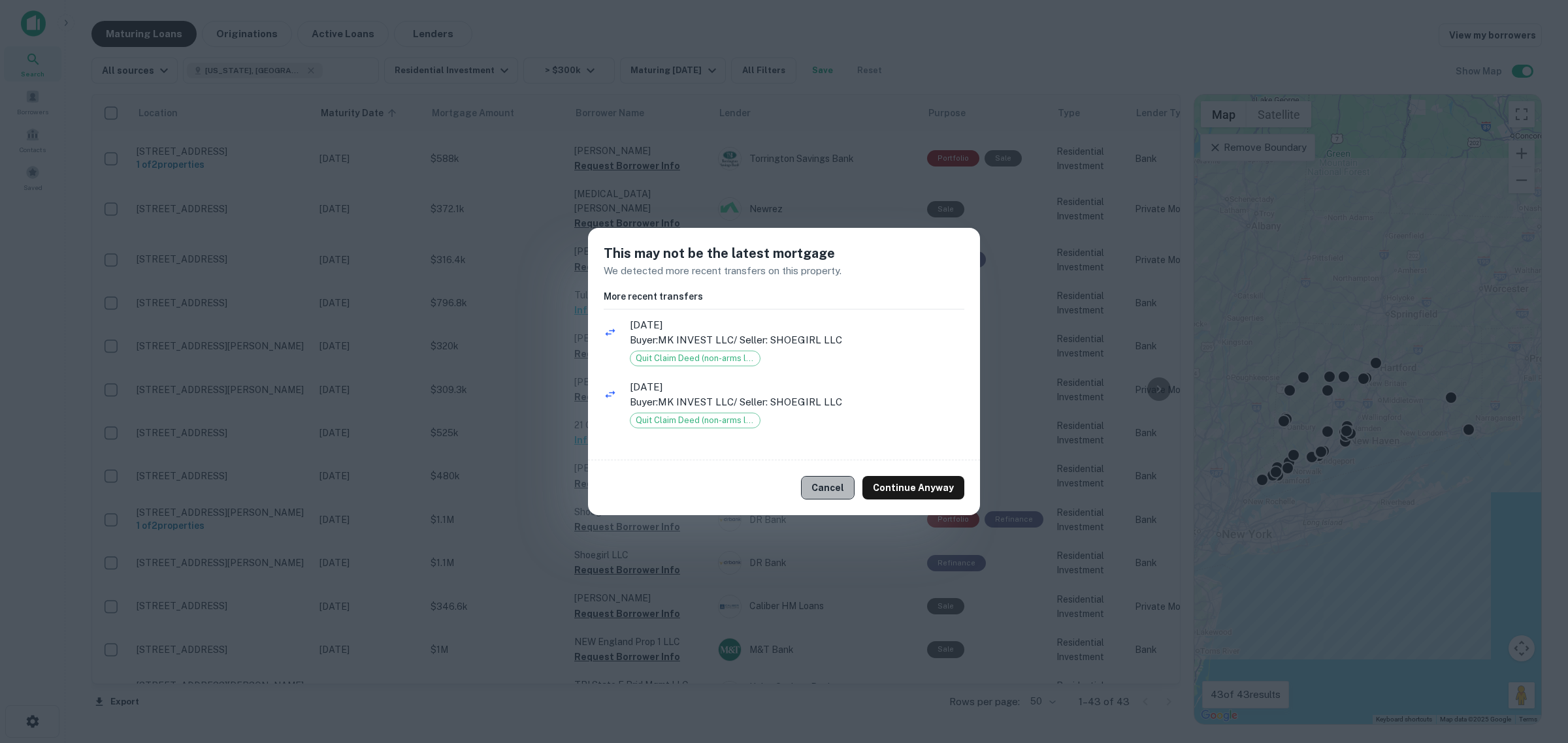
click at [846, 482] on button "Cancel" at bounding box center [827, 488] width 53 height 23
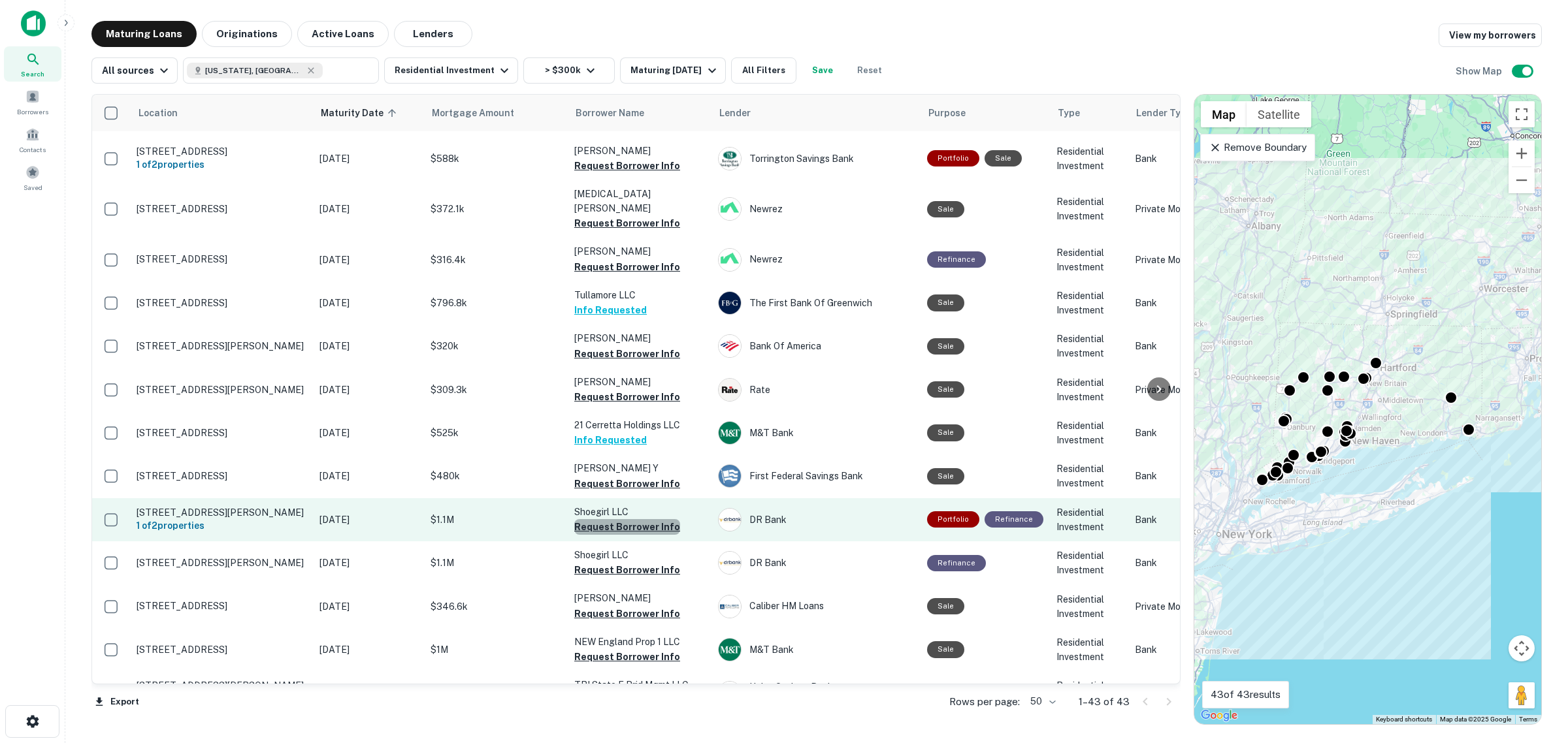
click at [653, 519] on button "Request Borrower Info" at bounding box center [627, 527] width 106 height 16
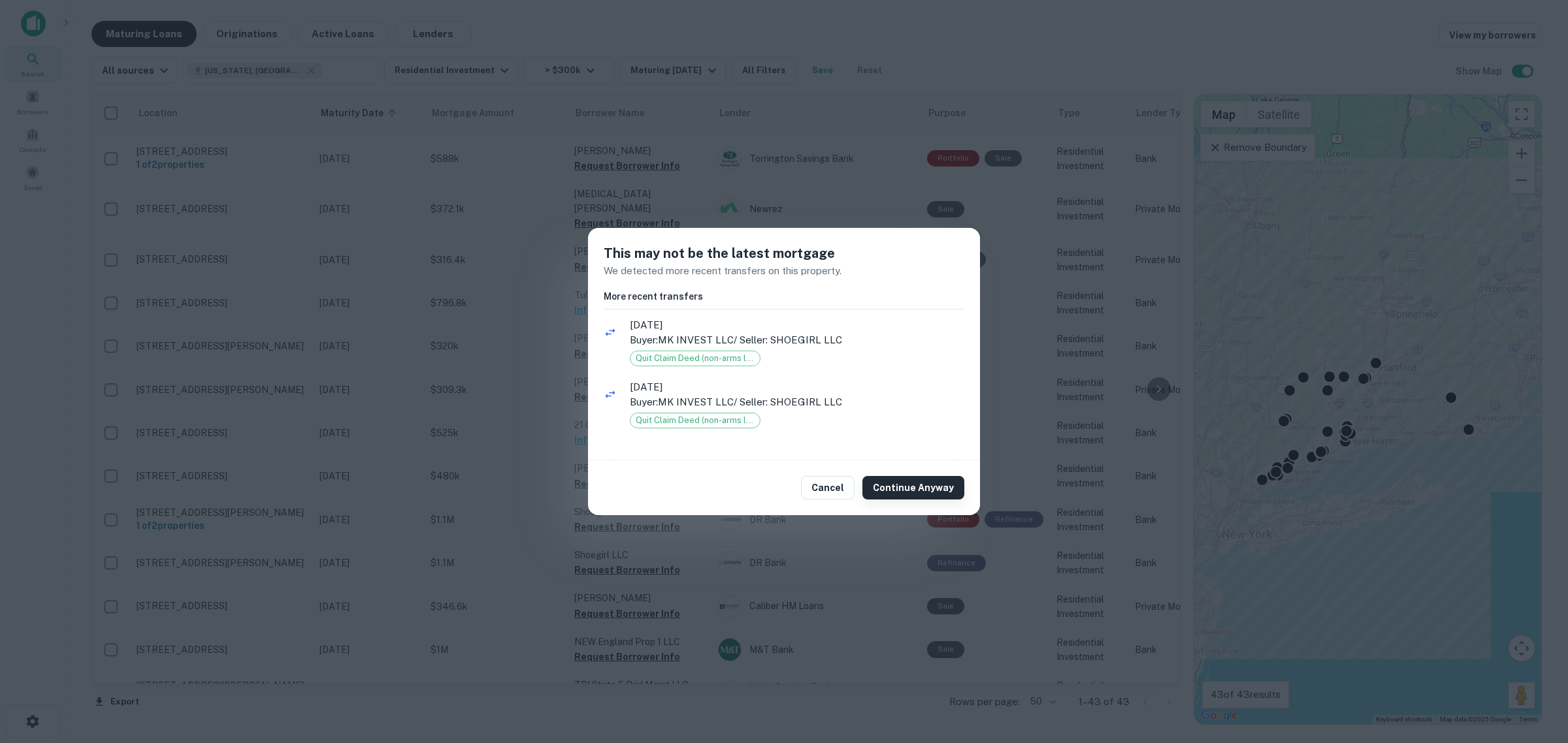
click at [870, 482] on button "Continue Anyway" at bounding box center [914, 488] width 102 height 23
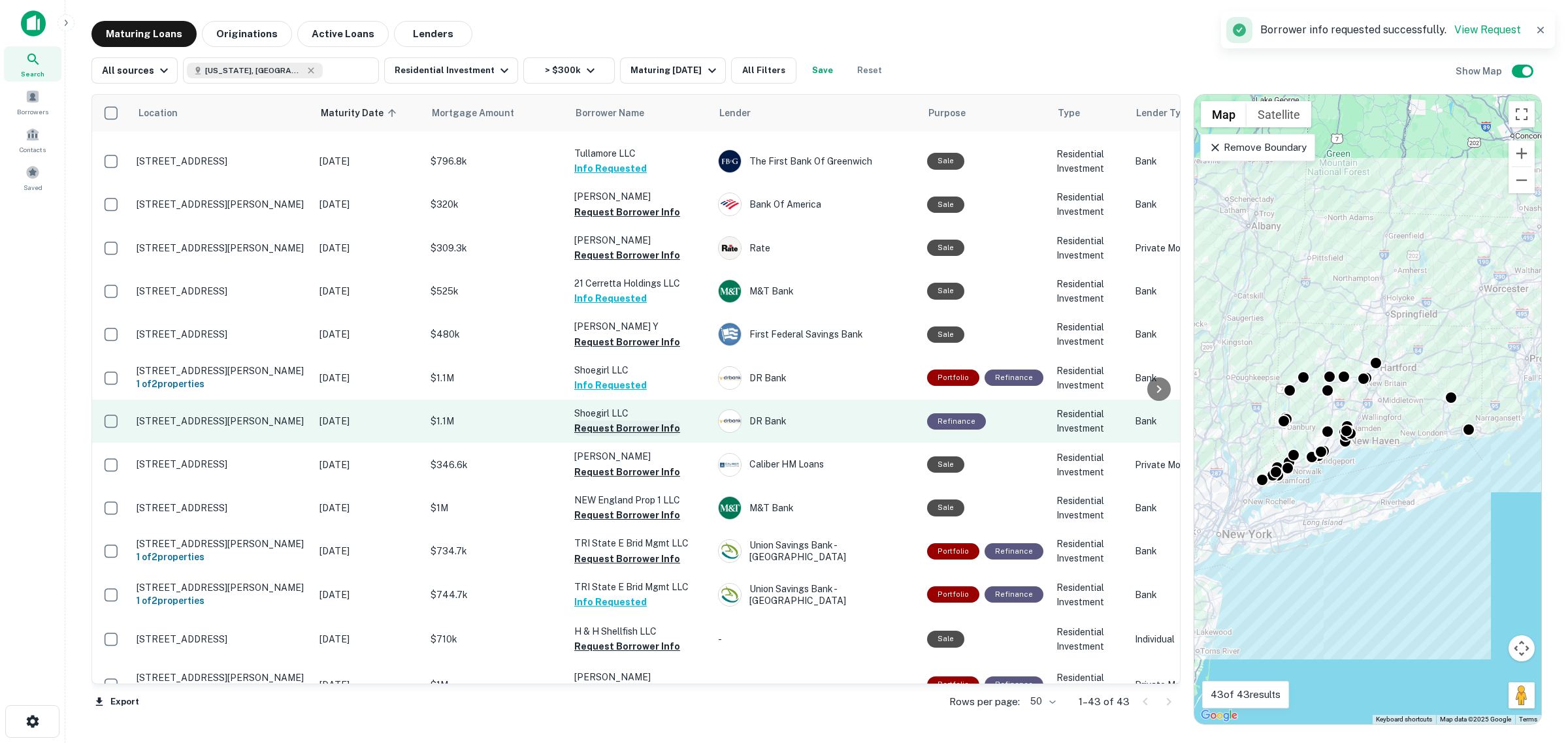
scroll to position [1306, 0]
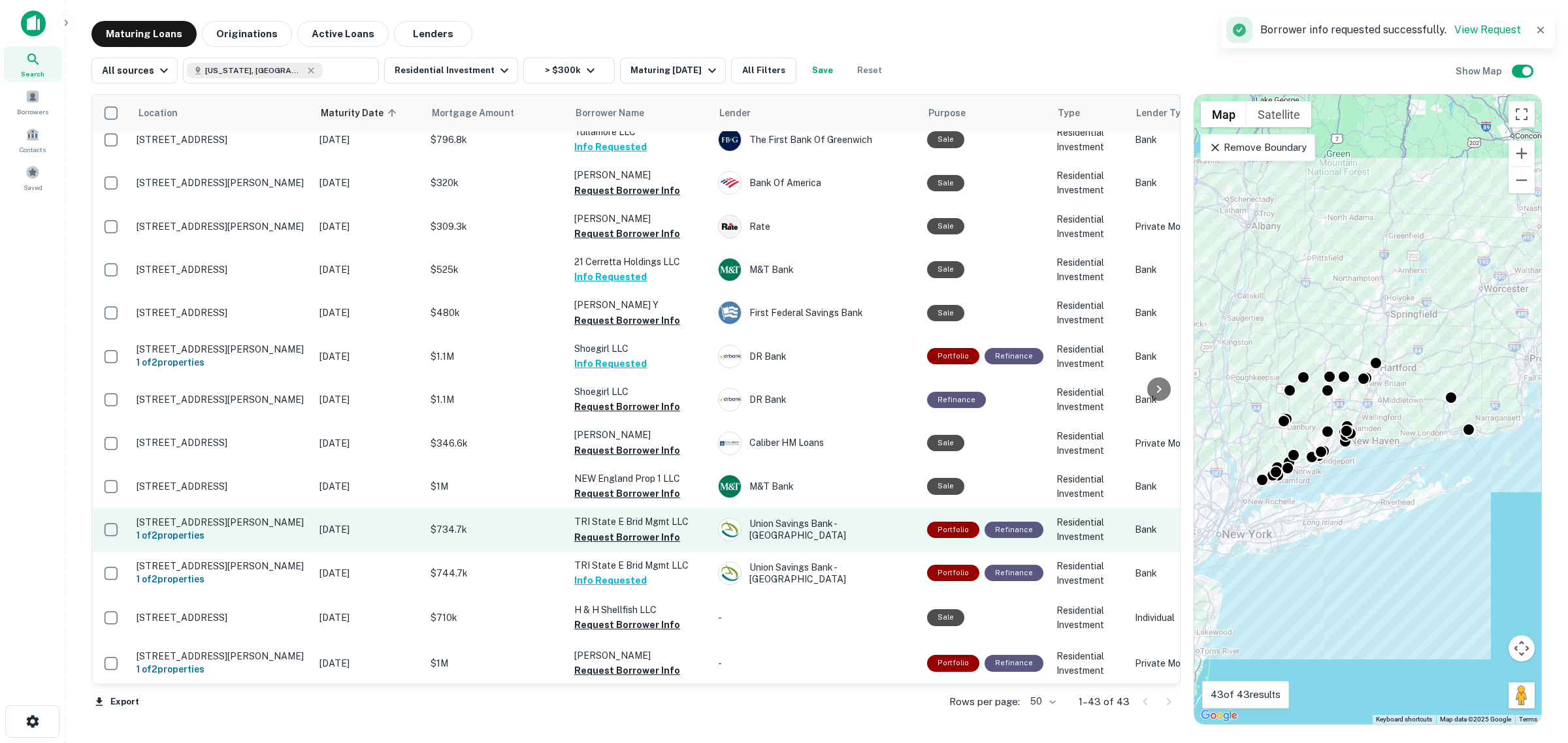
click at [632, 515] on p "TRI State E Brid Mgmt LLC" at bounding box center [639, 521] width 131 height 14
click at [638, 515] on p "TRI State E Brid Mgmt LLC" at bounding box center [639, 521] width 131 height 14
click at [642, 530] on button "Request Borrower Info" at bounding box center [627, 537] width 106 height 16
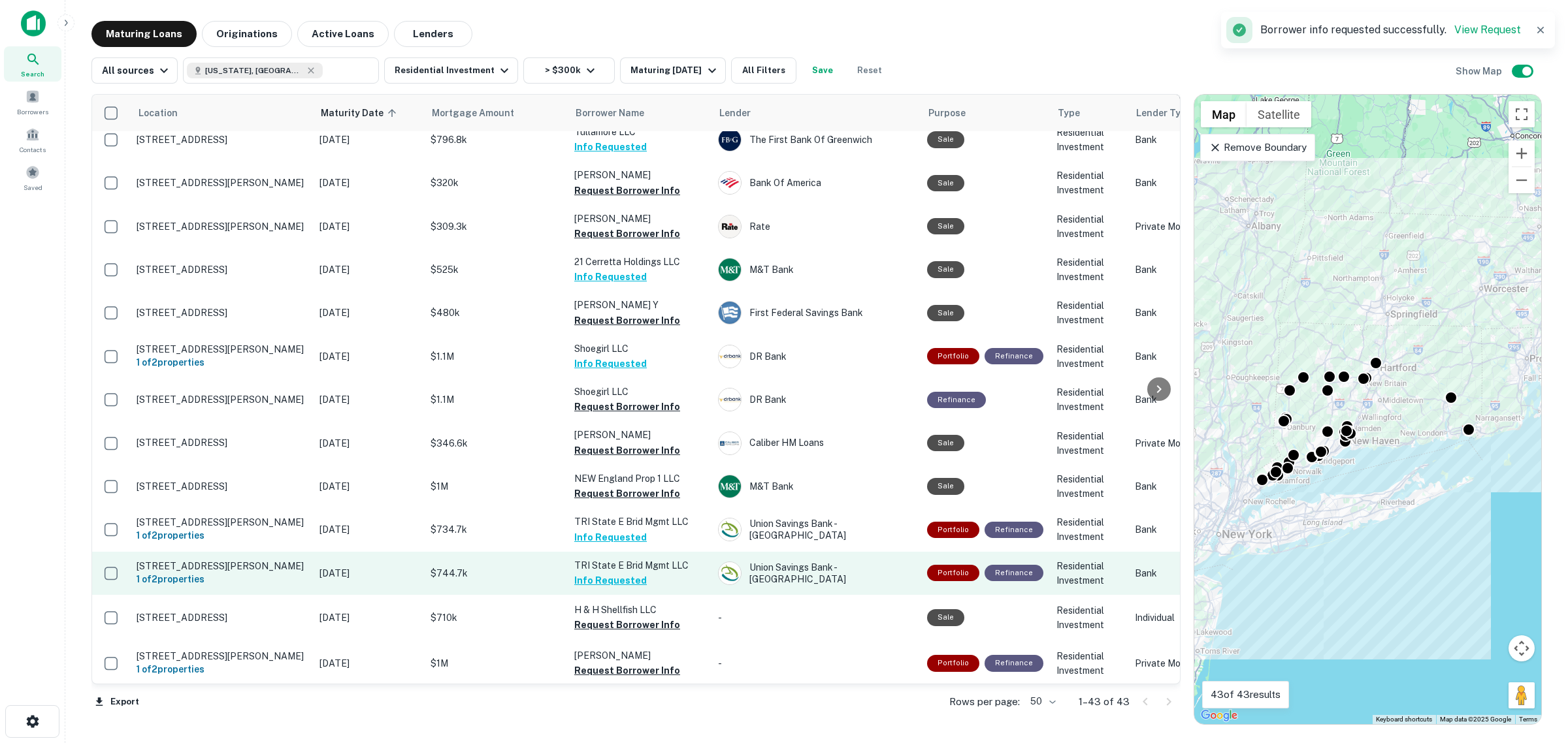
scroll to position [1326, 0]
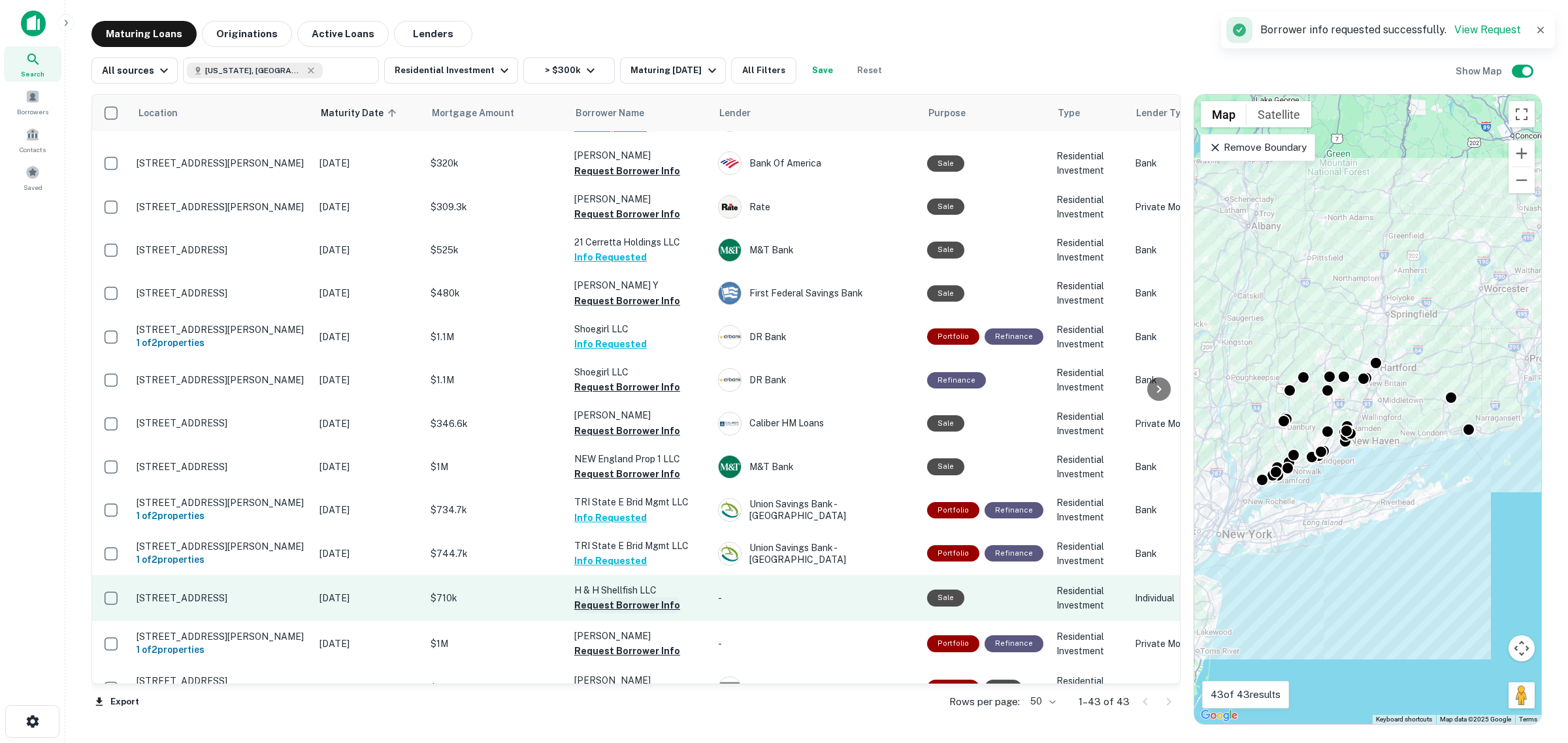
click at [640, 598] on button "Request Borrower Info" at bounding box center [627, 606] width 106 height 16
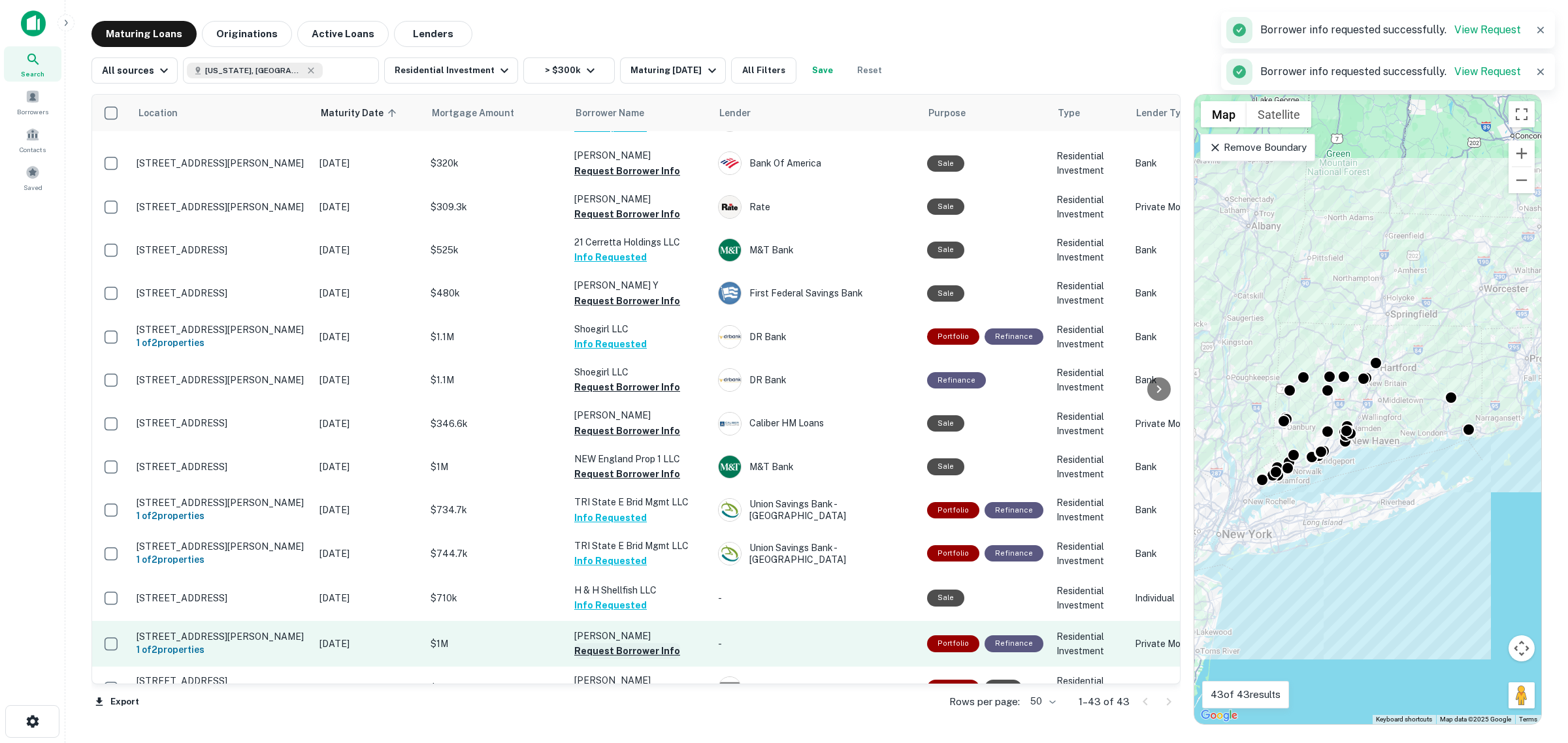
click at [645, 643] on button "Request Borrower Info" at bounding box center [627, 651] width 106 height 16
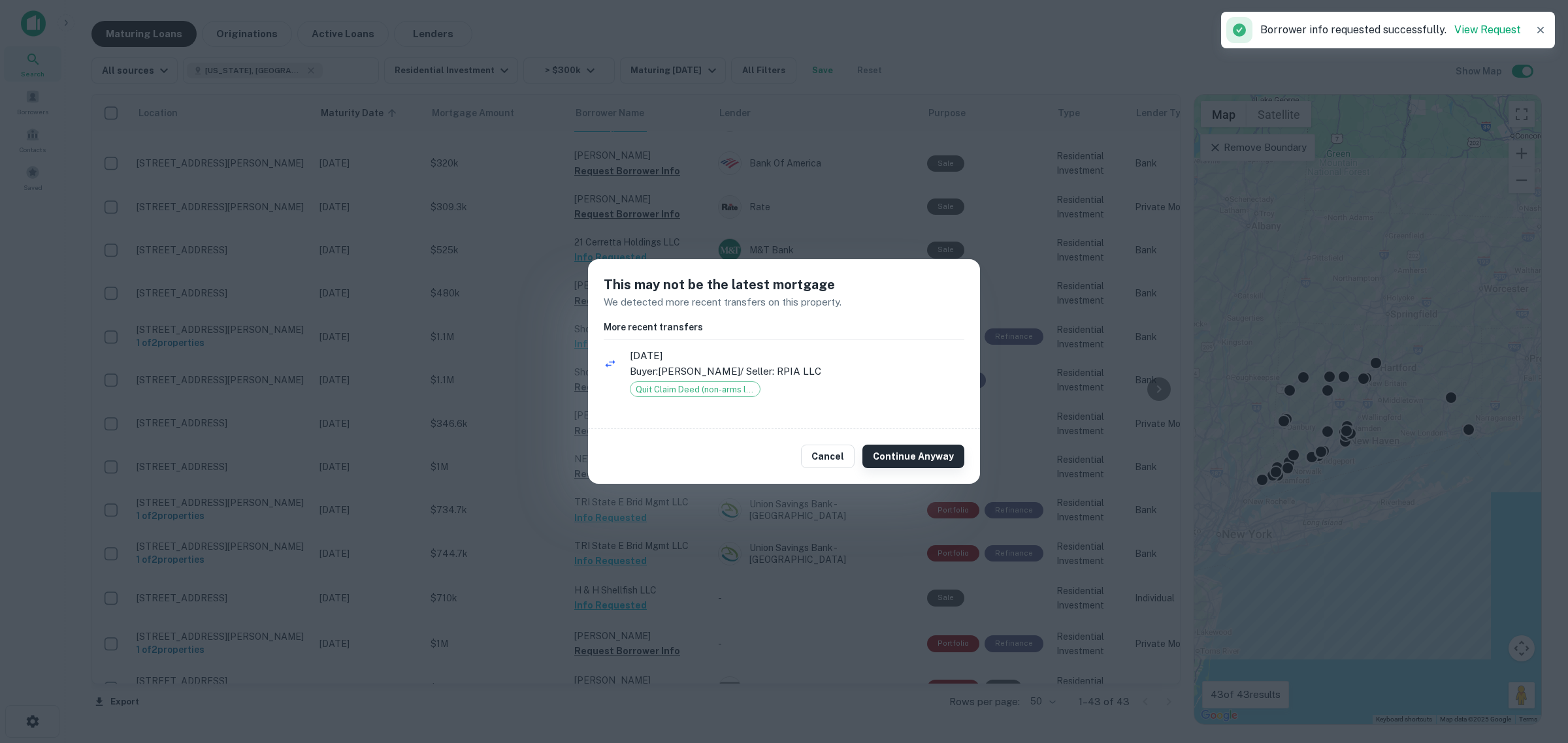
click at [916, 464] on button "Continue Anyway" at bounding box center [914, 456] width 102 height 23
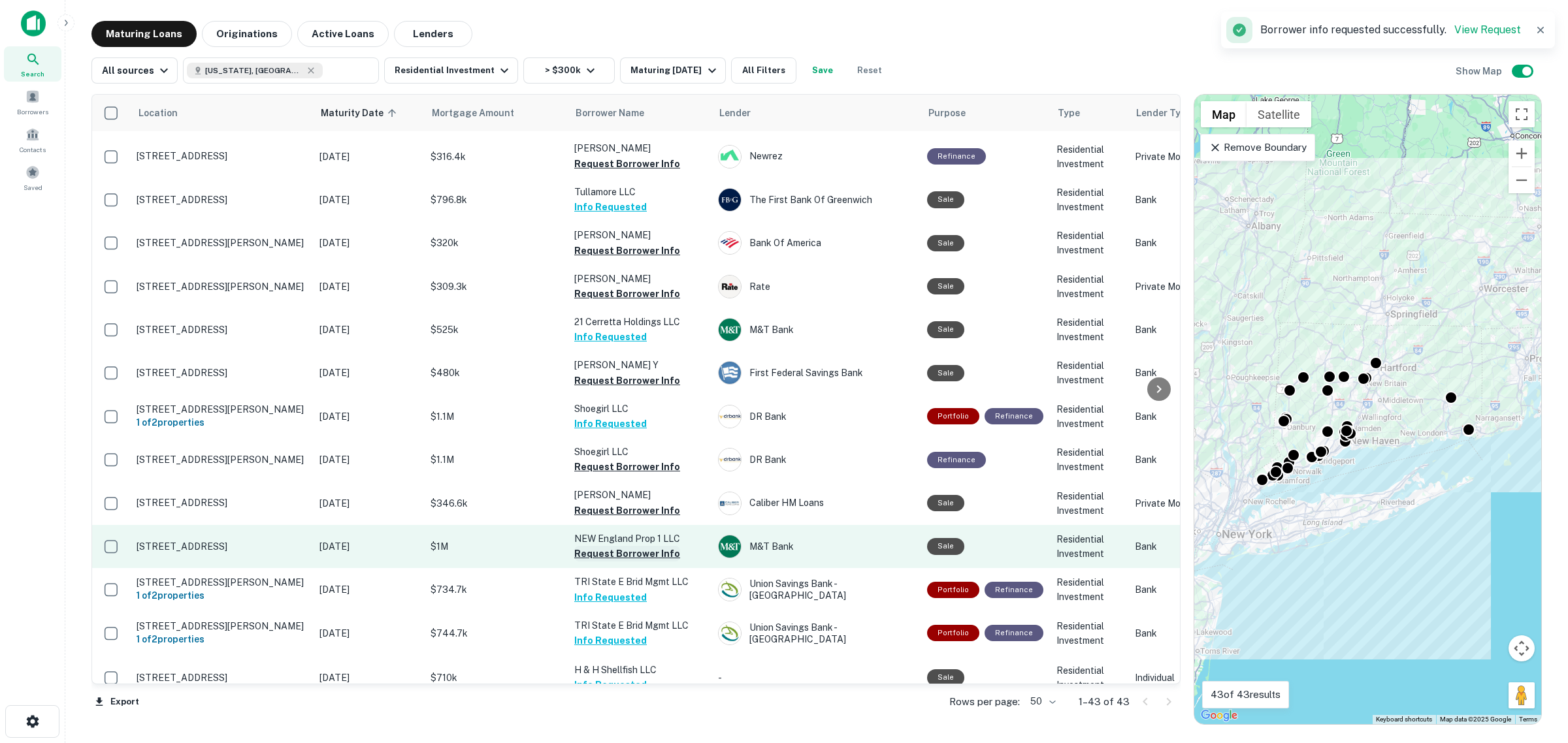
scroll to position [1244, 0]
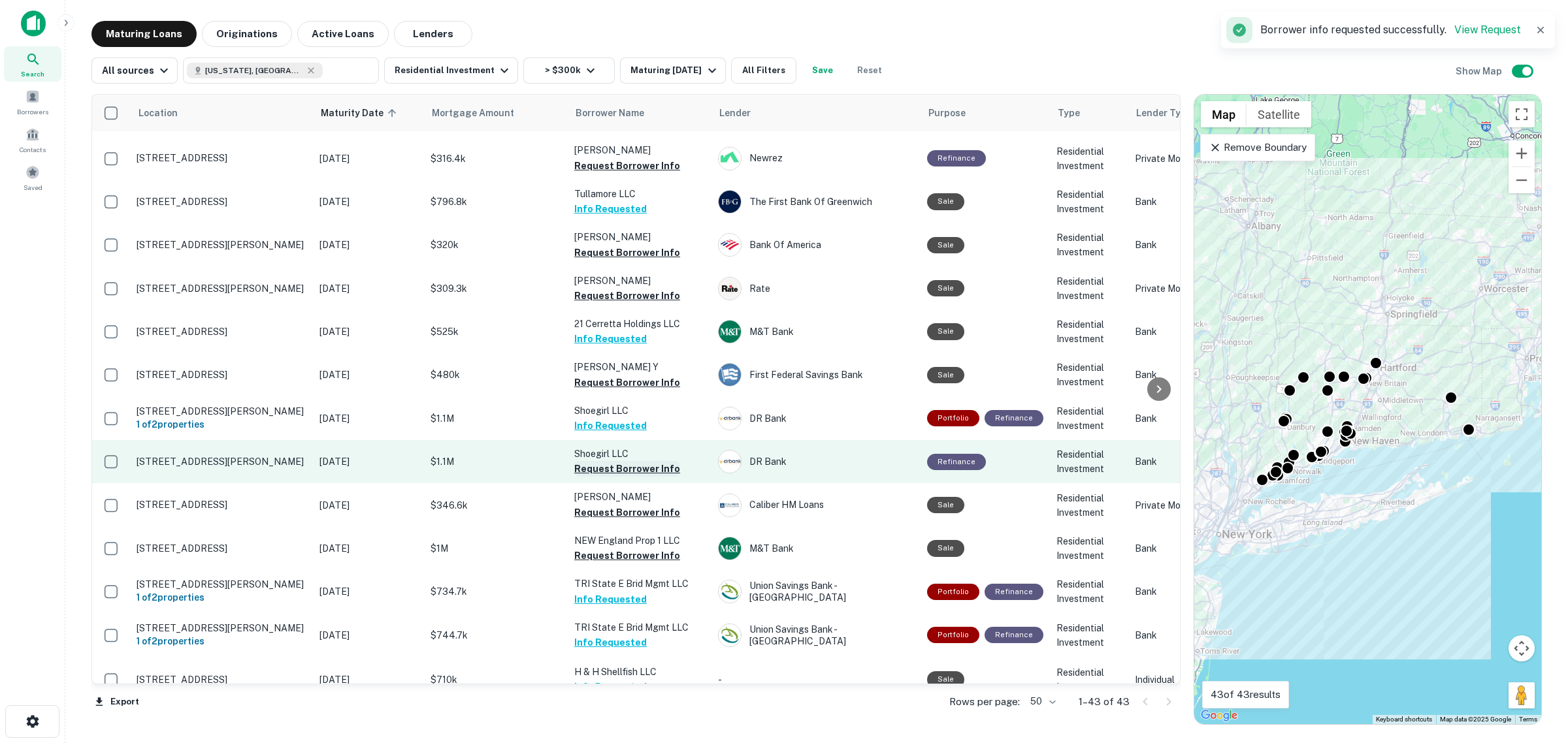
click at [645, 461] on button "Request Borrower Info" at bounding box center [627, 469] width 106 height 16
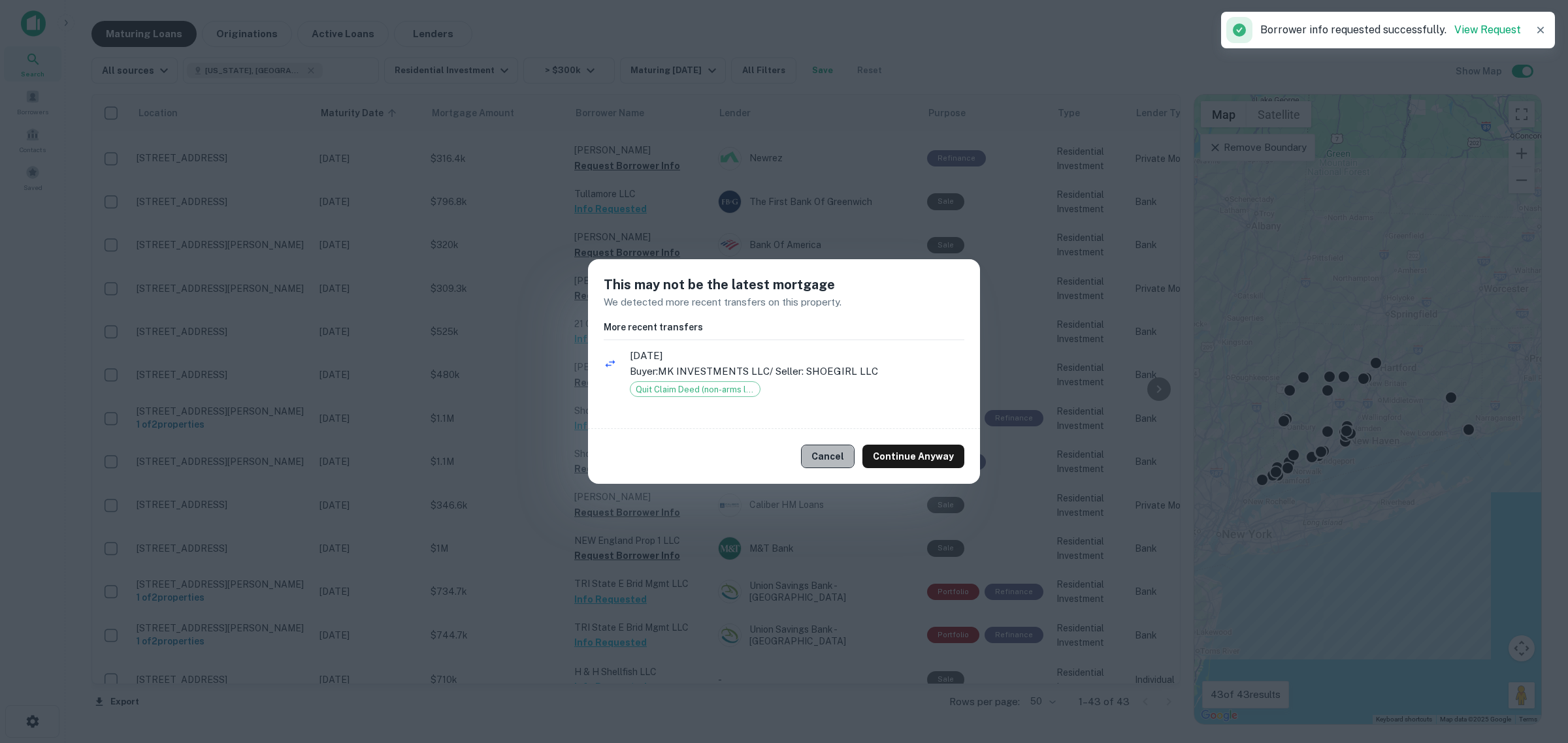
click at [828, 459] on button "Cancel" at bounding box center [827, 456] width 53 height 23
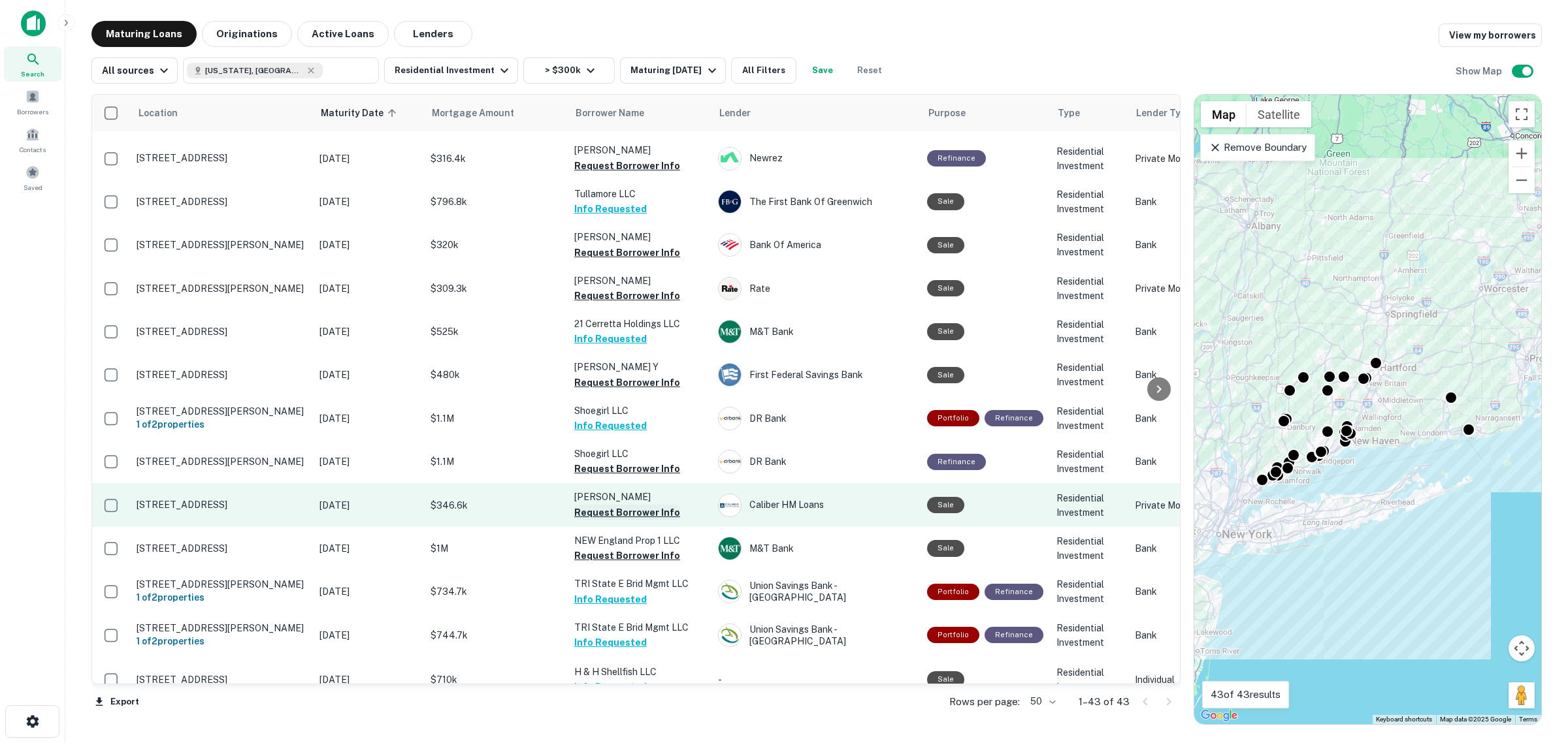
click at [655, 505] on button "Request Borrower Info" at bounding box center [627, 512] width 106 height 16
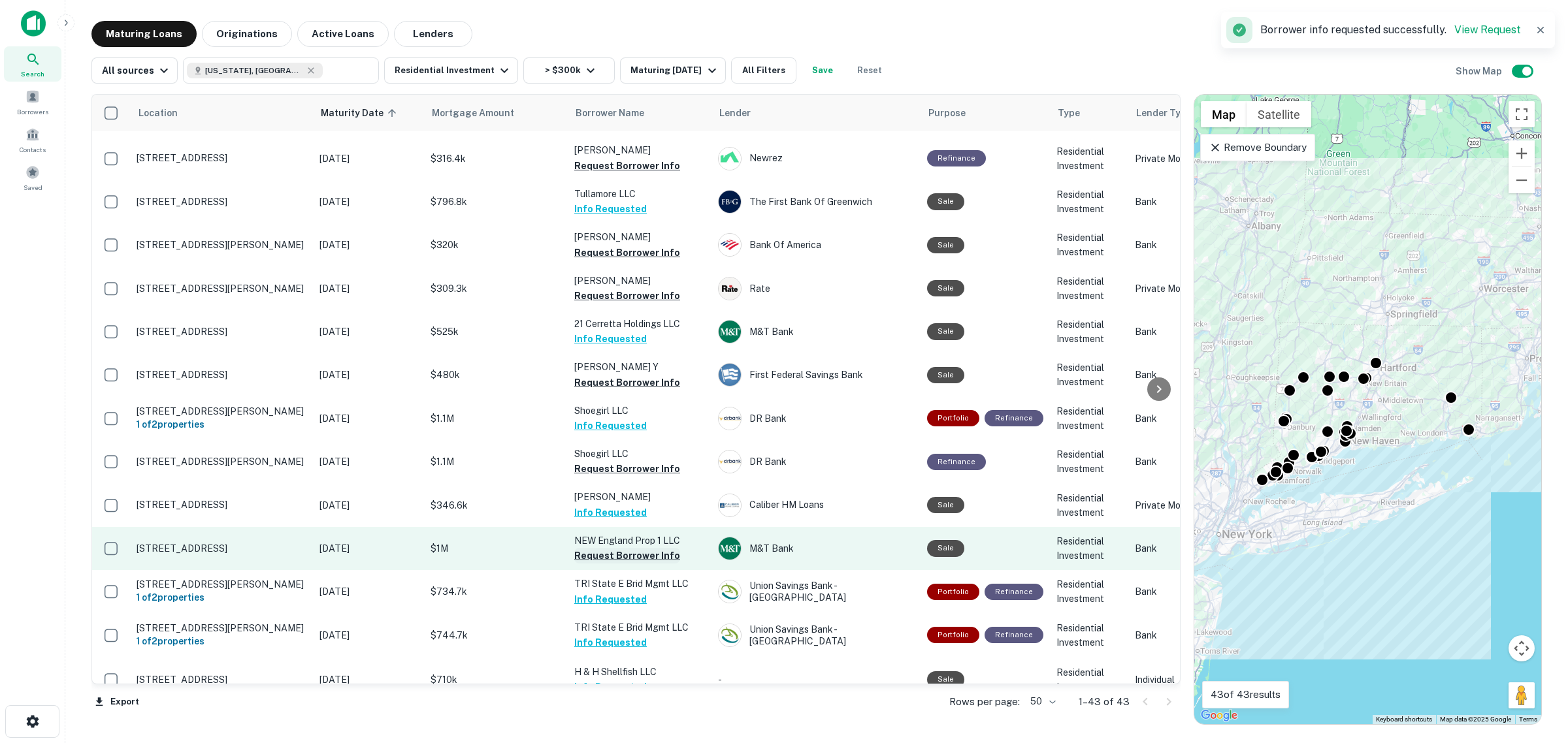
click at [652, 548] on button "Request Borrower Info" at bounding box center [627, 555] width 106 height 16
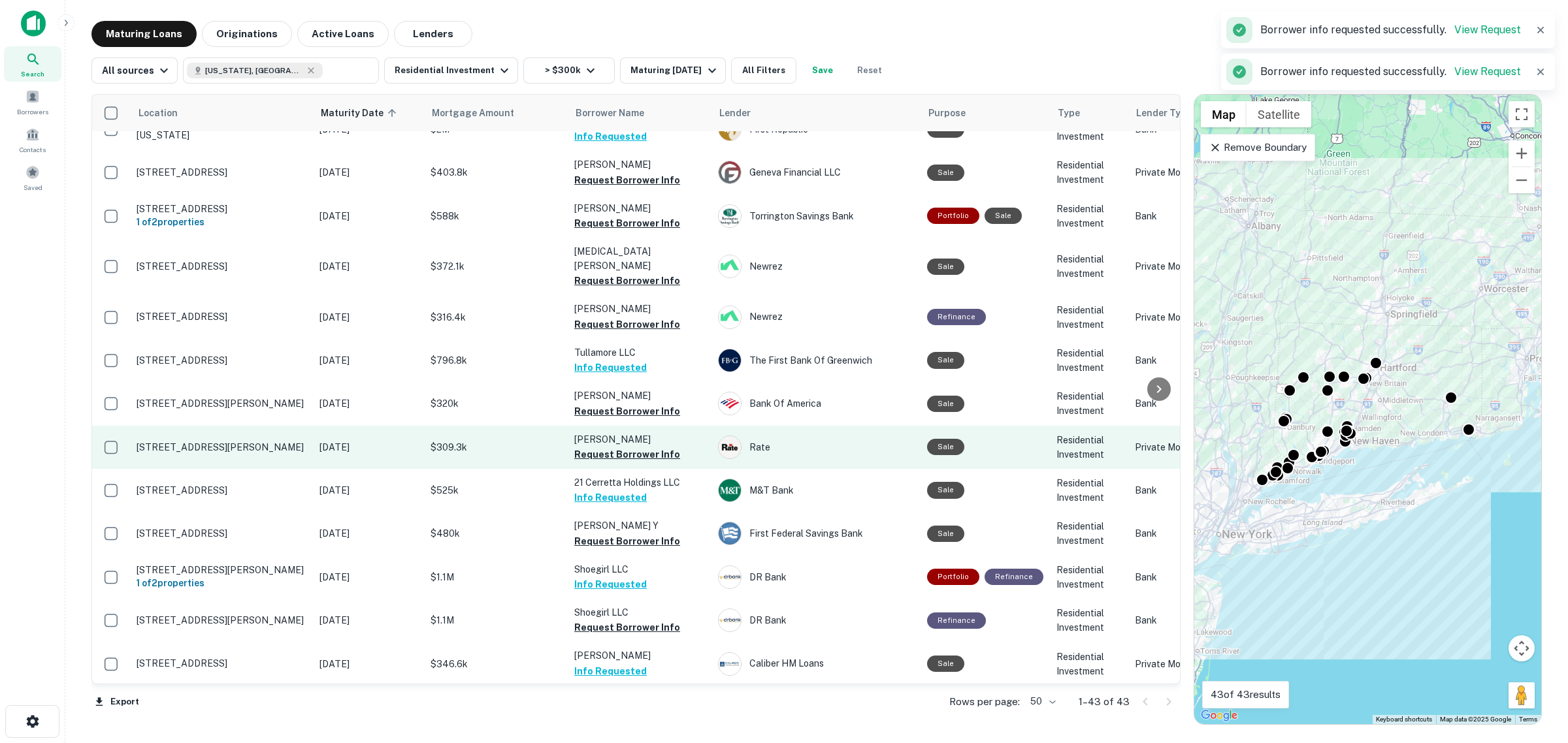
scroll to position [1081, 0]
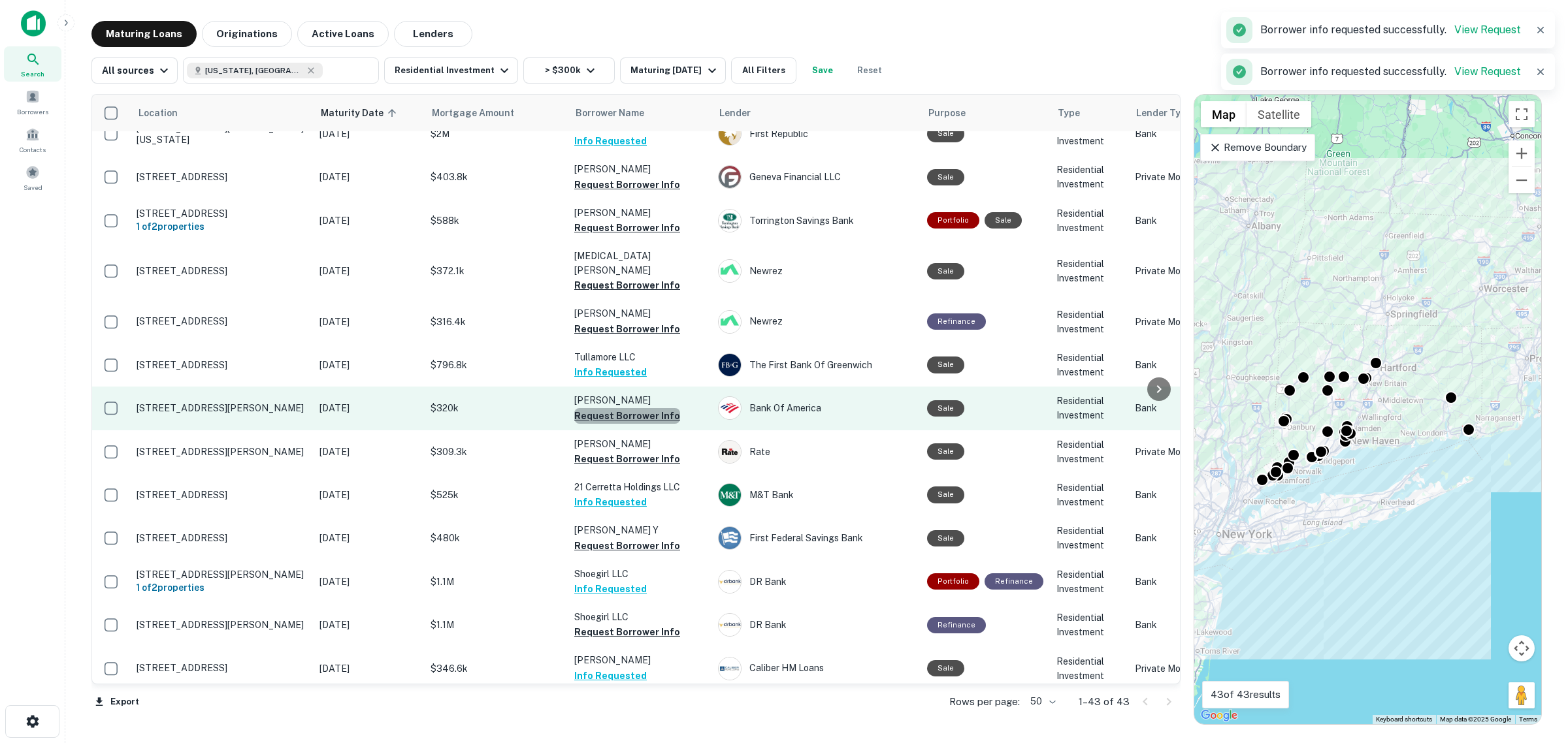
click at [651, 408] on button "Request Borrower Info" at bounding box center [627, 415] width 106 height 16
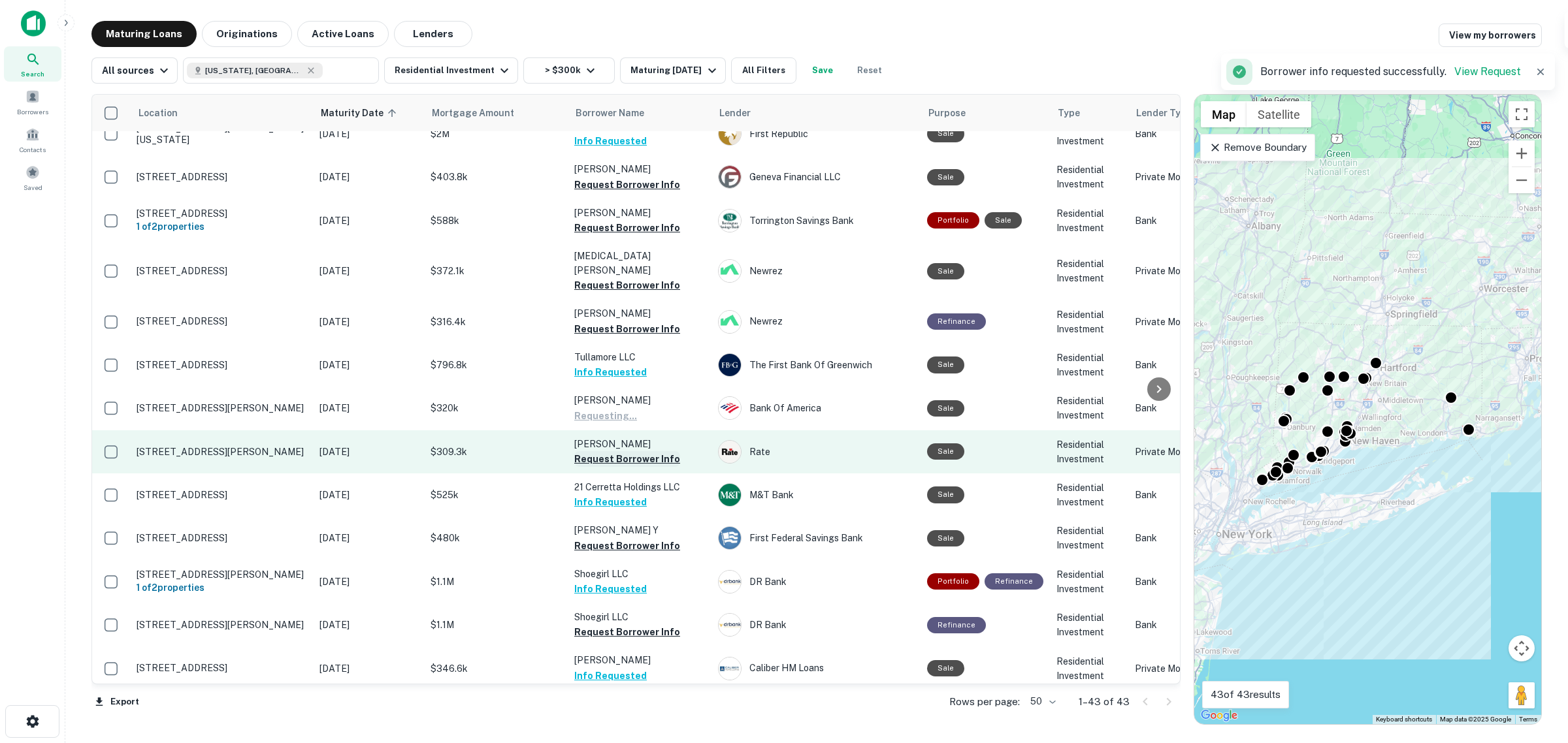
click at [654, 452] on button "Request Borrower Info" at bounding box center [627, 459] width 106 height 16
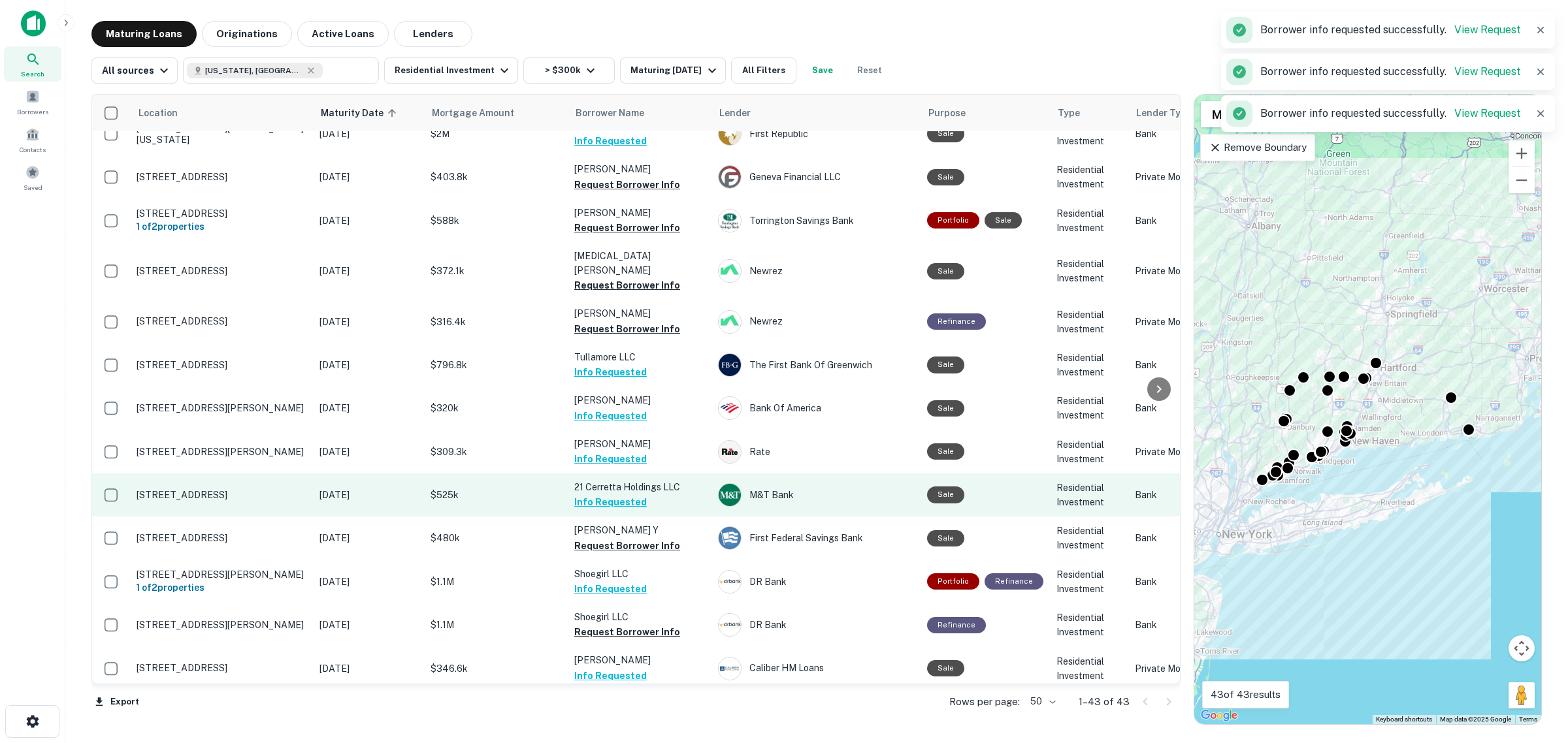
scroll to position [999, 0]
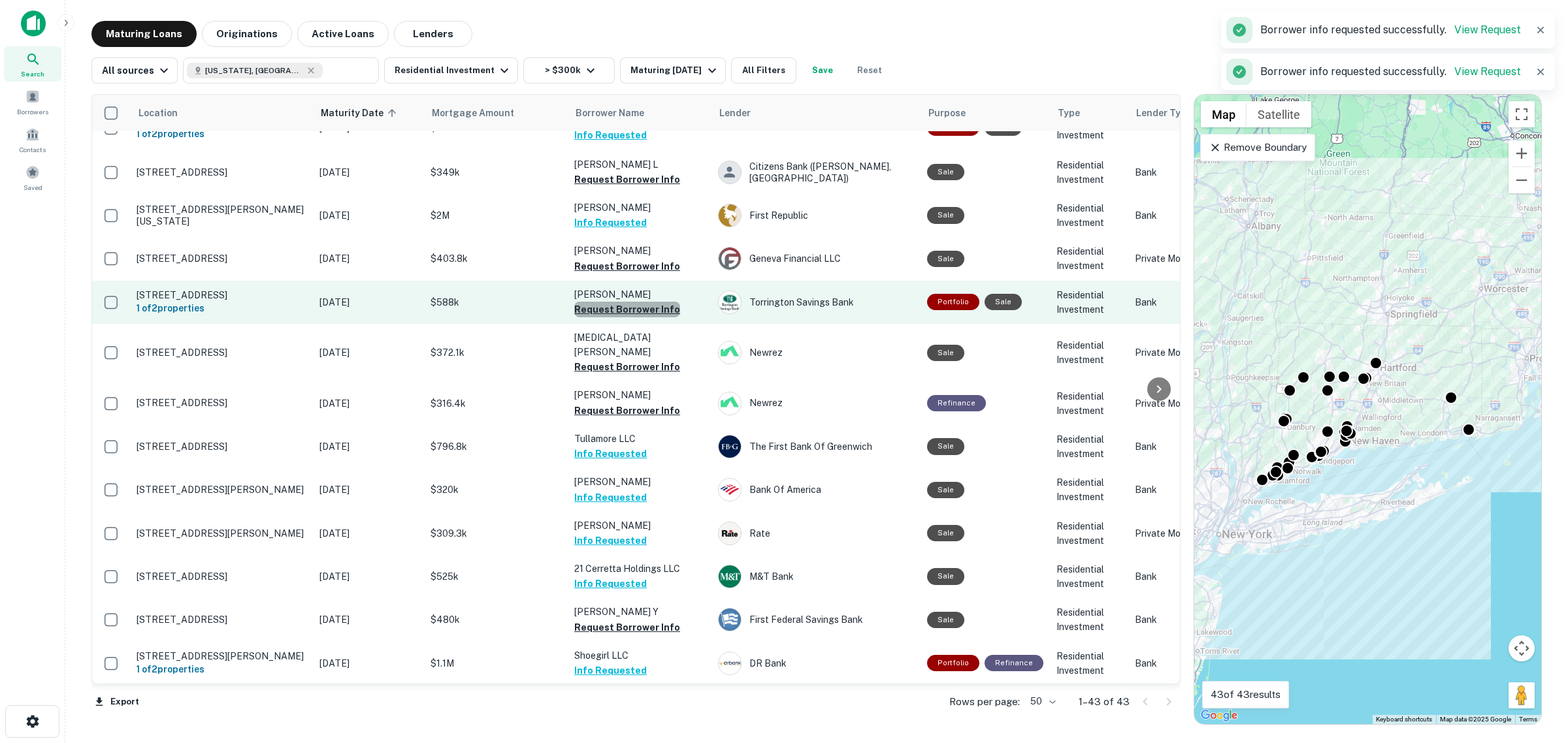
click at [641, 302] on button "Request Borrower Info" at bounding box center [627, 310] width 106 height 16
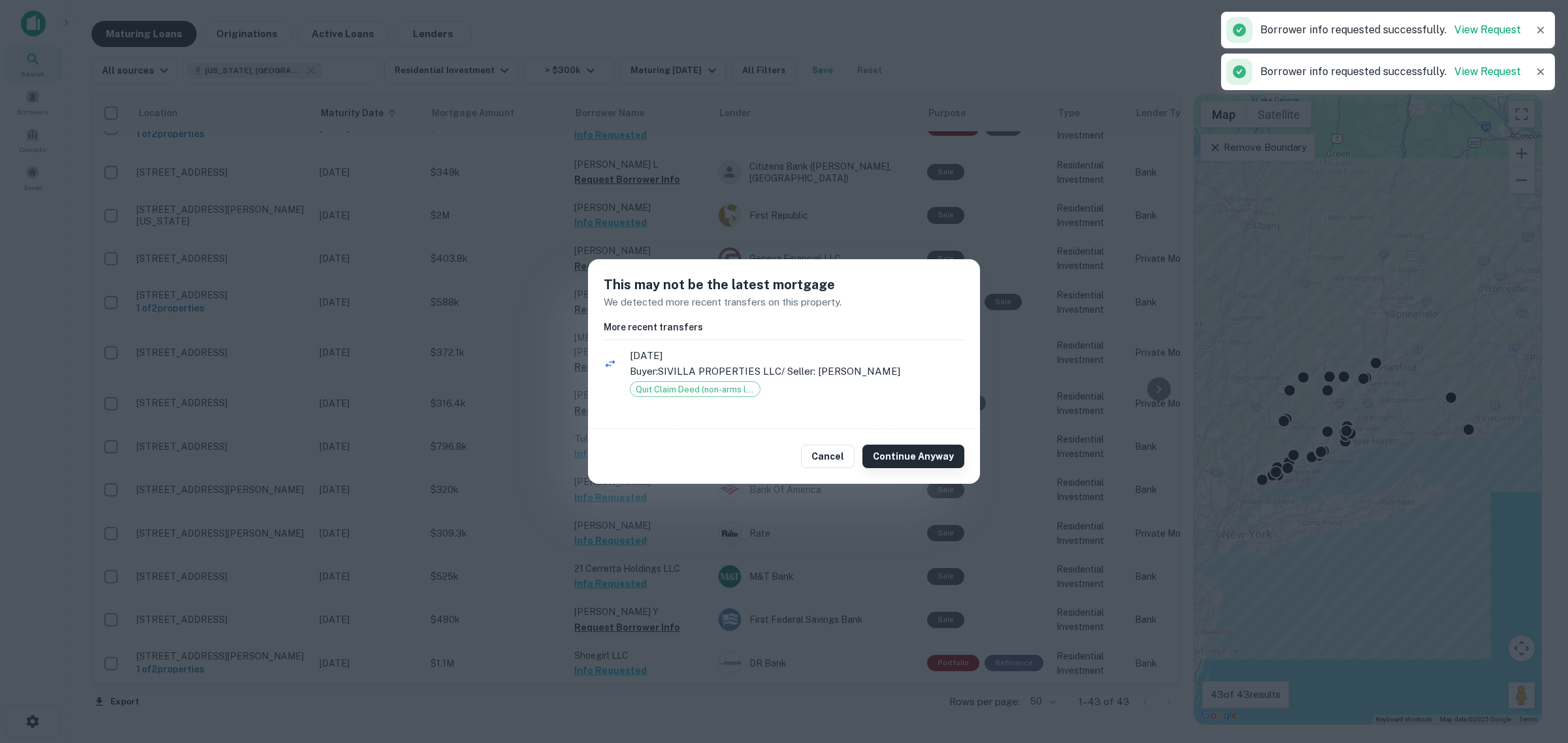
click at [916, 452] on button "Continue Anyway" at bounding box center [914, 456] width 102 height 23
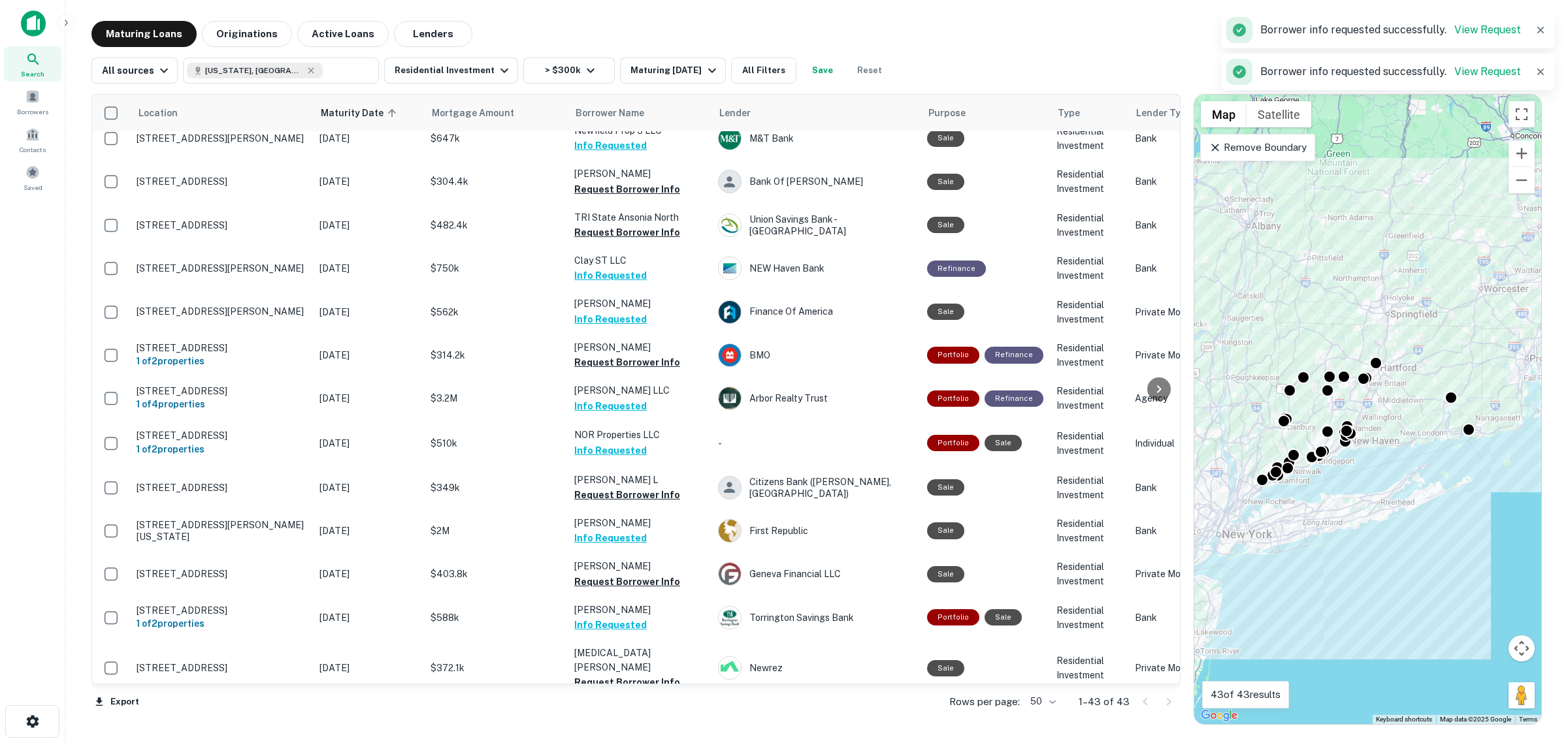
scroll to position [672, 0]
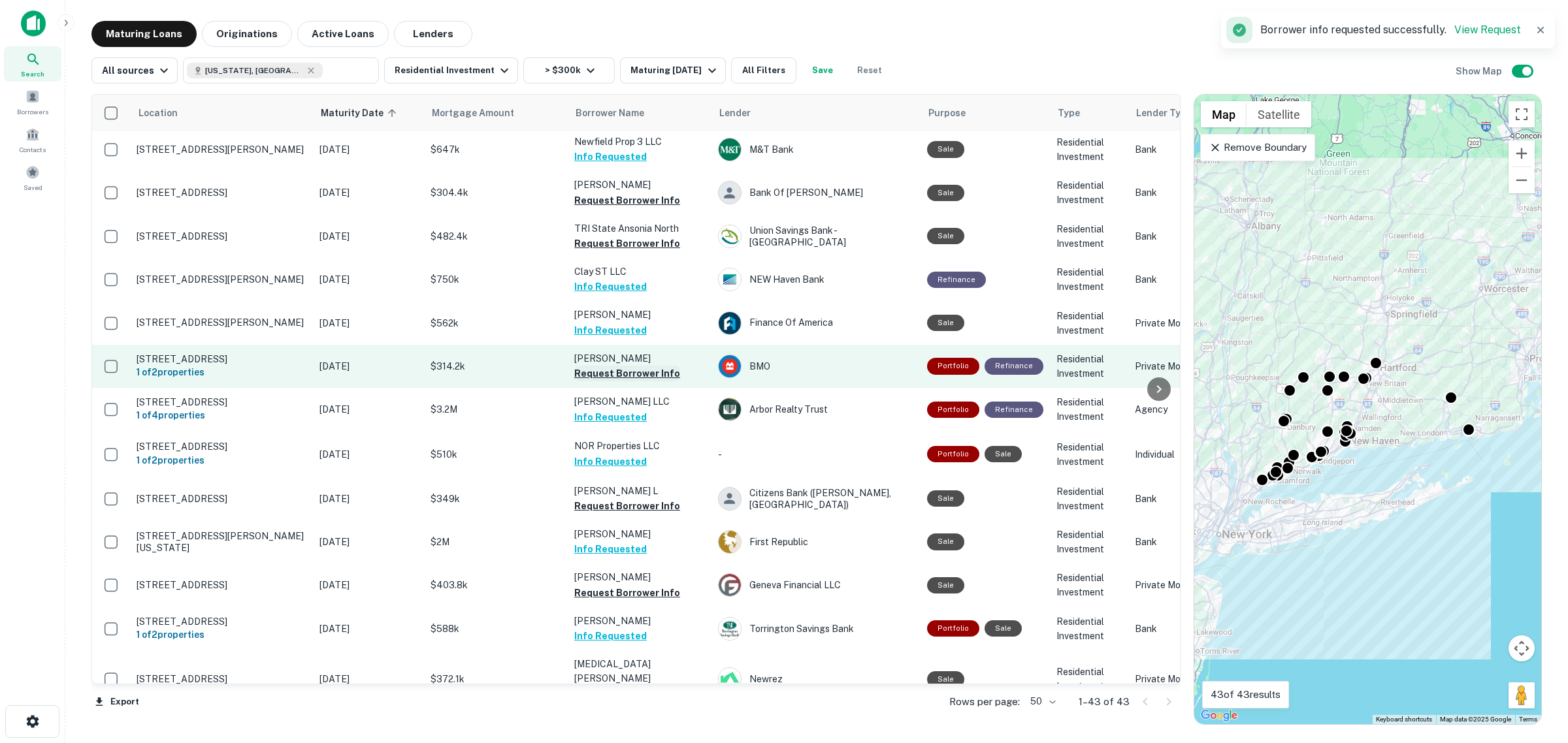
click at [654, 366] on button "Request Borrower Info" at bounding box center [627, 373] width 106 height 16
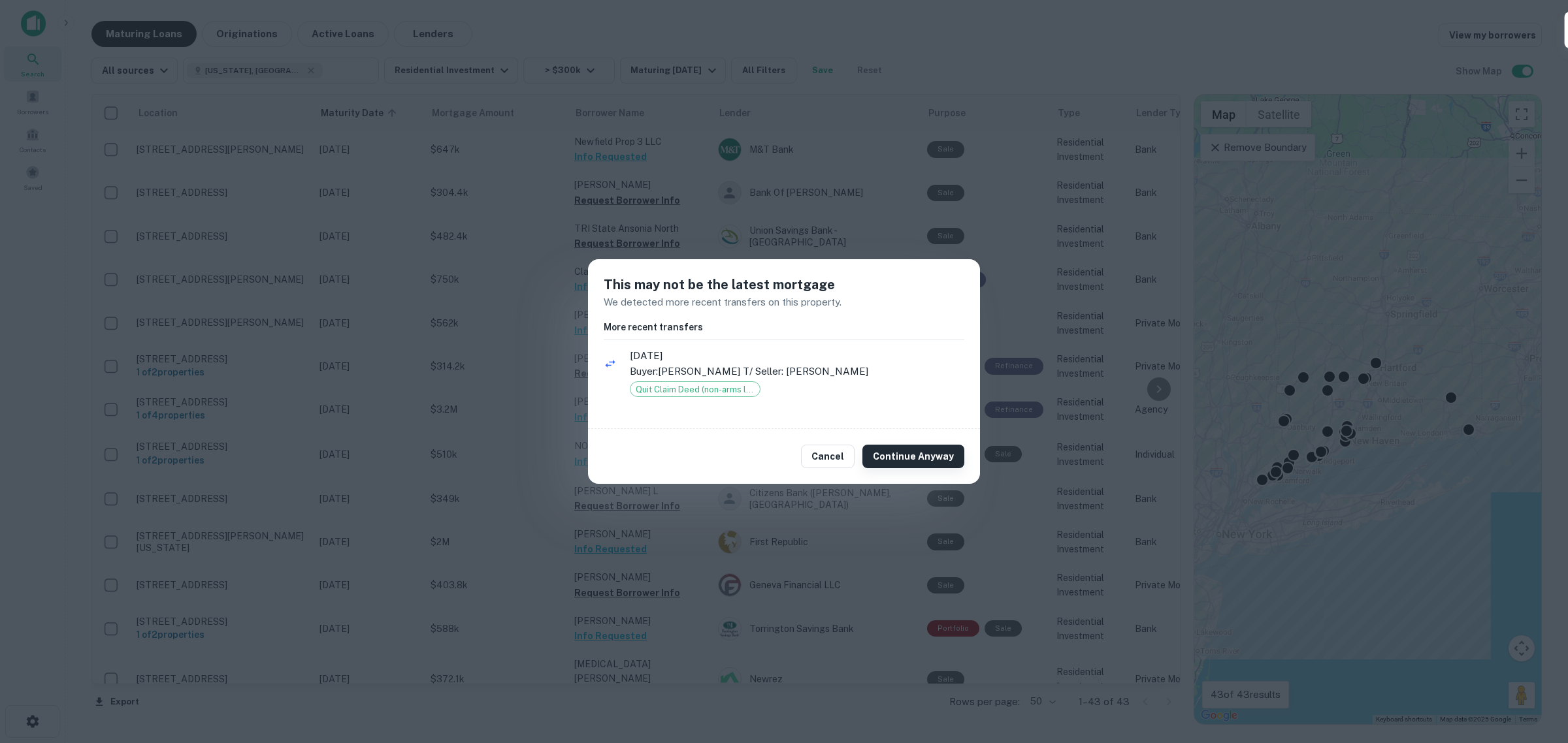
click at [929, 452] on button "Continue Anyway" at bounding box center [914, 456] width 102 height 23
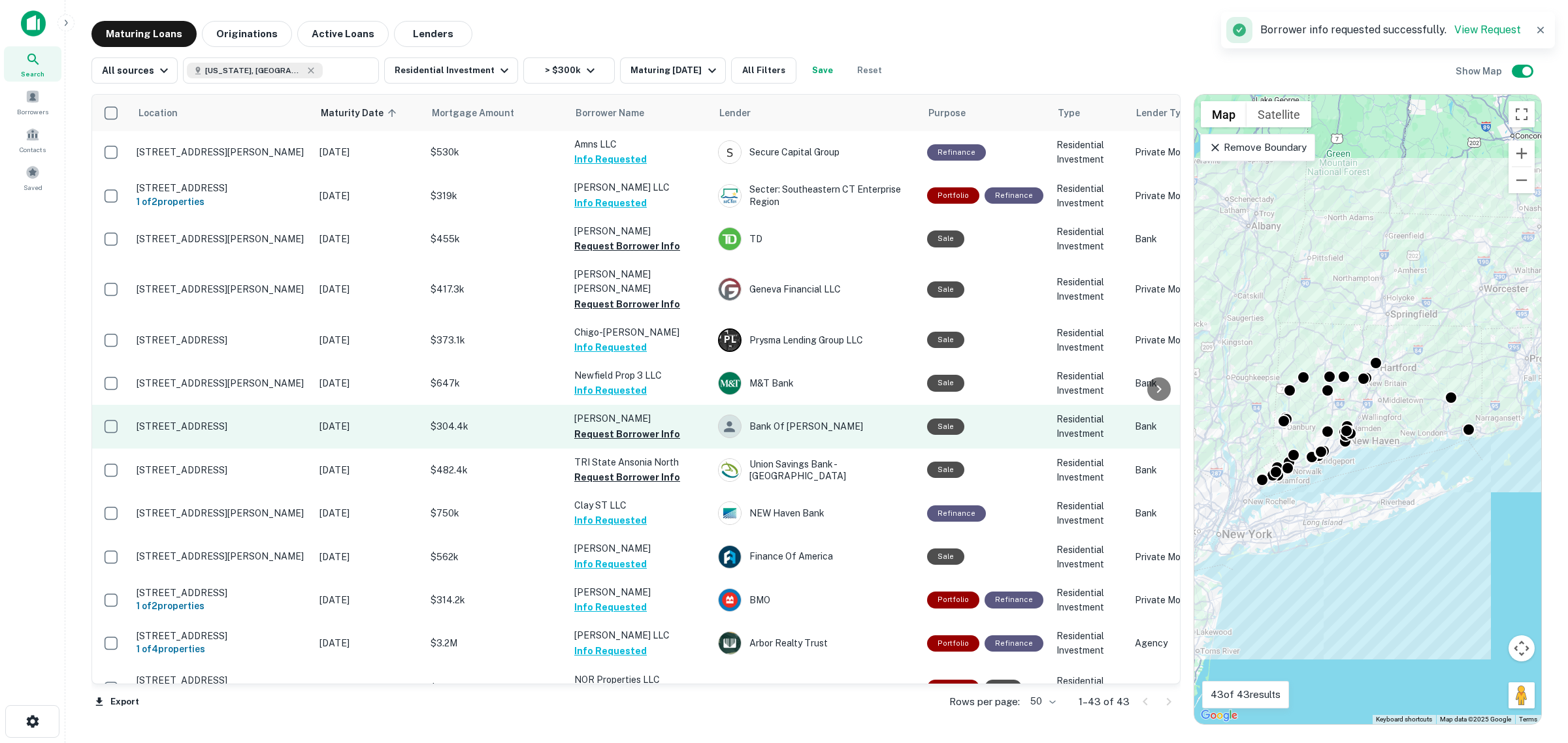
scroll to position [427, 0]
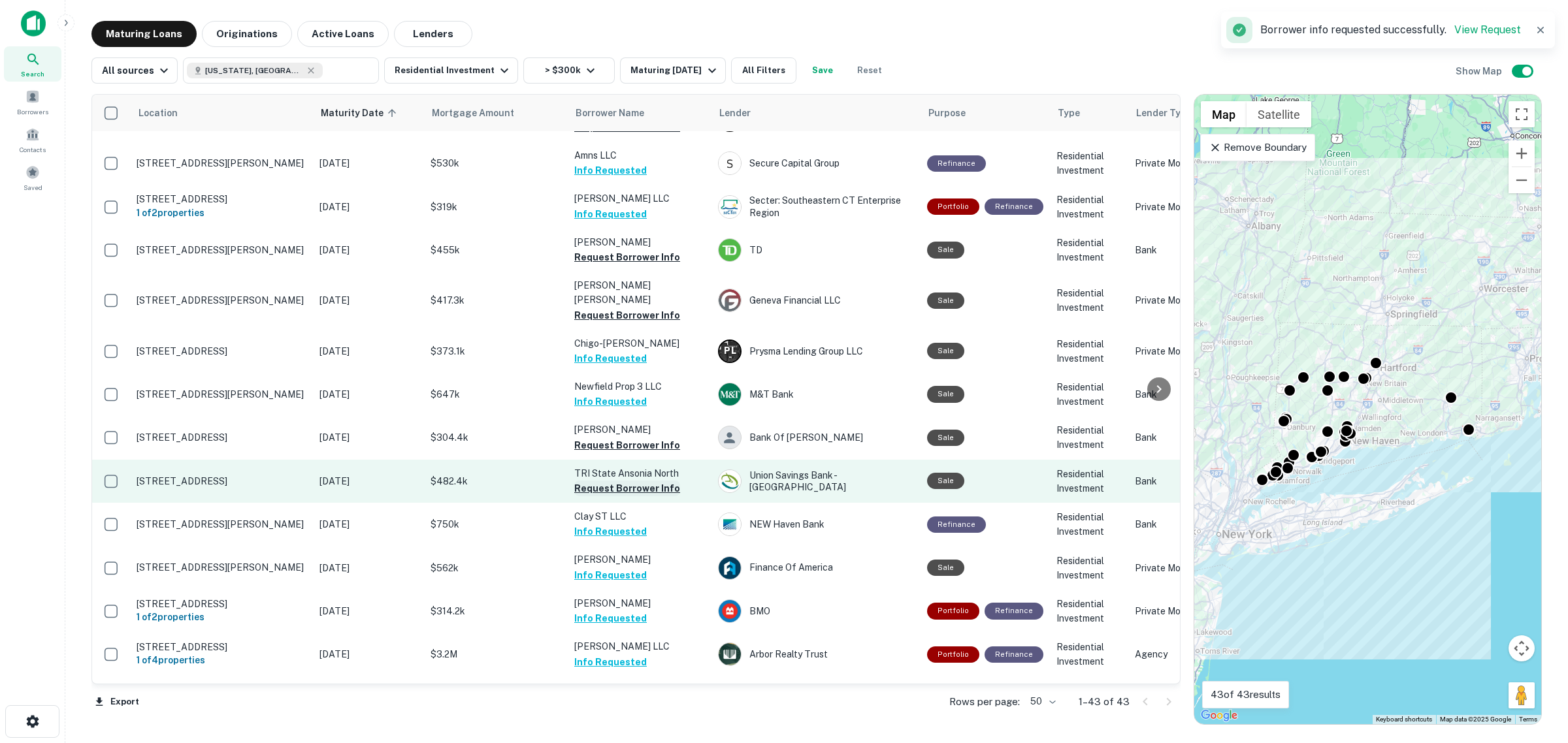
click at [658, 481] on button "Request Borrower Info" at bounding box center [627, 488] width 106 height 16
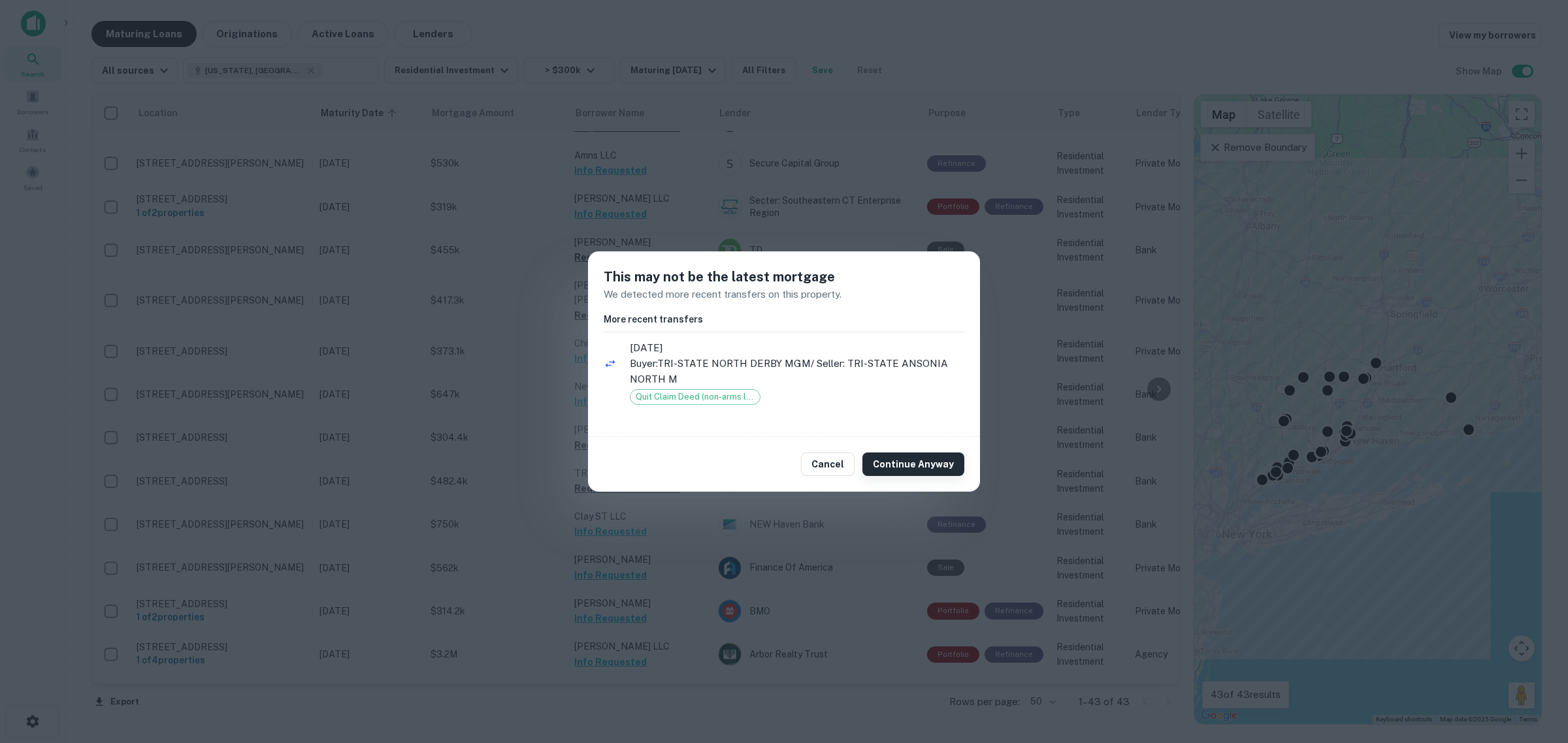
click at [899, 458] on button "Continue Anyway" at bounding box center [914, 464] width 102 height 23
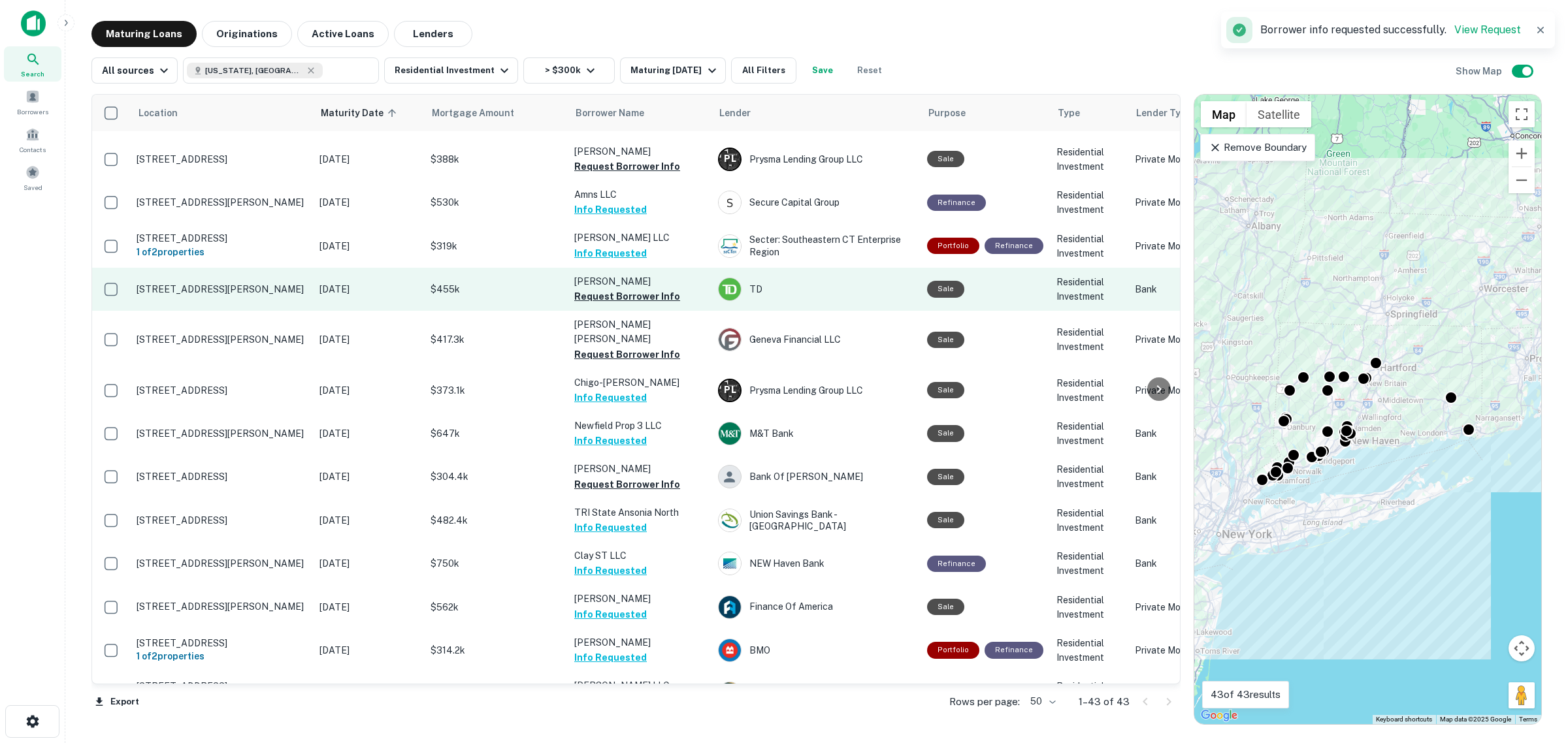
scroll to position [346, 0]
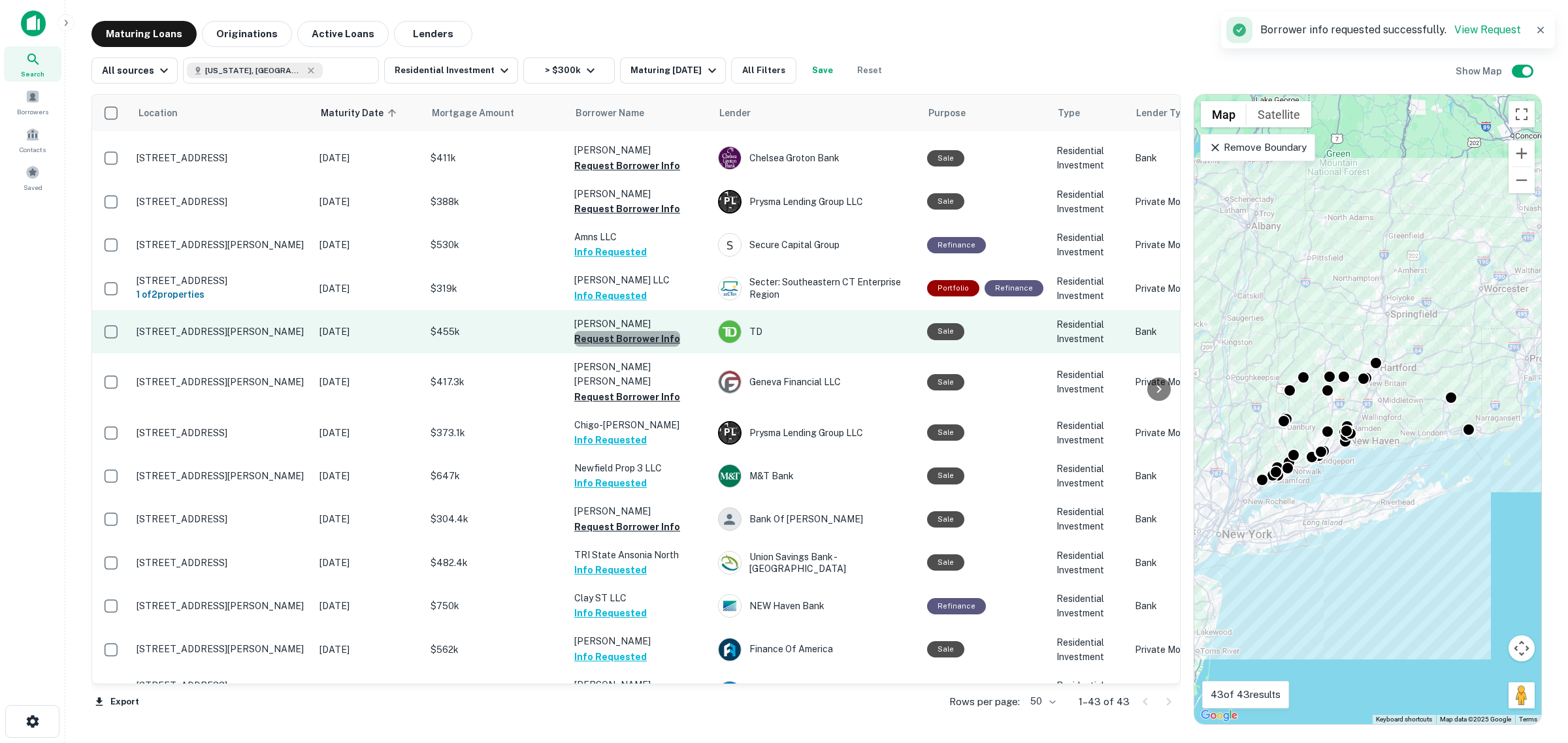
click at [637, 334] on button "Request Borrower Info" at bounding box center [627, 339] width 106 height 16
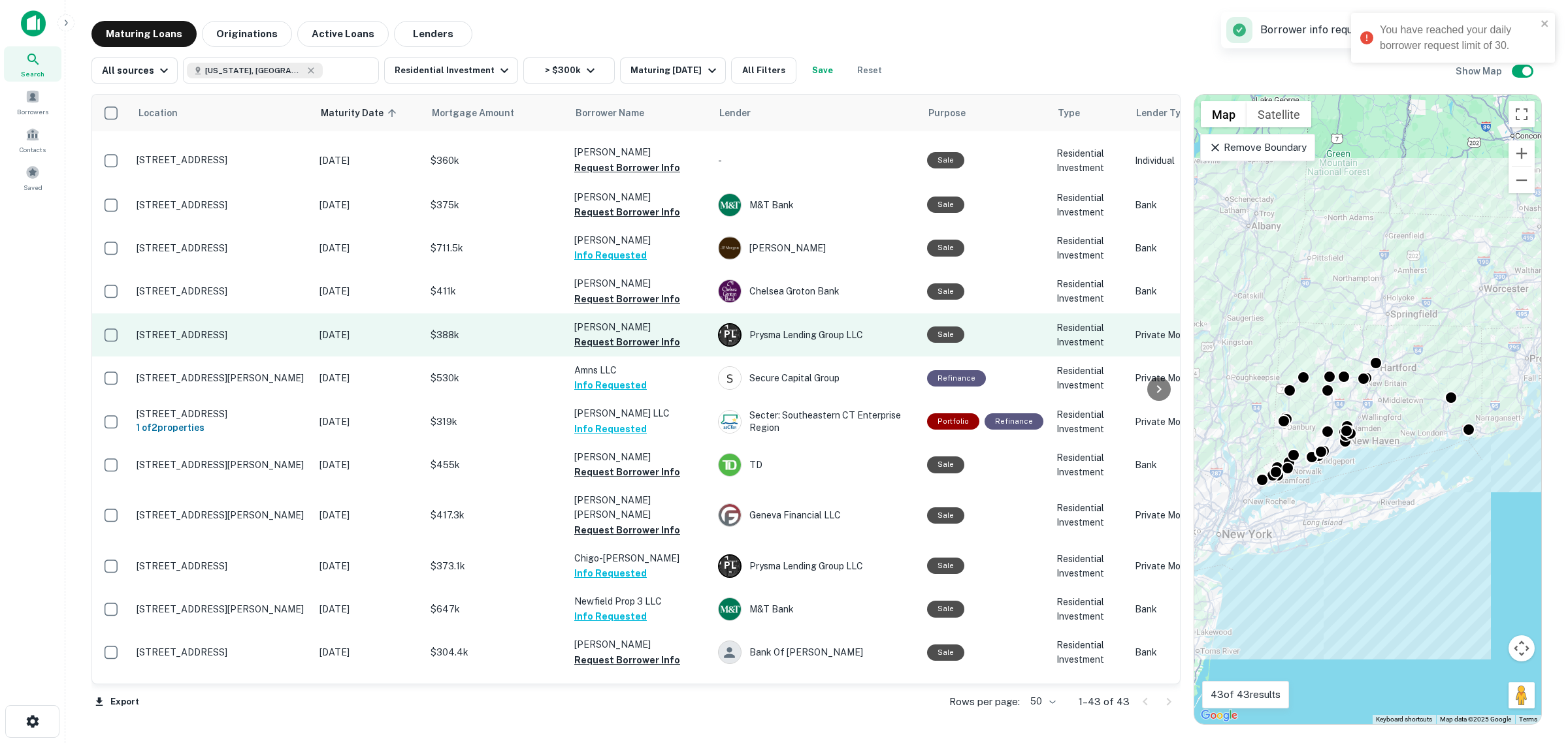
scroll to position [183, 0]
